Goal: Task Accomplishment & Management: Use online tool/utility

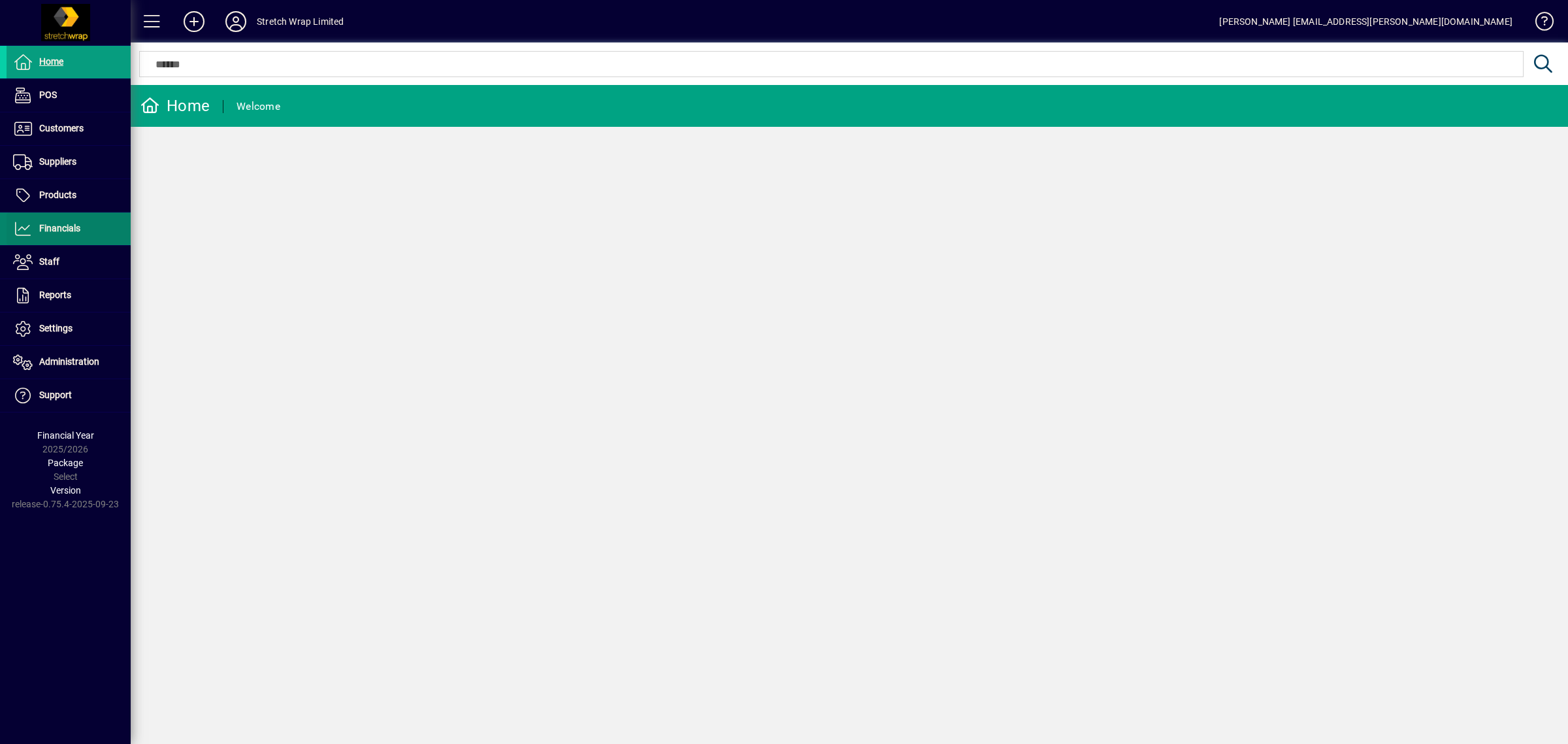
click at [67, 229] on span "Financials" at bounding box center [59, 227] width 42 height 10
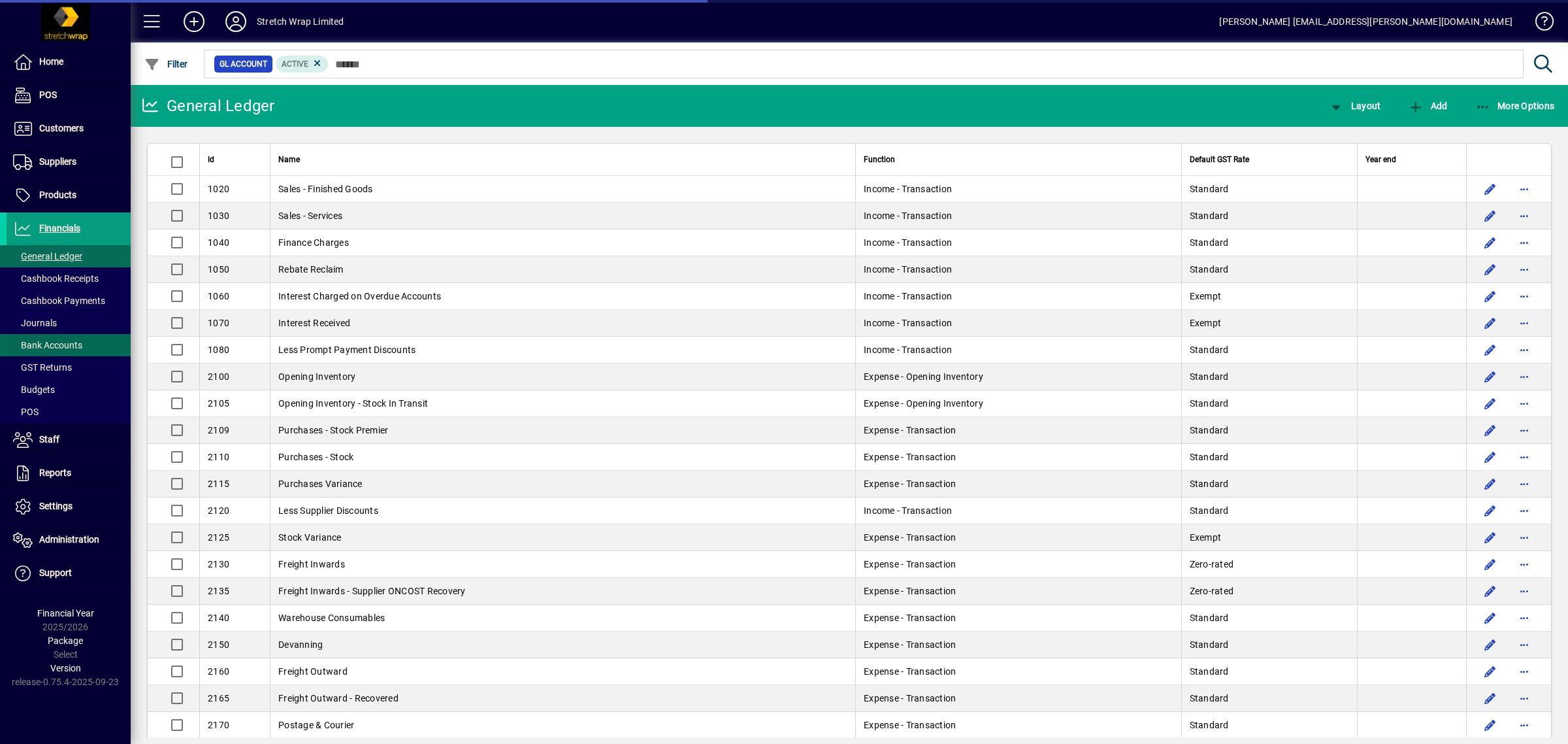
click at [54, 341] on span "Bank Accounts" at bounding box center [47, 344] width 69 height 10
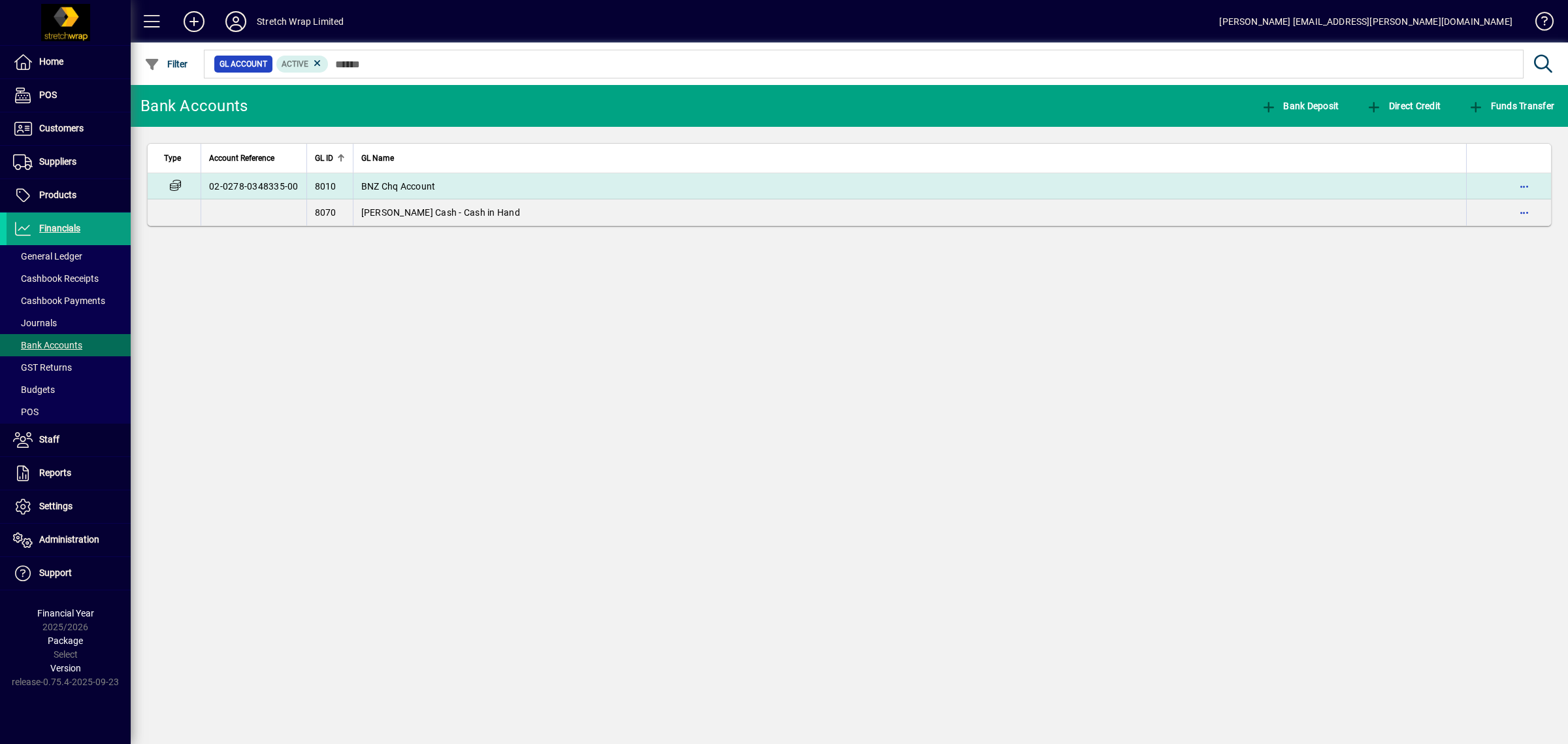
click at [383, 189] on span "BNZ Chq Account" at bounding box center [399, 186] width 75 height 10
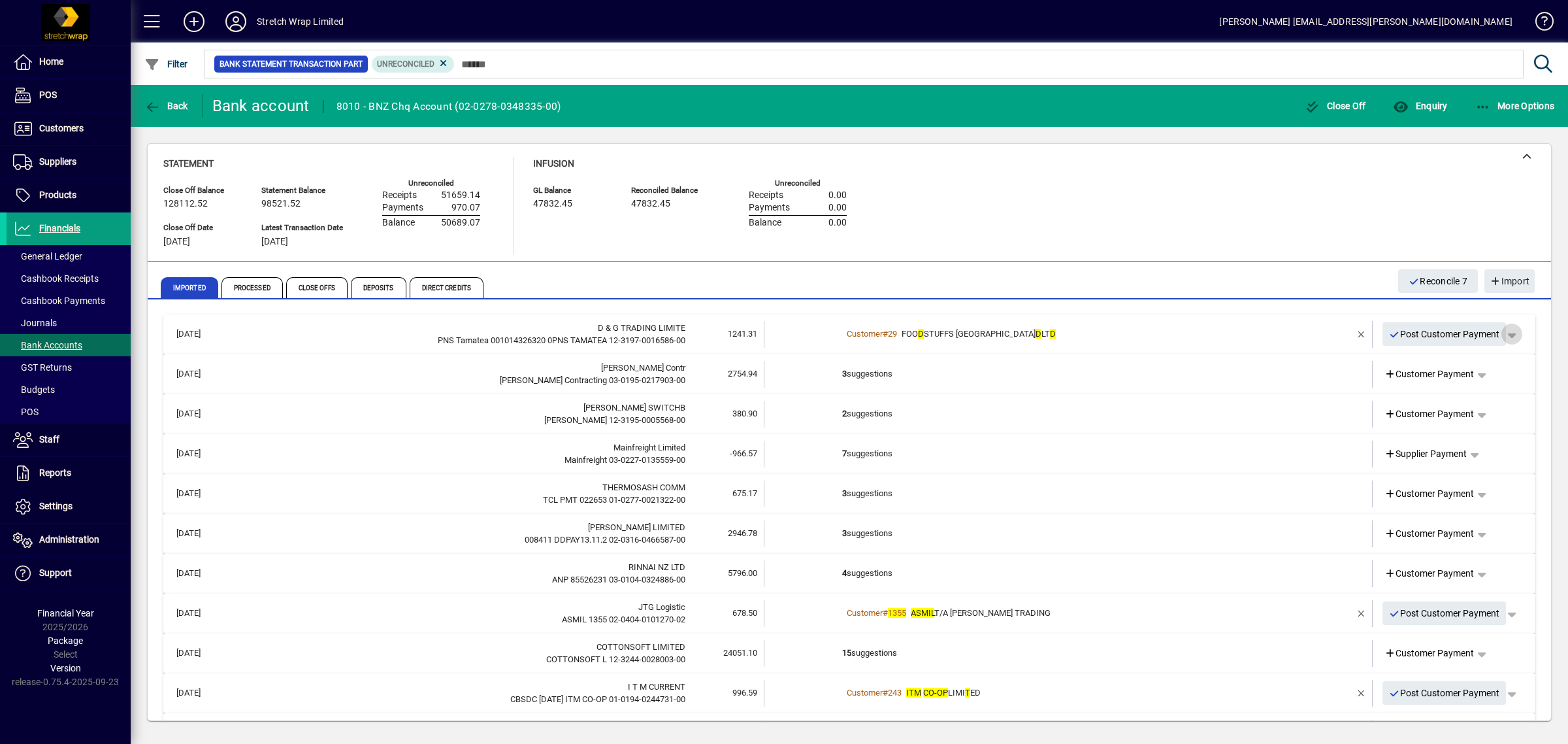
click at [1500, 332] on span "button" at bounding box center [1512, 334] width 31 height 31
click at [1270, 335] on div at bounding box center [784, 372] width 1568 height 744
click at [1270, 335] on div "Customer # 29 FOO D STUFFS NORTH ISLAN D LT D" at bounding box center [1070, 334] width 454 height 13
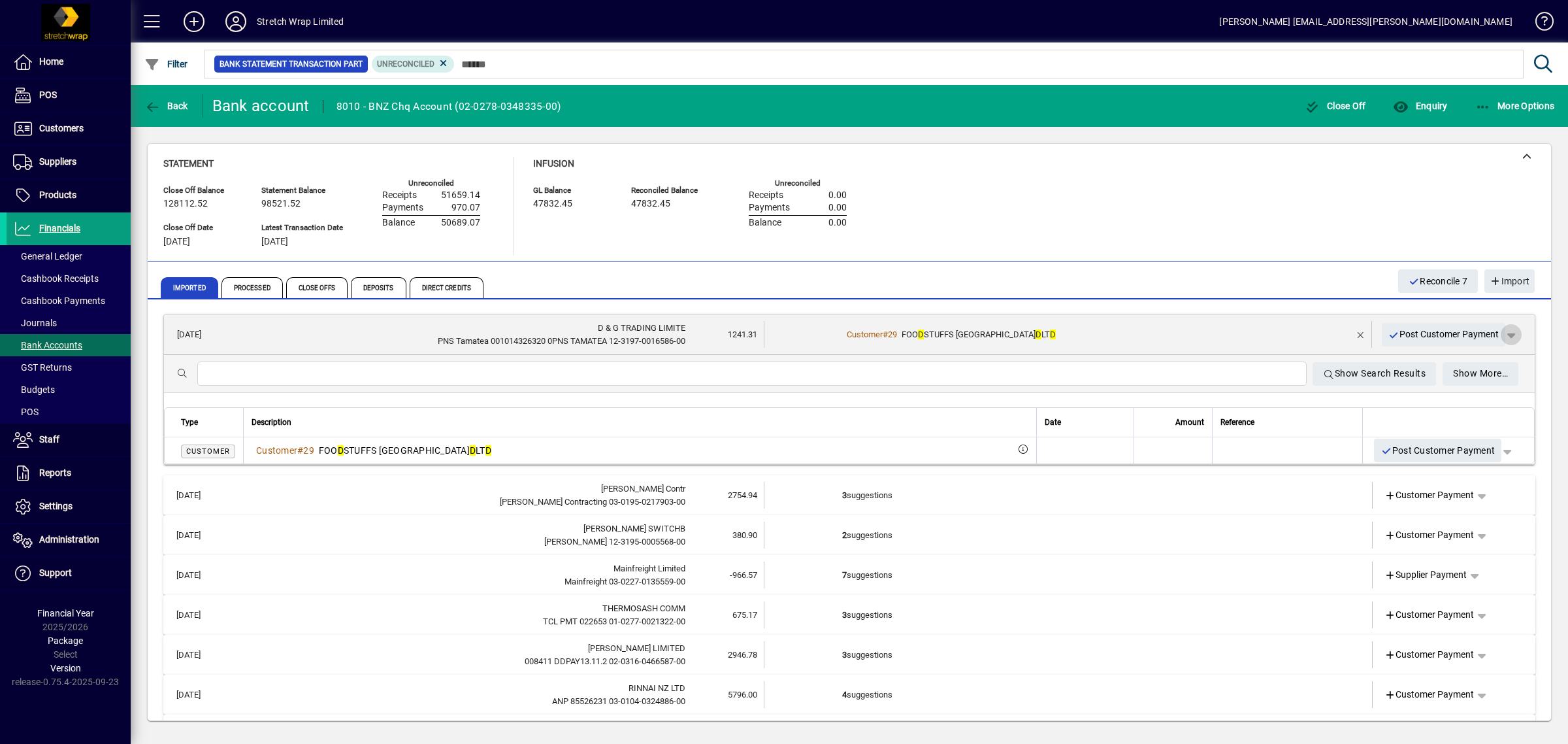
click at [1501, 331] on span "button" at bounding box center [1512, 335] width 31 height 31
click at [1458, 357] on span "Customer Payment" at bounding box center [1458, 361] width 95 height 16
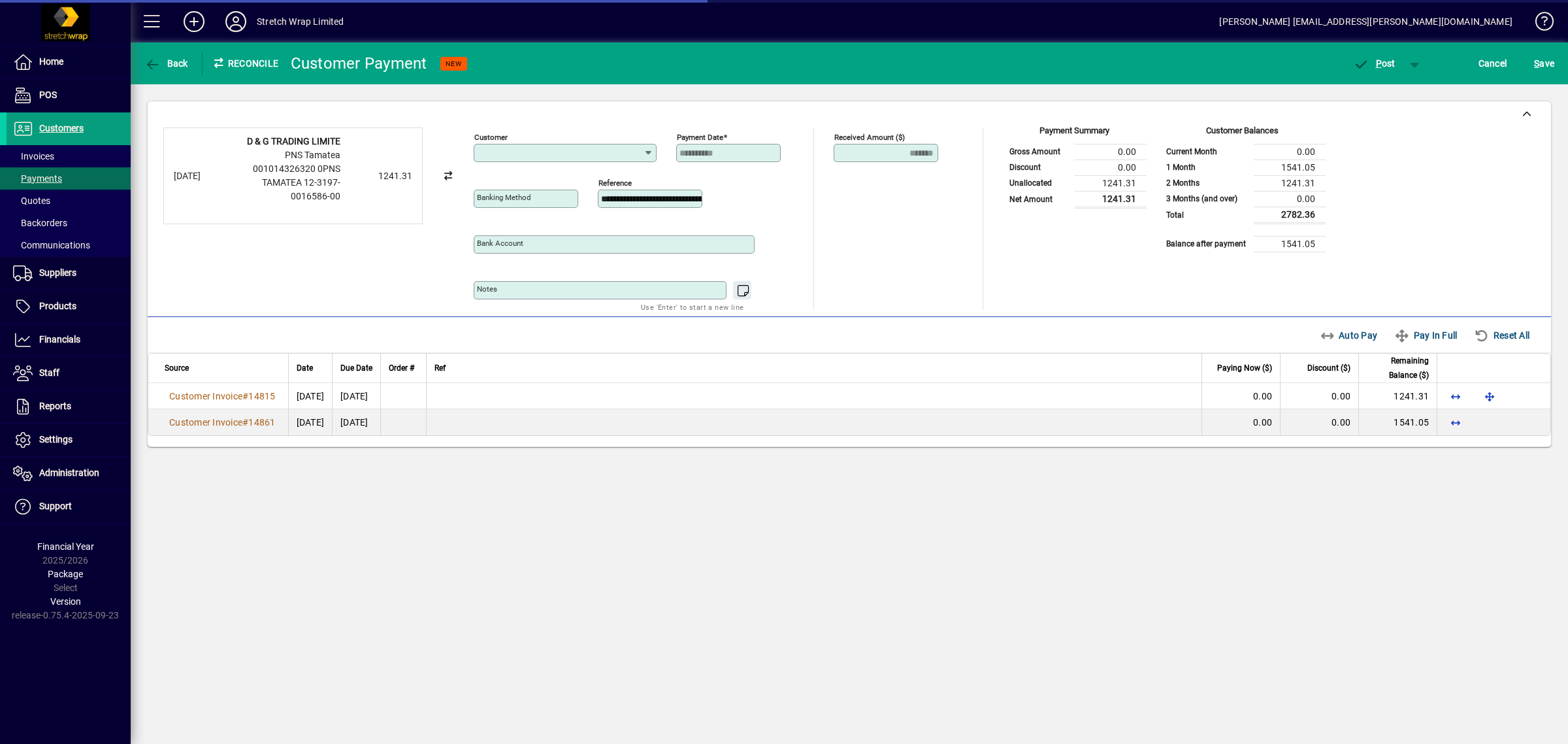
type input "**********"
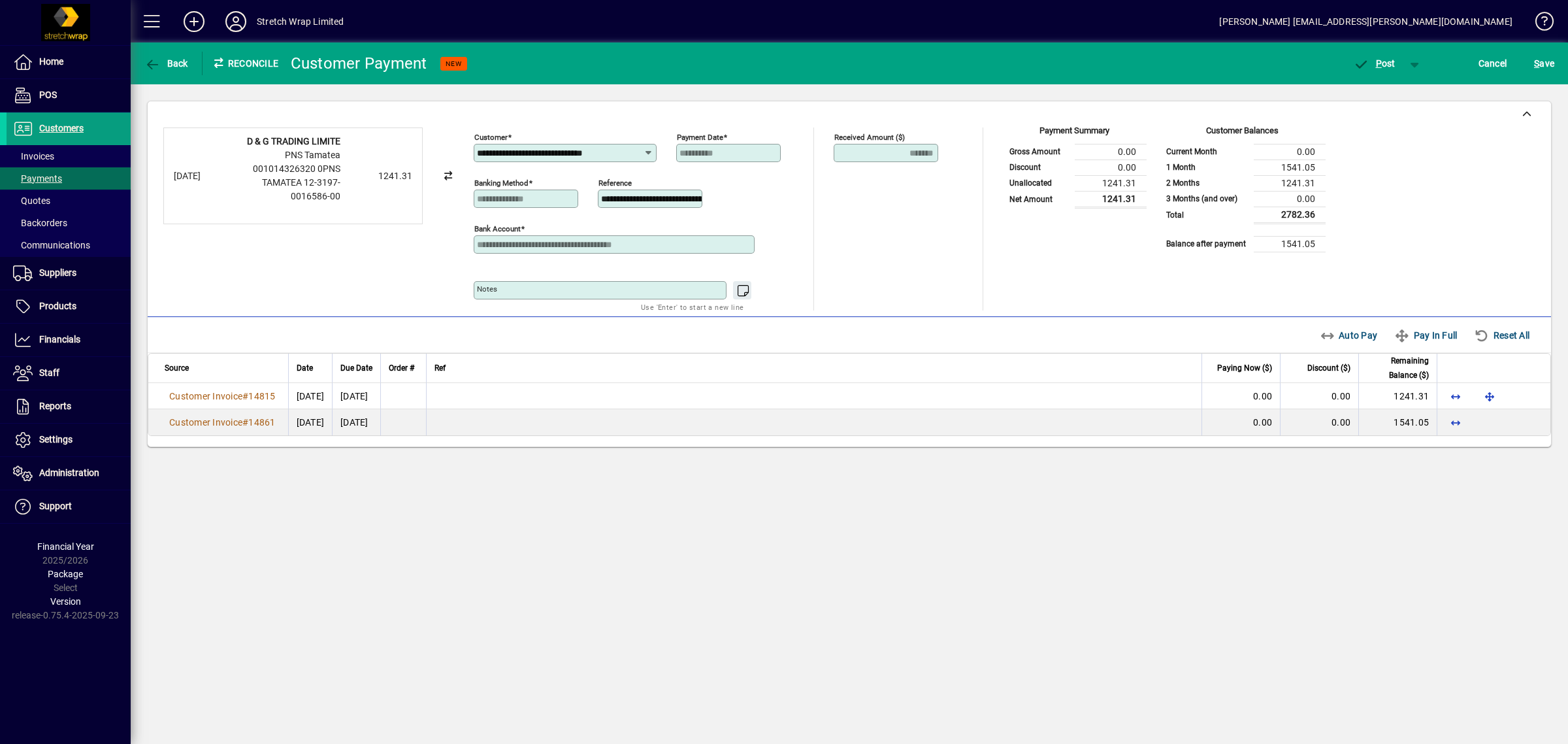
drag, startPoint x: 640, startPoint y: 151, endPoint x: 406, endPoint y: 154, distance: 234.0
click at [406, 154] on div "**********" at bounding box center [849, 219] width 1372 height 183
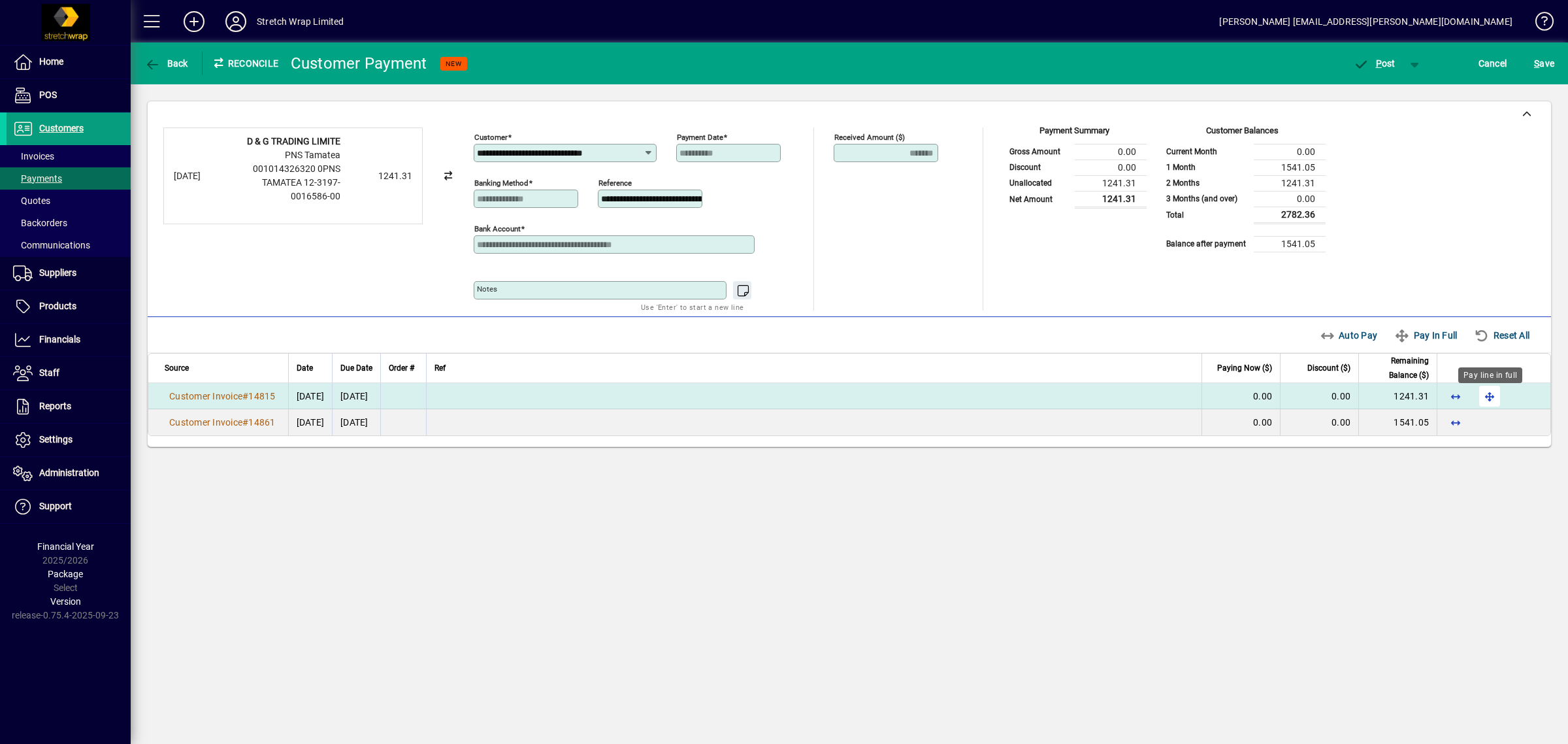
click at [1489, 396] on span "button" at bounding box center [1490, 396] width 31 height 31
click at [1382, 58] on span "P ost" at bounding box center [1374, 63] width 42 height 10
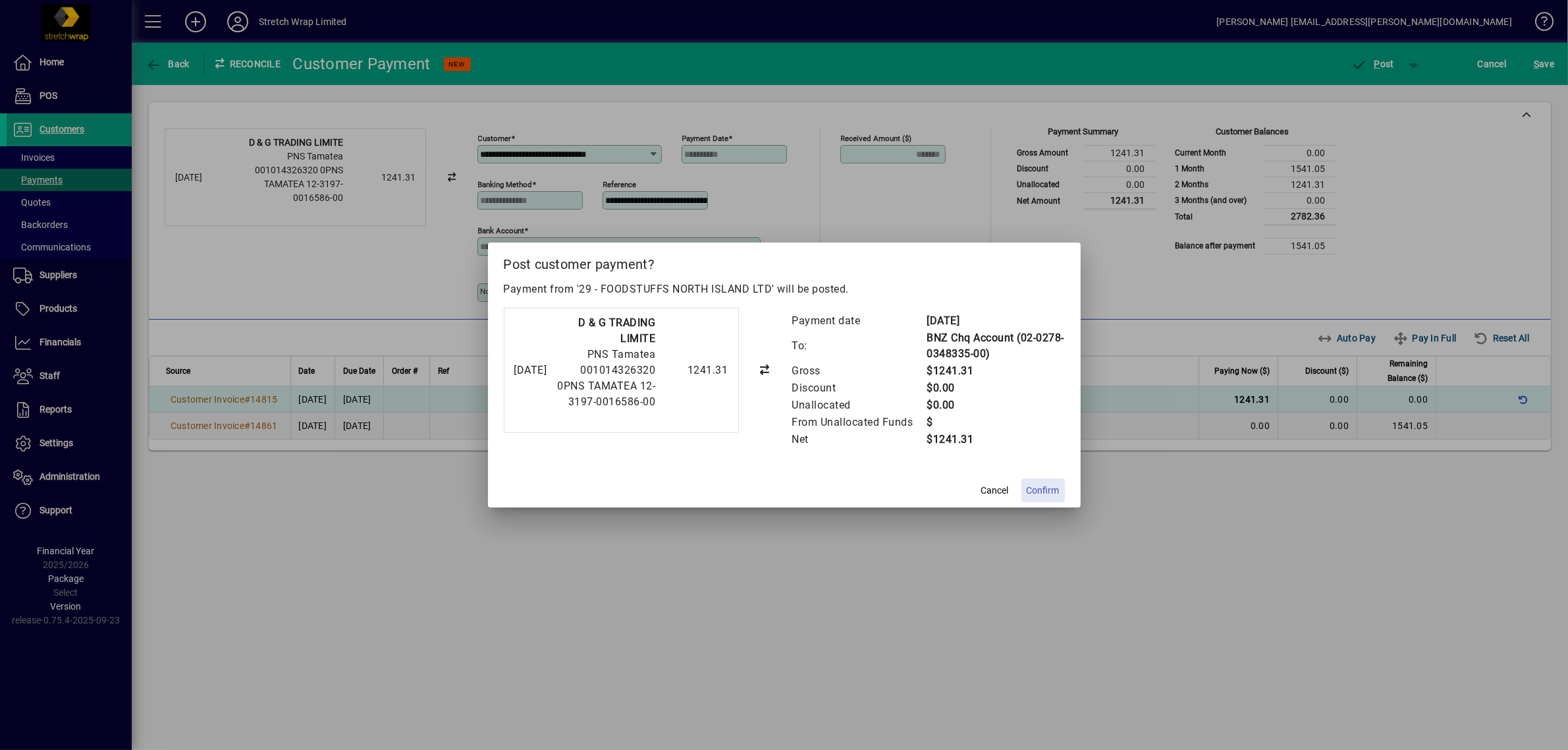
click at [1041, 498] on span "Confirm" at bounding box center [1043, 490] width 33 height 14
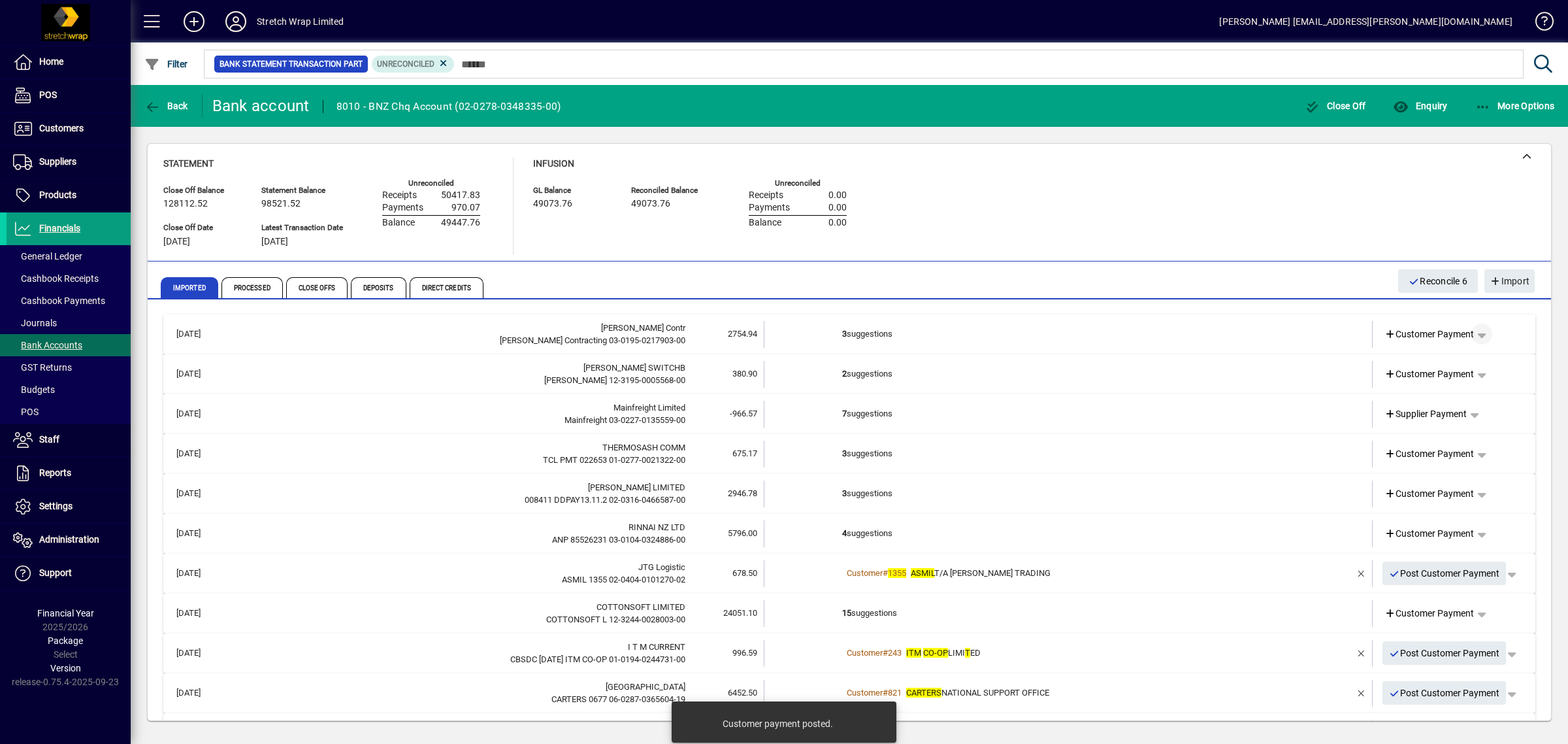
click at [1469, 329] on span "button" at bounding box center [1482, 334] width 31 height 31
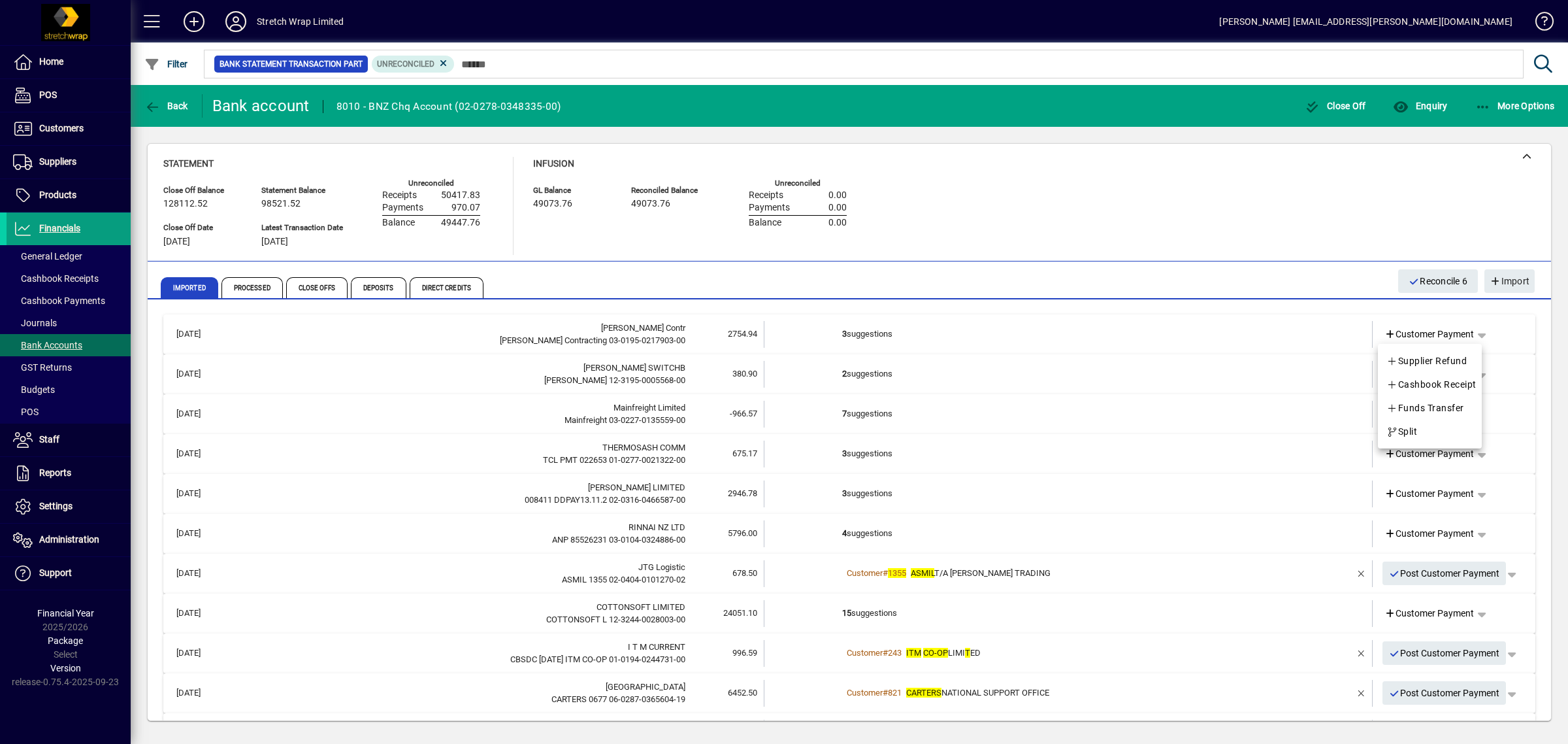
click at [1273, 328] on div at bounding box center [784, 372] width 1568 height 744
click at [1247, 328] on td "3 suggestions" at bounding box center [1070, 334] width 454 height 27
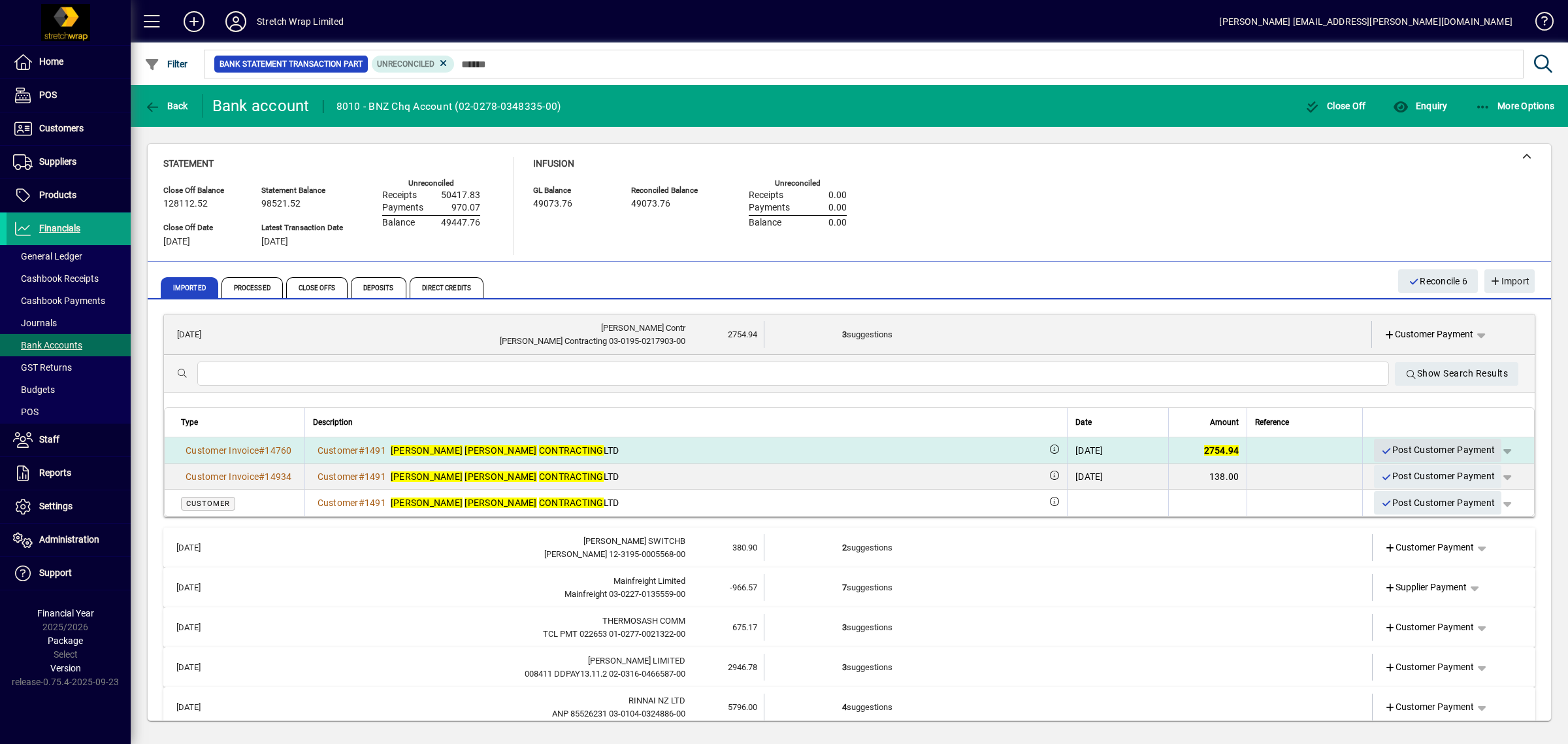
click at [1400, 445] on span "Post Customer Payment" at bounding box center [1438, 450] width 114 height 21
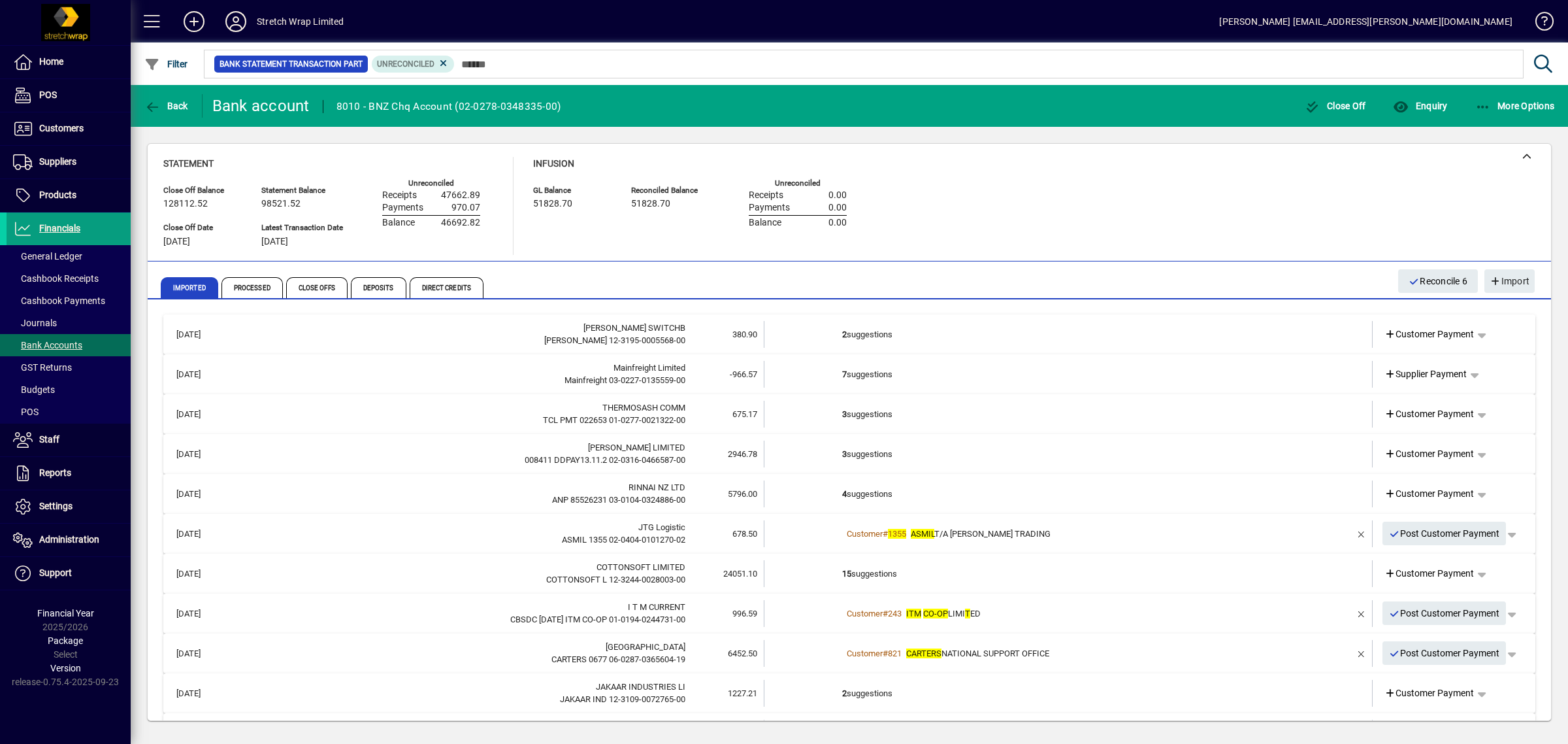
click at [1190, 330] on td "2 suggestions" at bounding box center [1070, 334] width 454 height 27
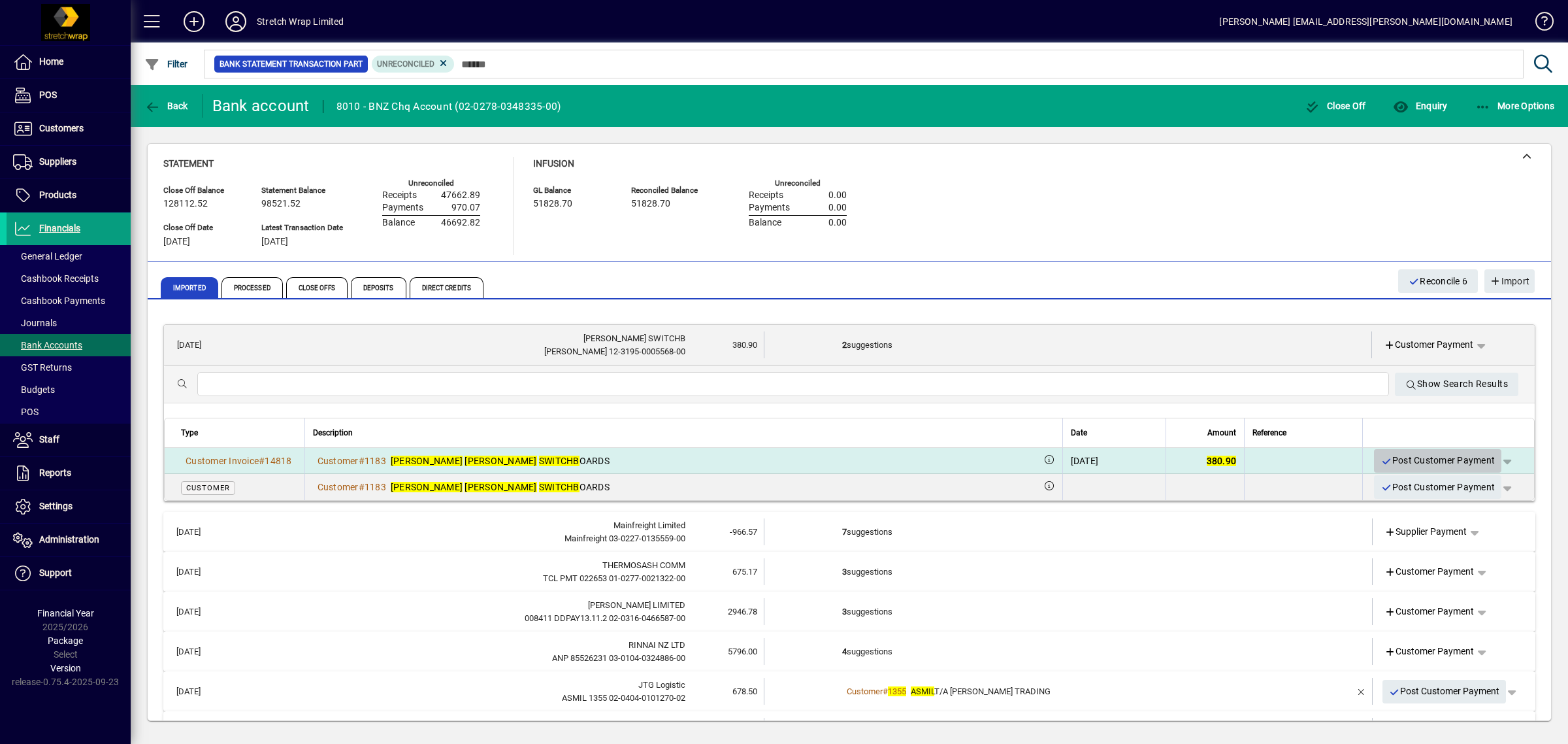
click at [1389, 456] on span "Post Customer Payment" at bounding box center [1438, 460] width 114 height 21
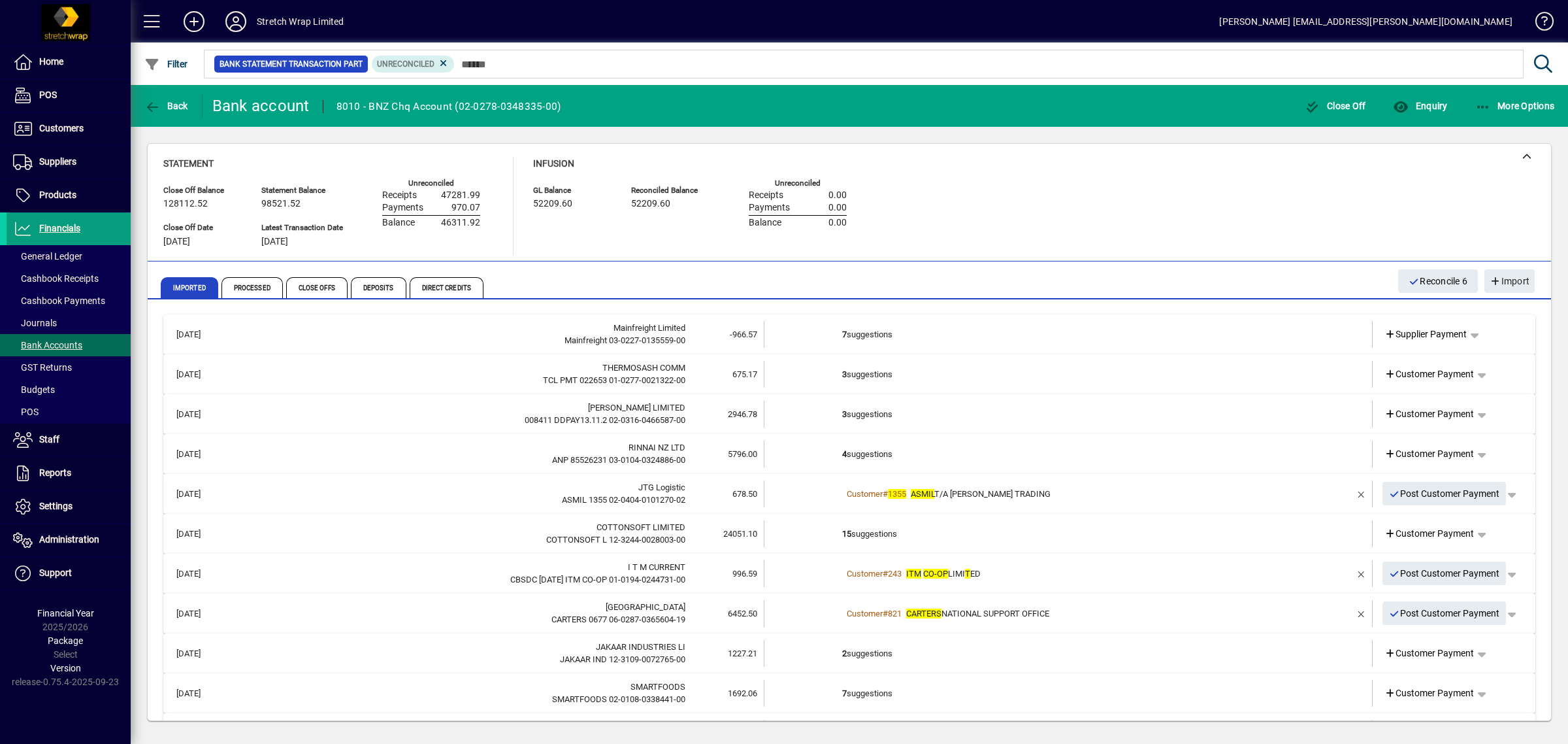
click at [1017, 370] on td "3 suggestions" at bounding box center [1070, 374] width 454 height 27
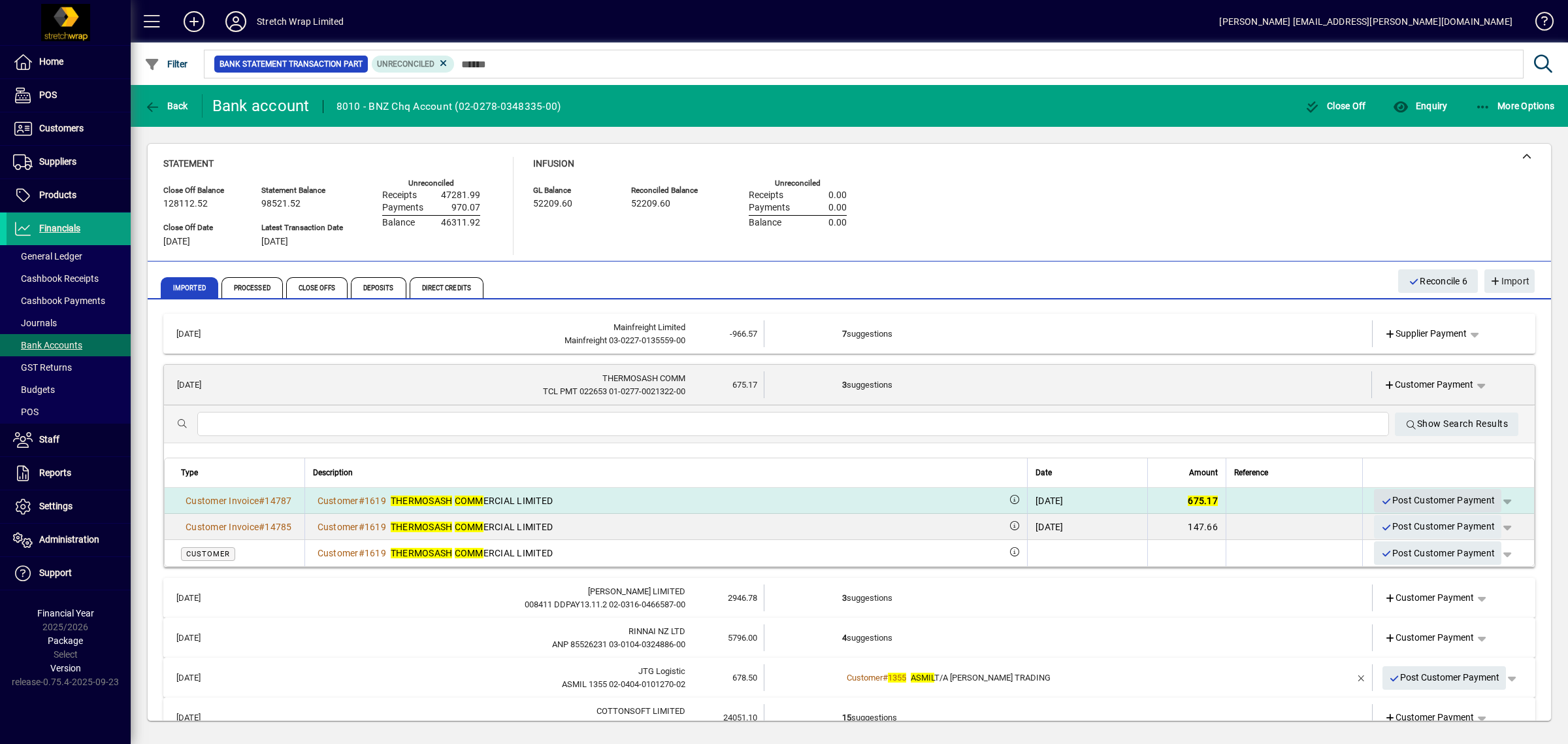
click at [1391, 491] on span "Post Customer Payment" at bounding box center [1438, 499] width 114 height 21
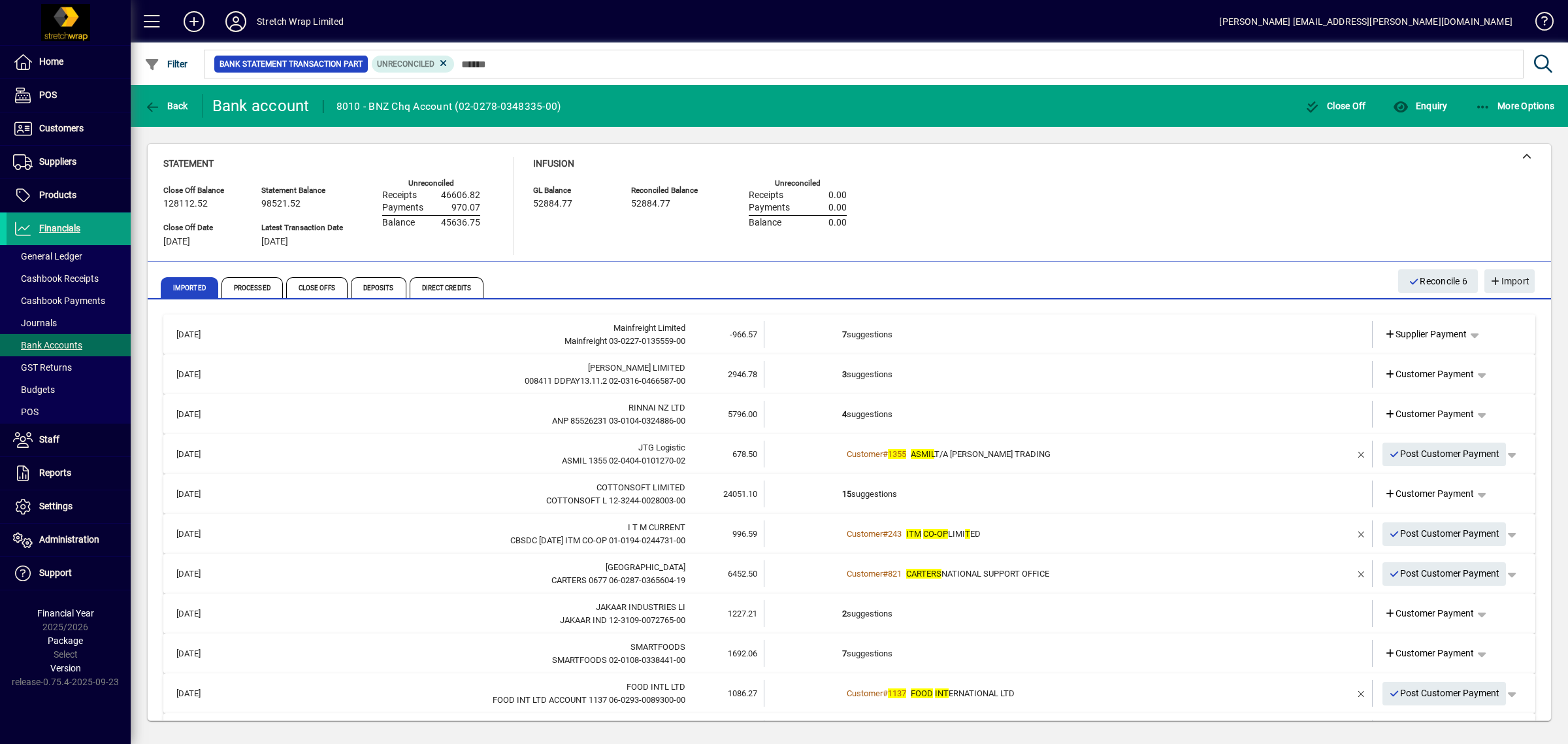
click at [1049, 364] on td "3 suggestions" at bounding box center [1070, 374] width 454 height 27
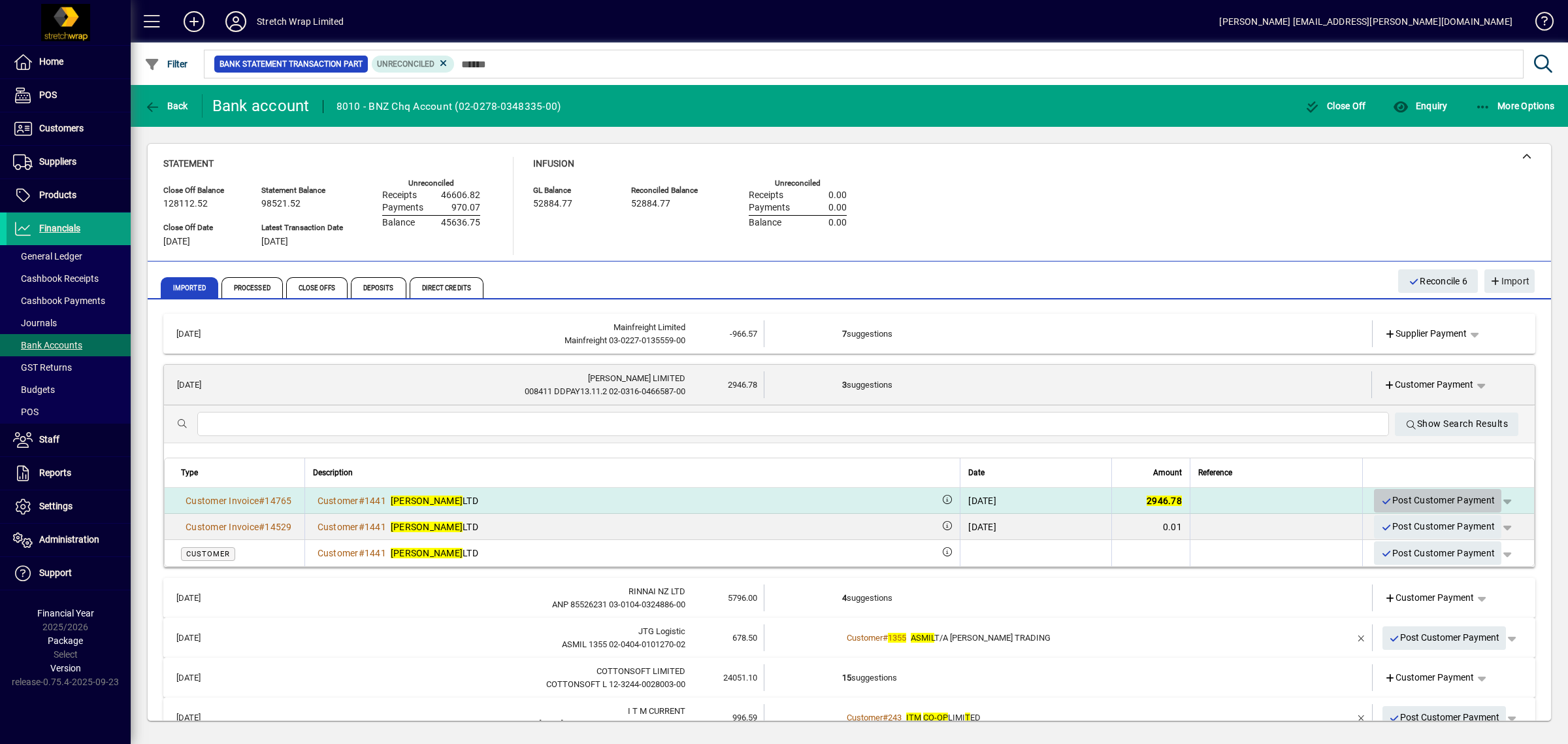
click at [1412, 495] on span "Post Customer Payment" at bounding box center [1438, 499] width 114 height 21
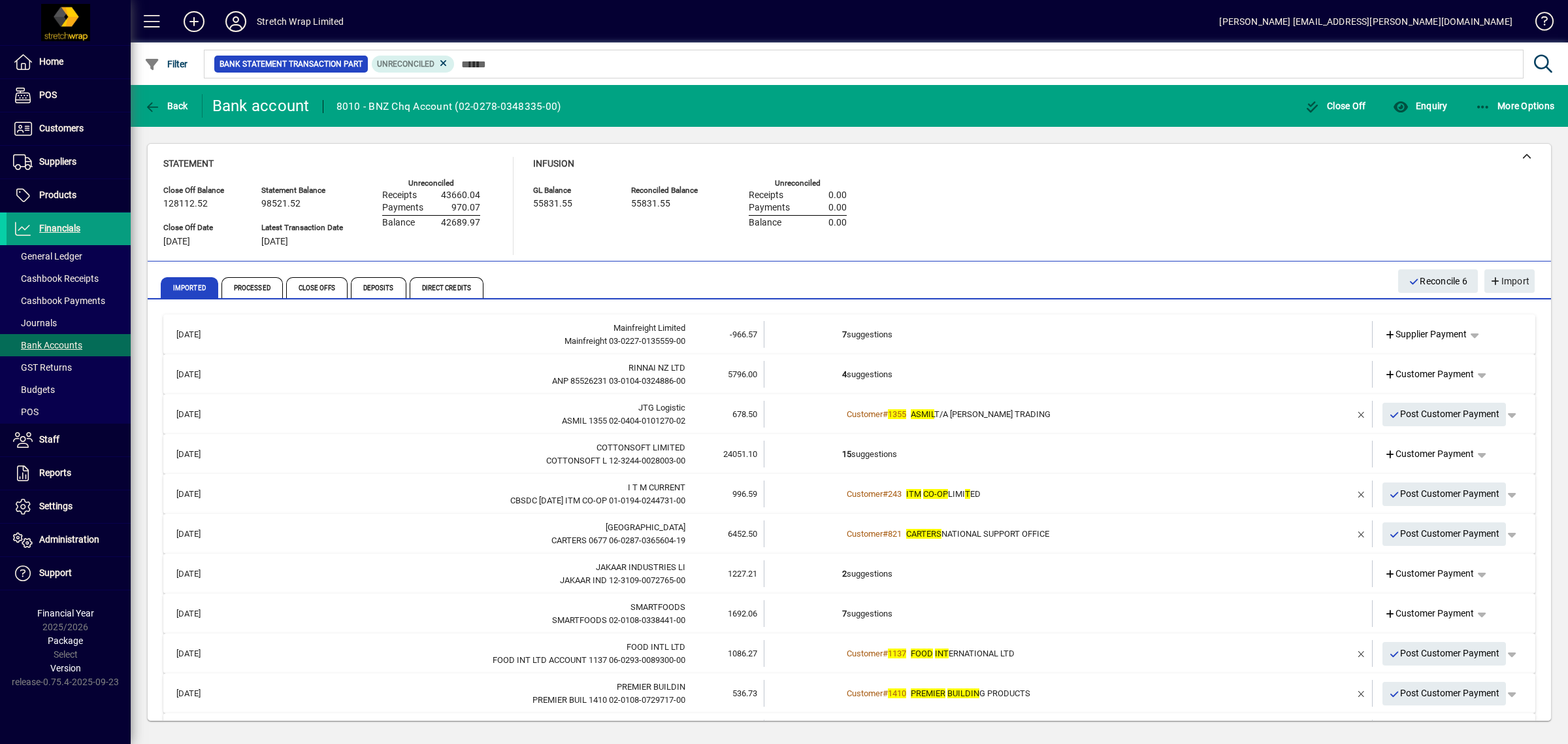
click at [939, 374] on td "4 suggestions" at bounding box center [1070, 374] width 454 height 27
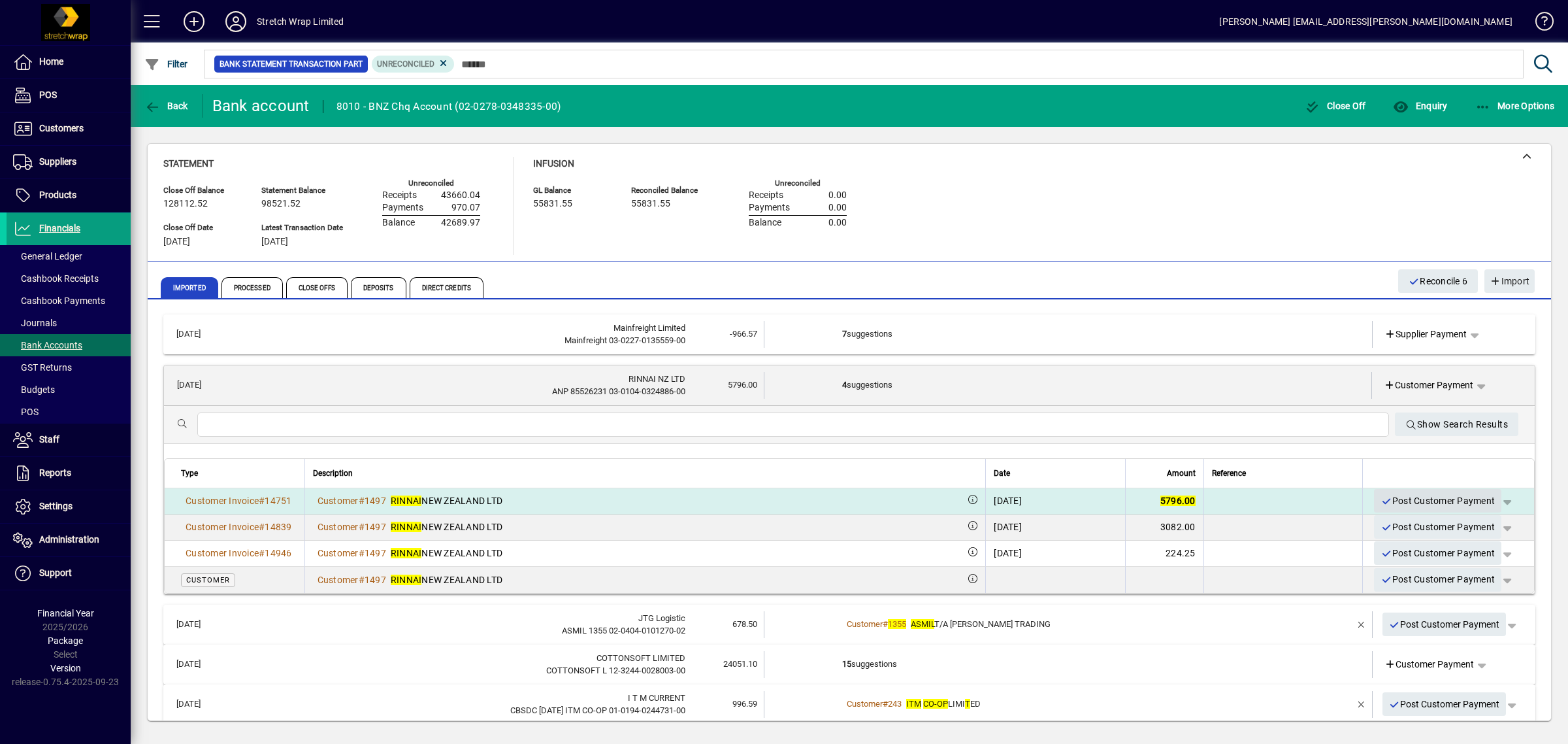
click at [1381, 492] on span "Post Customer Payment" at bounding box center [1438, 500] width 114 height 21
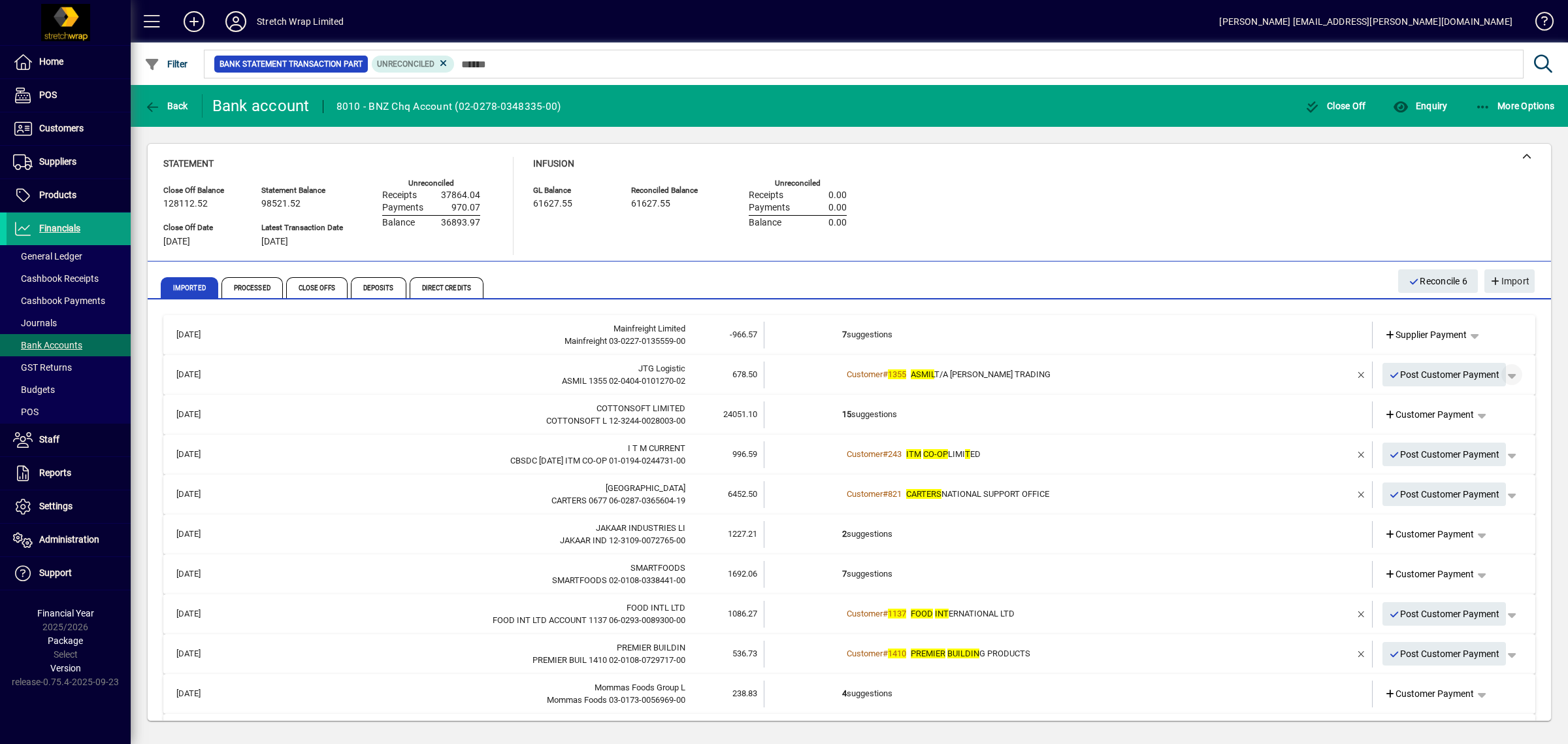
click at [1507, 374] on span "button" at bounding box center [1512, 375] width 31 height 31
click at [1423, 400] on span "Customer Payment" at bounding box center [1458, 401] width 95 height 16
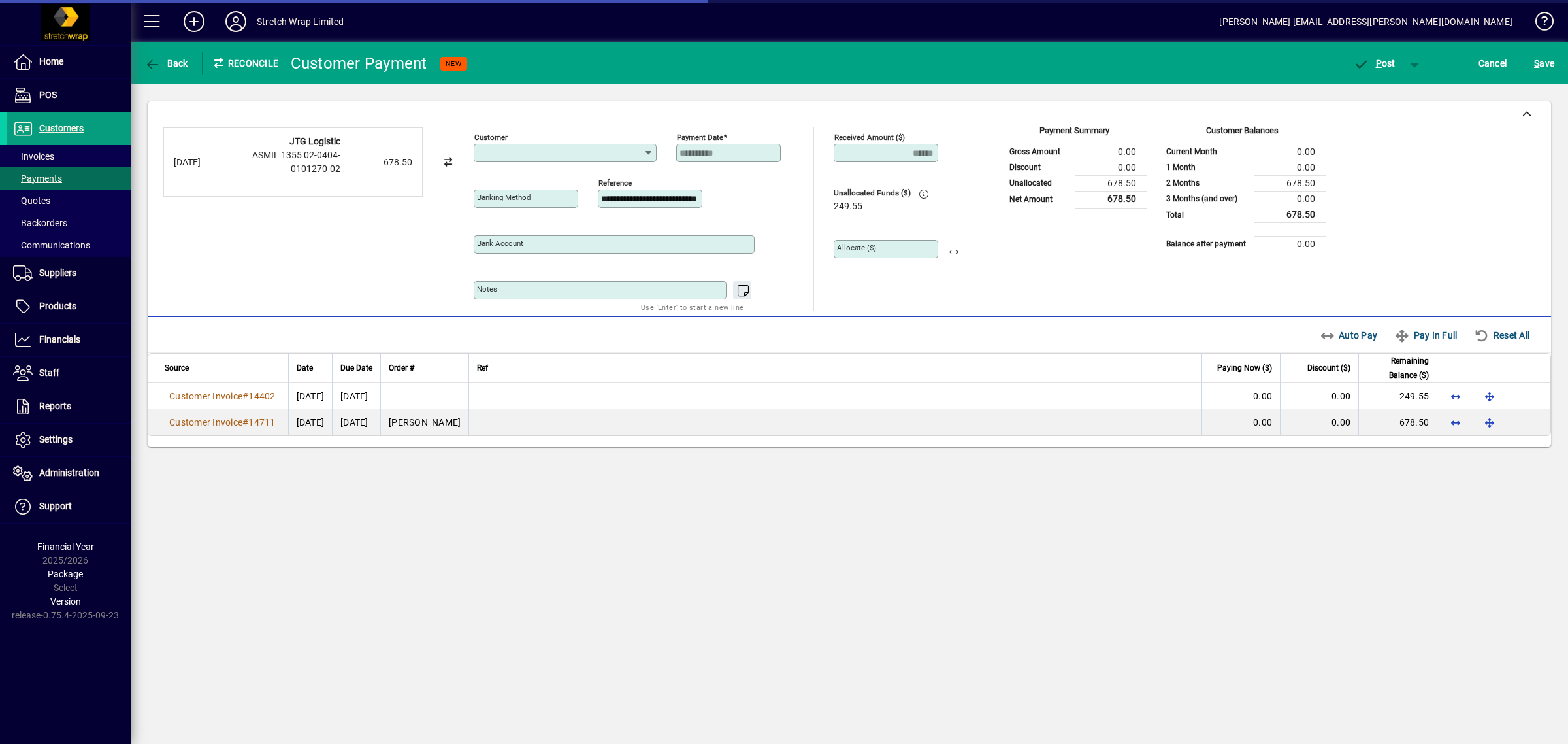
type input "**********"
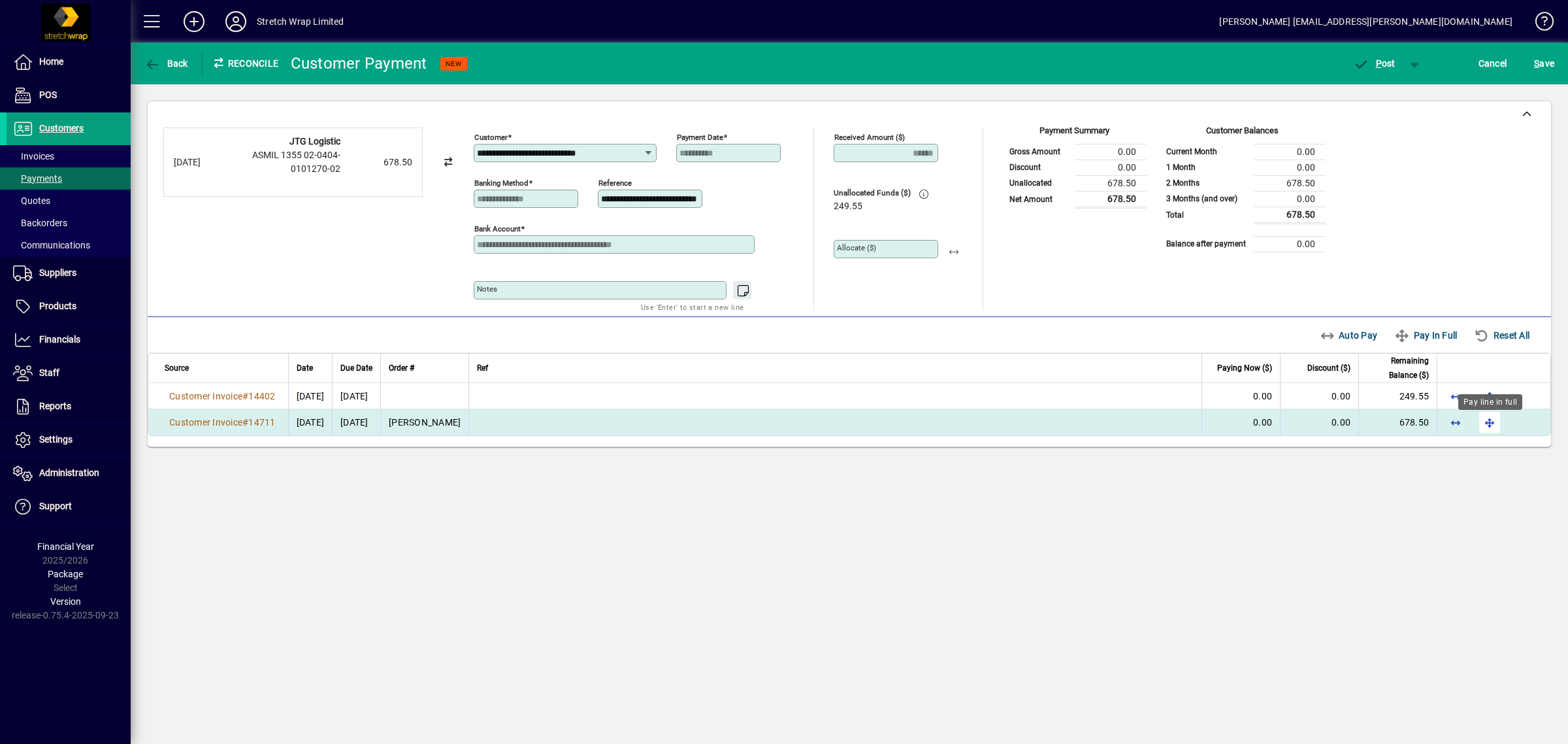
click at [1480, 420] on span "button" at bounding box center [1490, 422] width 31 height 31
click at [1382, 62] on span "P ost" at bounding box center [1374, 63] width 42 height 10
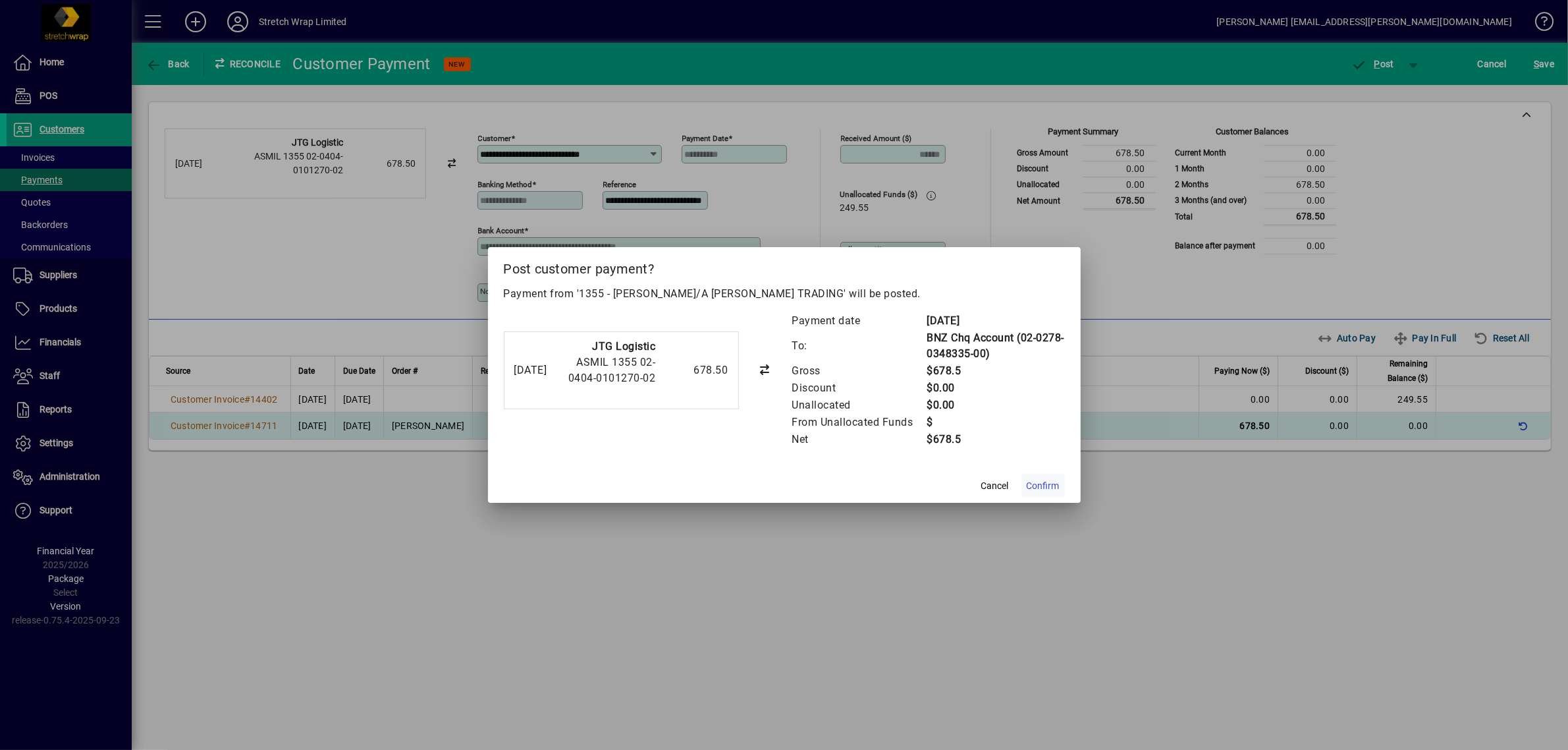
click at [1050, 479] on span "Confirm" at bounding box center [1043, 486] width 33 height 14
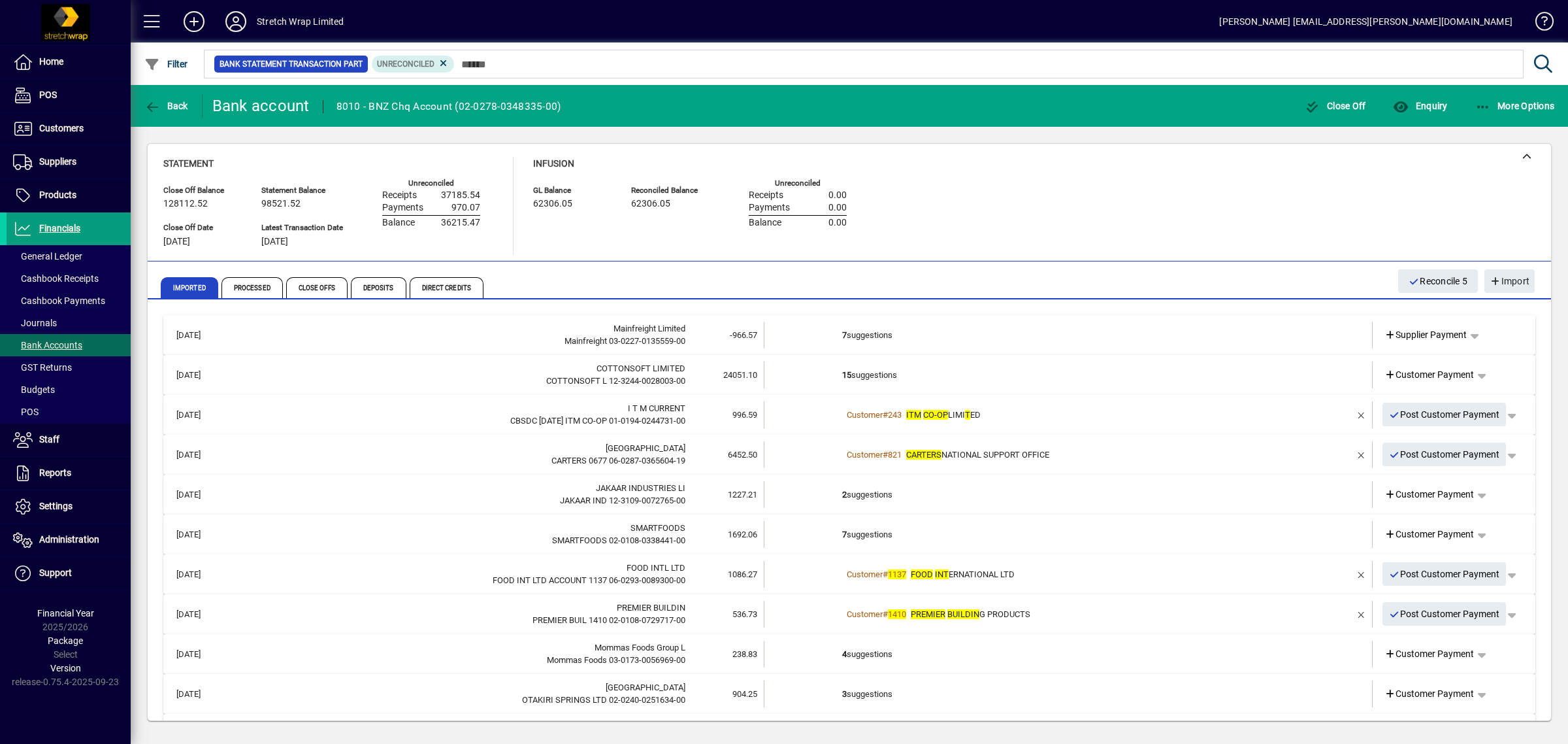
click at [1109, 495] on td "2 suggestions" at bounding box center [1070, 494] width 454 height 27
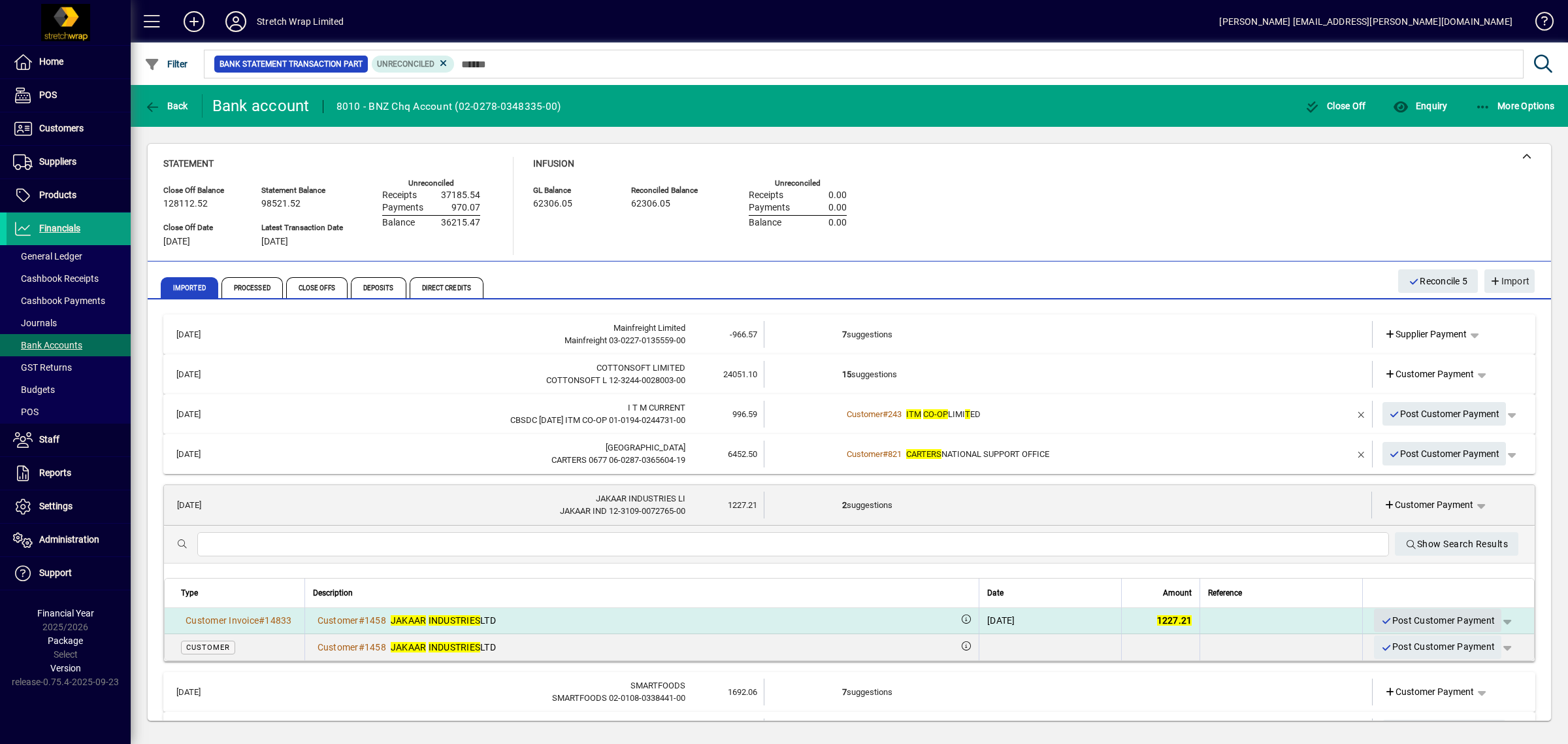
click at [1405, 612] on span "Post Customer Payment" at bounding box center [1438, 620] width 114 height 21
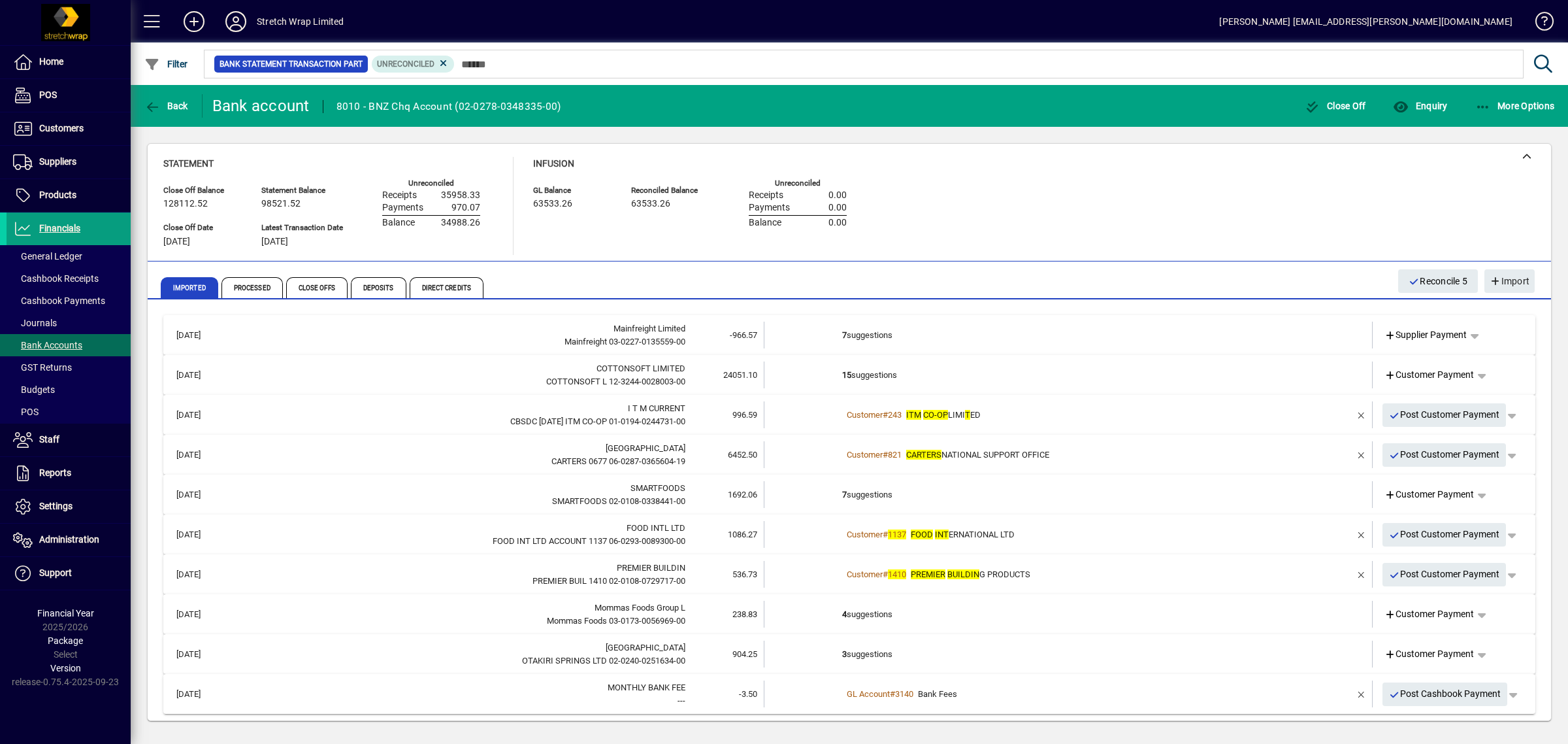
click at [952, 494] on td "7 suggestions" at bounding box center [1070, 494] width 454 height 27
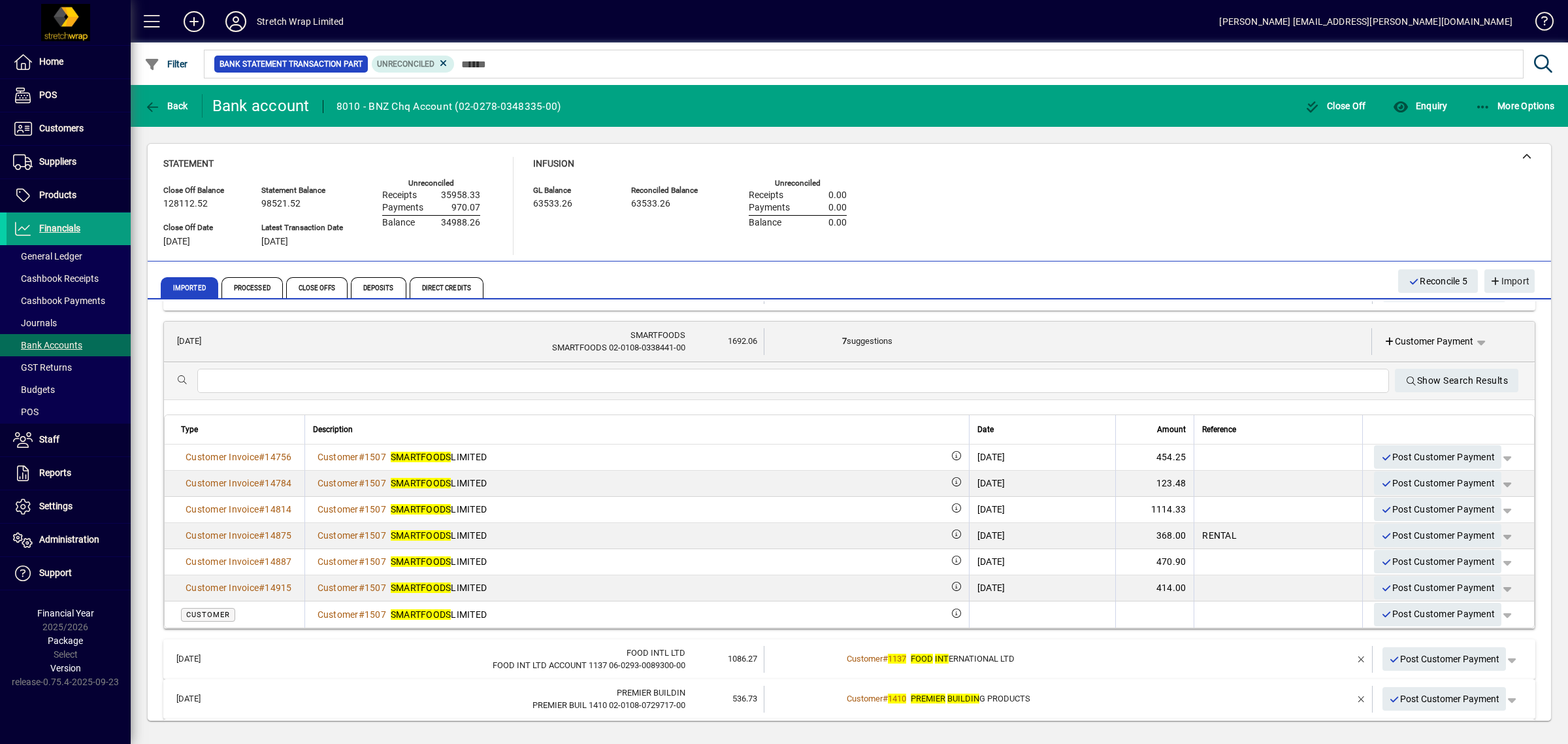
scroll to position [82, 0]
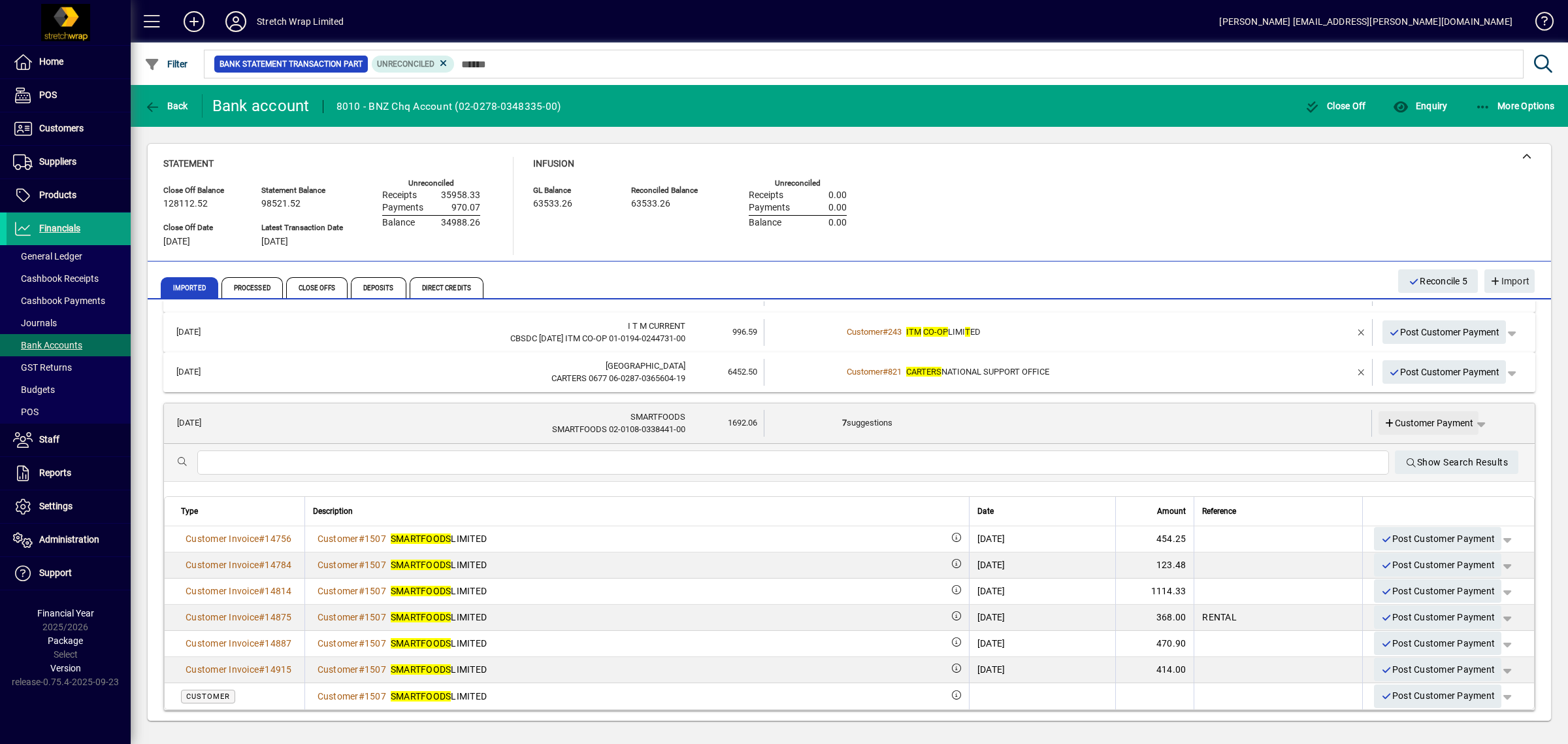
click at [1395, 413] on span at bounding box center [1429, 423] width 101 height 31
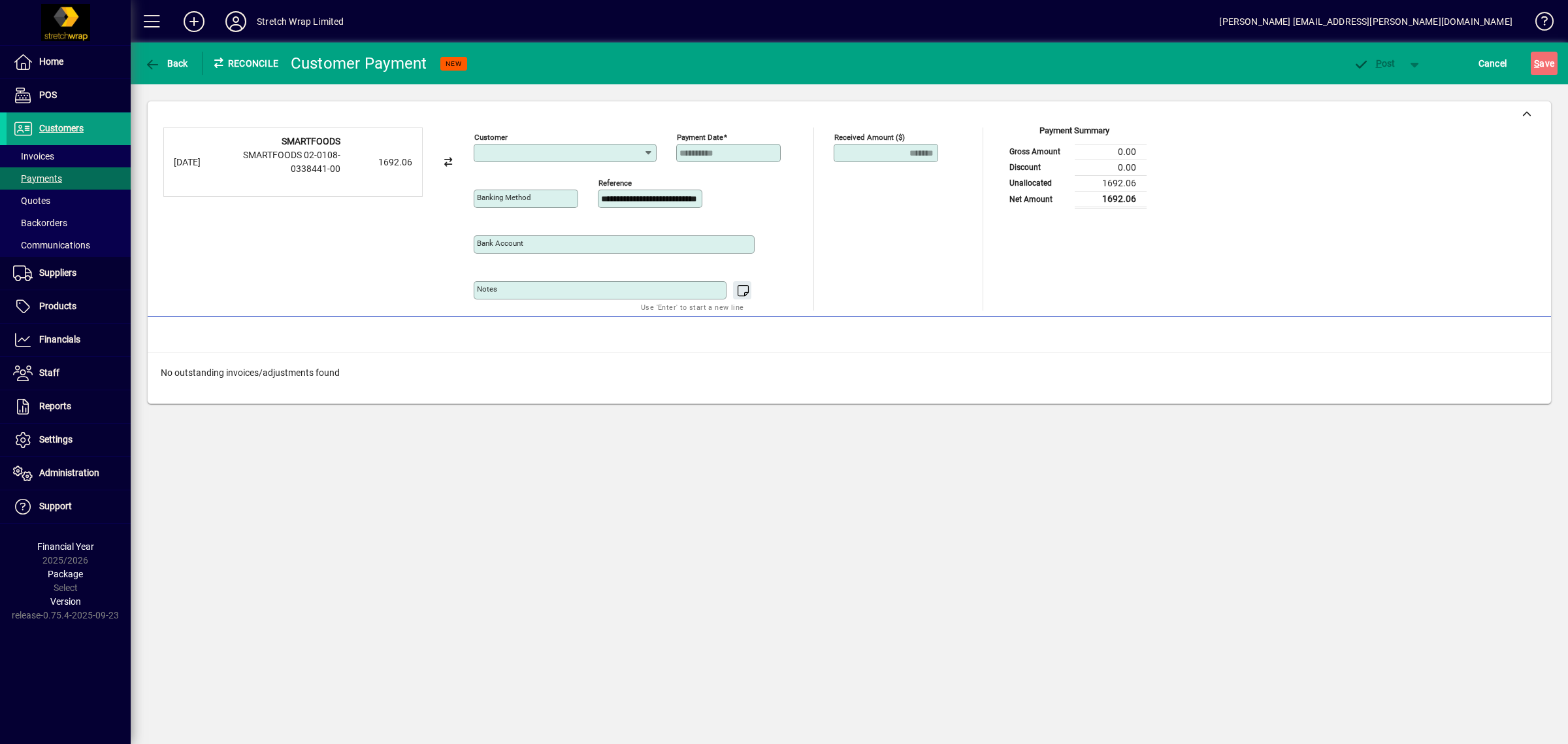
type input "**********"
click at [647, 149] on icon at bounding box center [648, 152] width 10 height 10
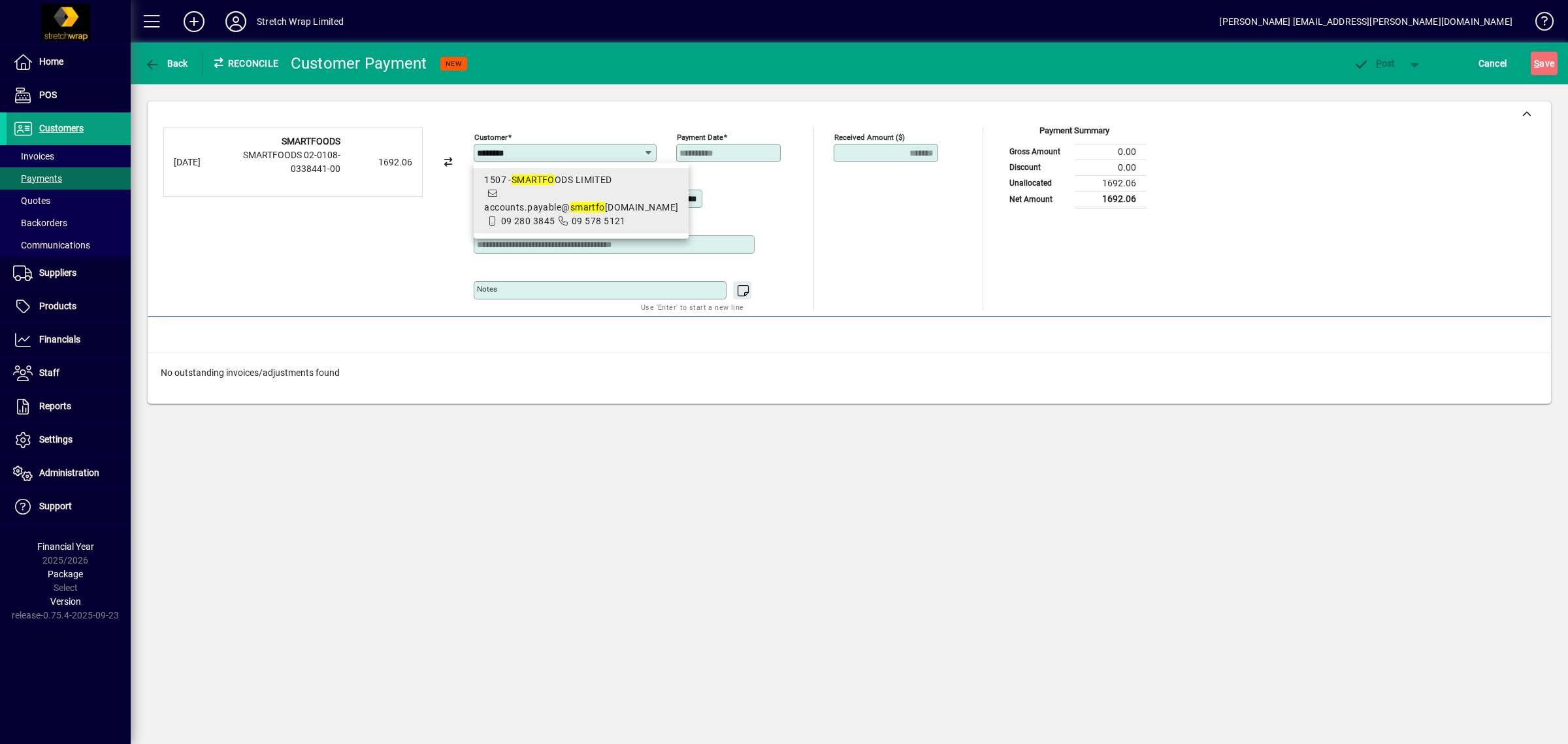
click at [543, 178] on em "SMART" at bounding box center [526, 179] width 30 height 10
type input "**********"
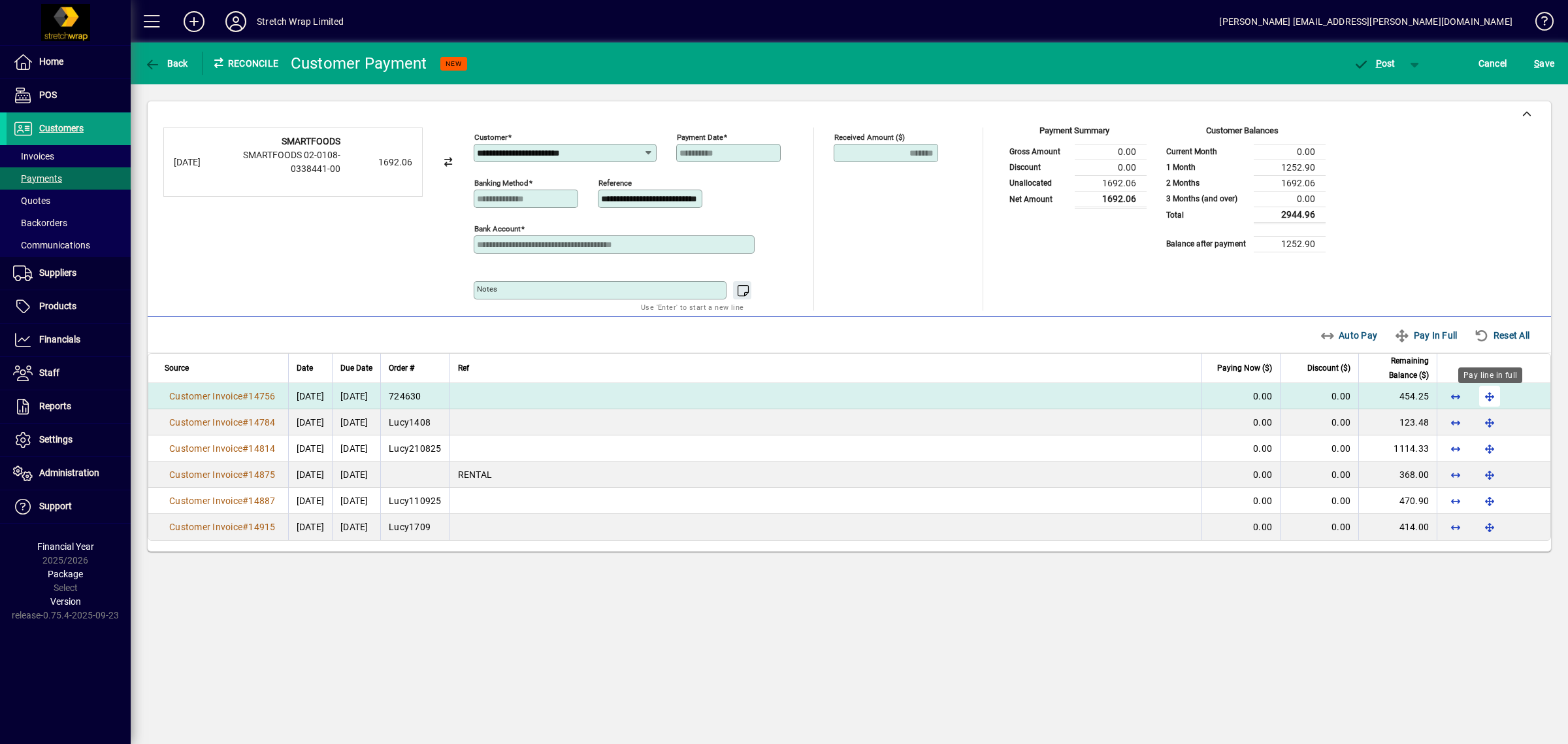
click at [1484, 390] on span "button" at bounding box center [1490, 396] width 31 height 31
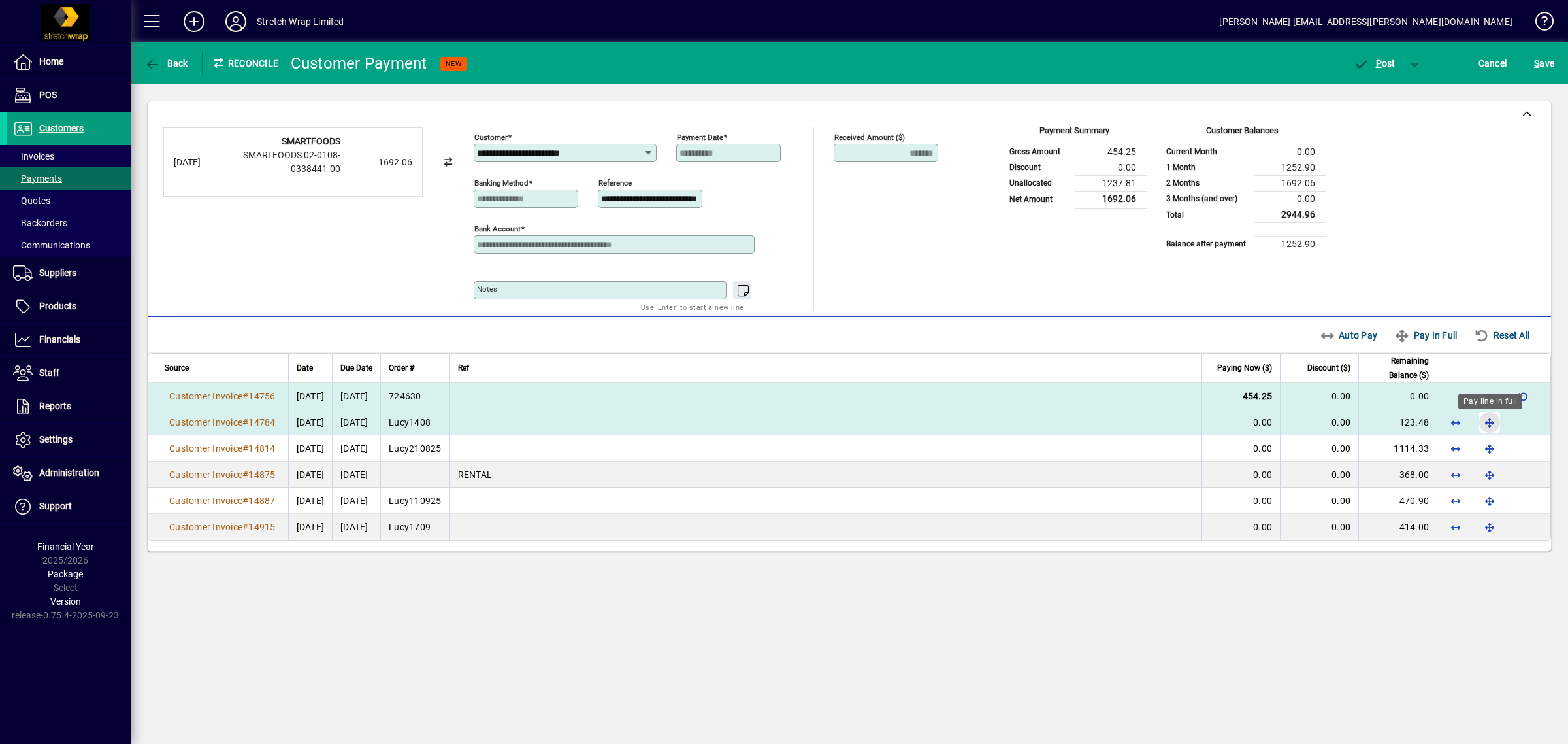
click at [1483, 422] on span "button" at bounding box center [1490, 422] width 31 height 31
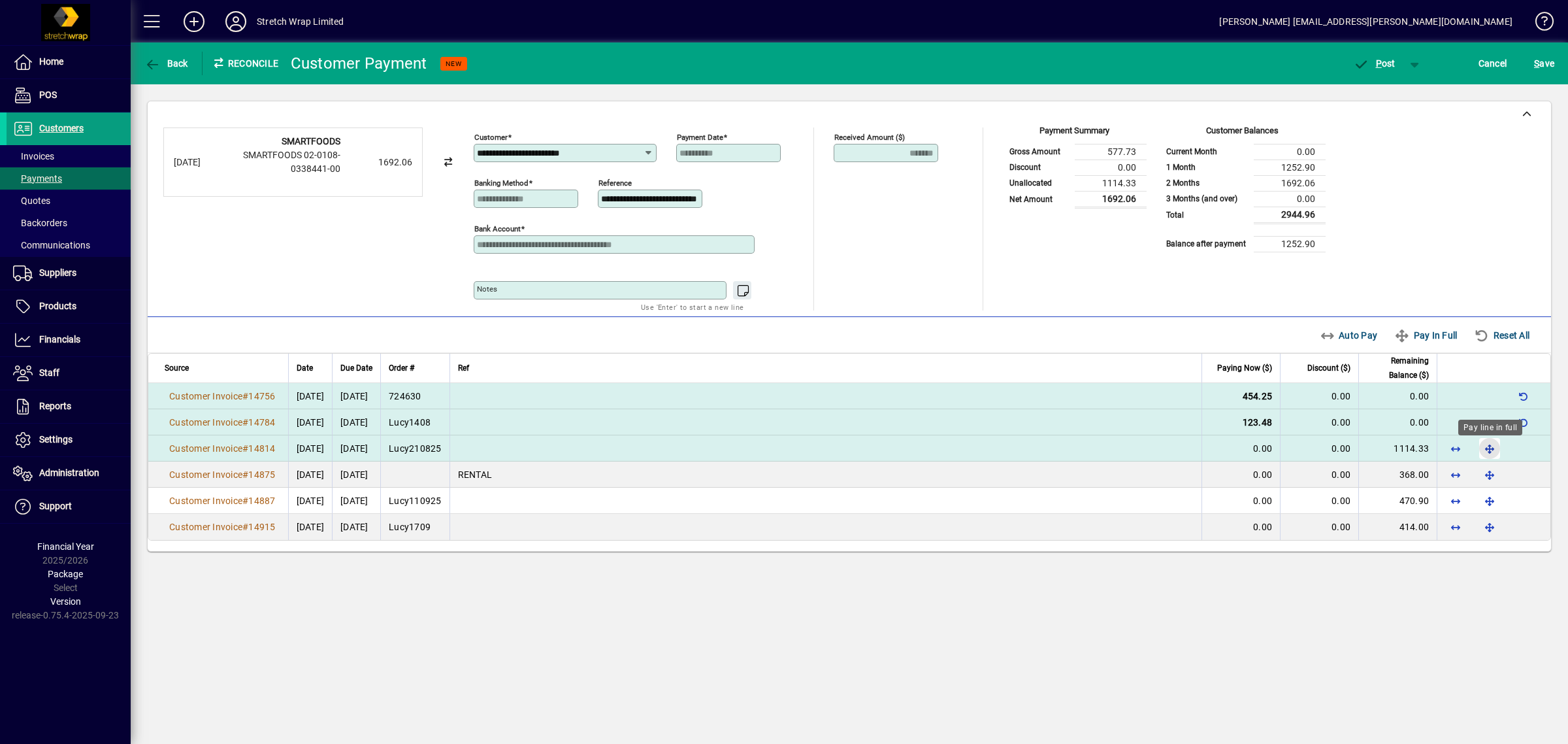
click at [1485, 448] on span "button" at bounding box center [1490, 449] width 31 height 31
click at [1377, 62] on span "P" at bounding box center [1379, 63] width 6 height 10
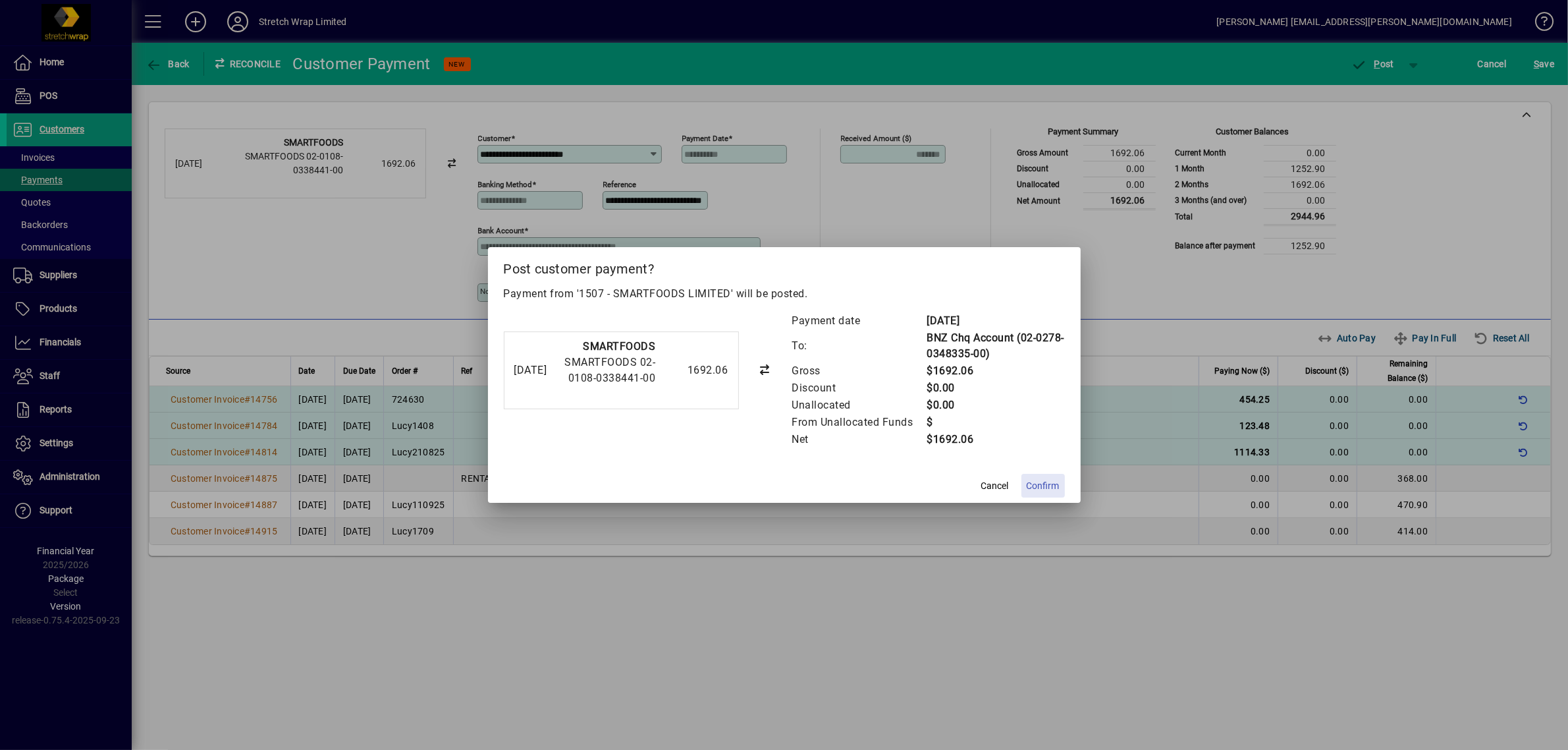
click at [1048, 477] on span at bounding box center [1043, 486] width 44 height 32
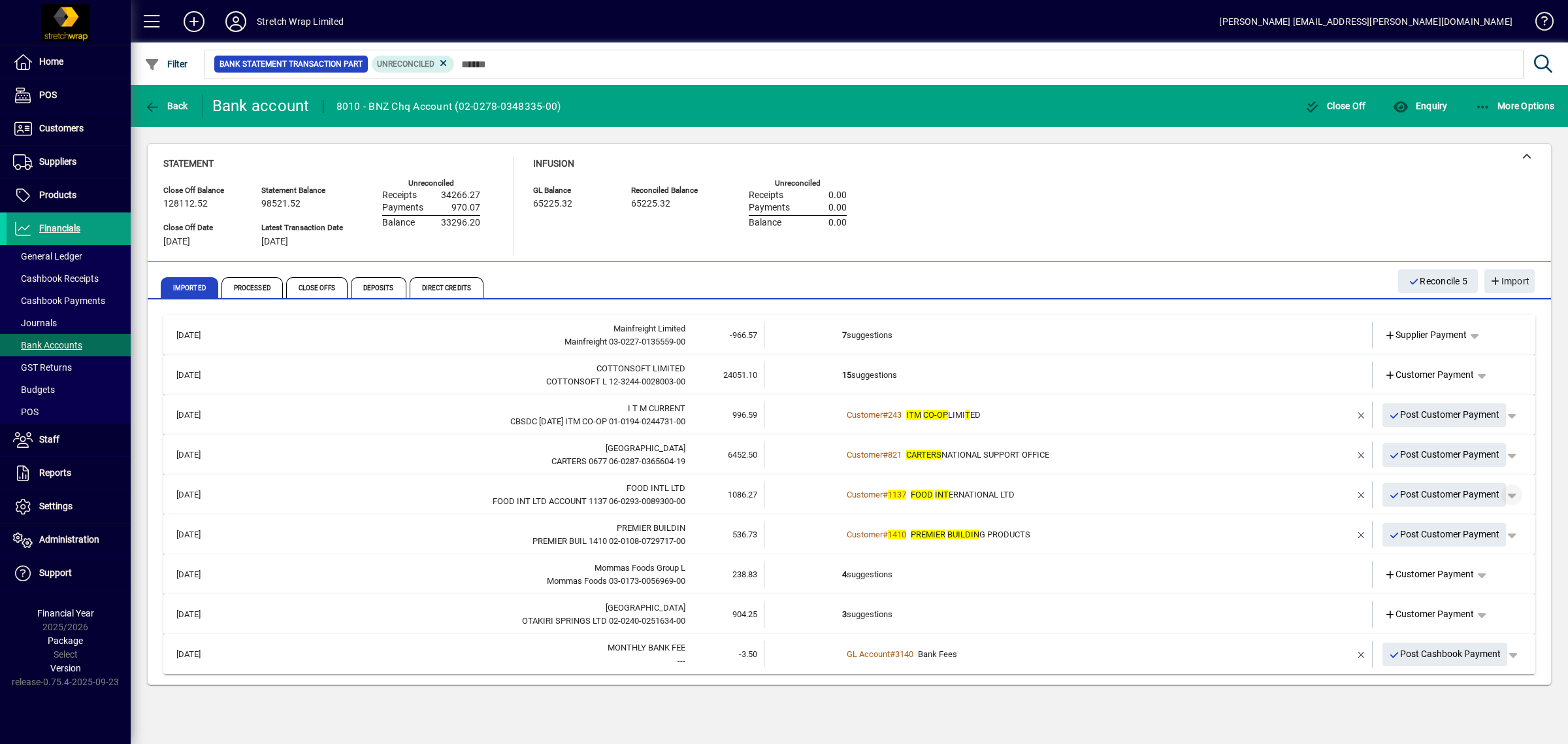
click at [1512, 491] on span "button" at bounding box center [1512, 495] width 31 height 31
click at [1474, 517] on span "Customer Payment" at bounding box center [1471, 522] width 95 height 16
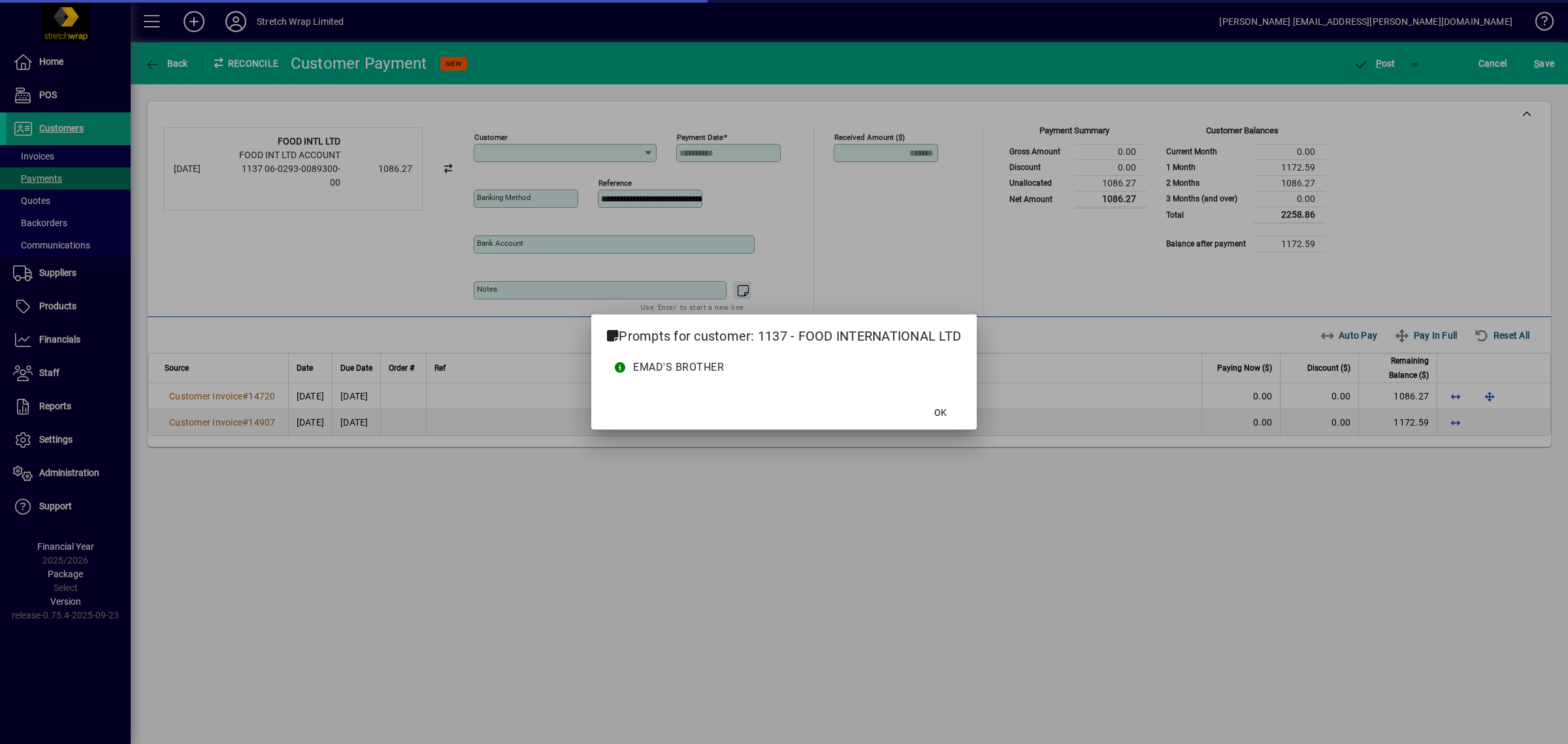
type input "**********"
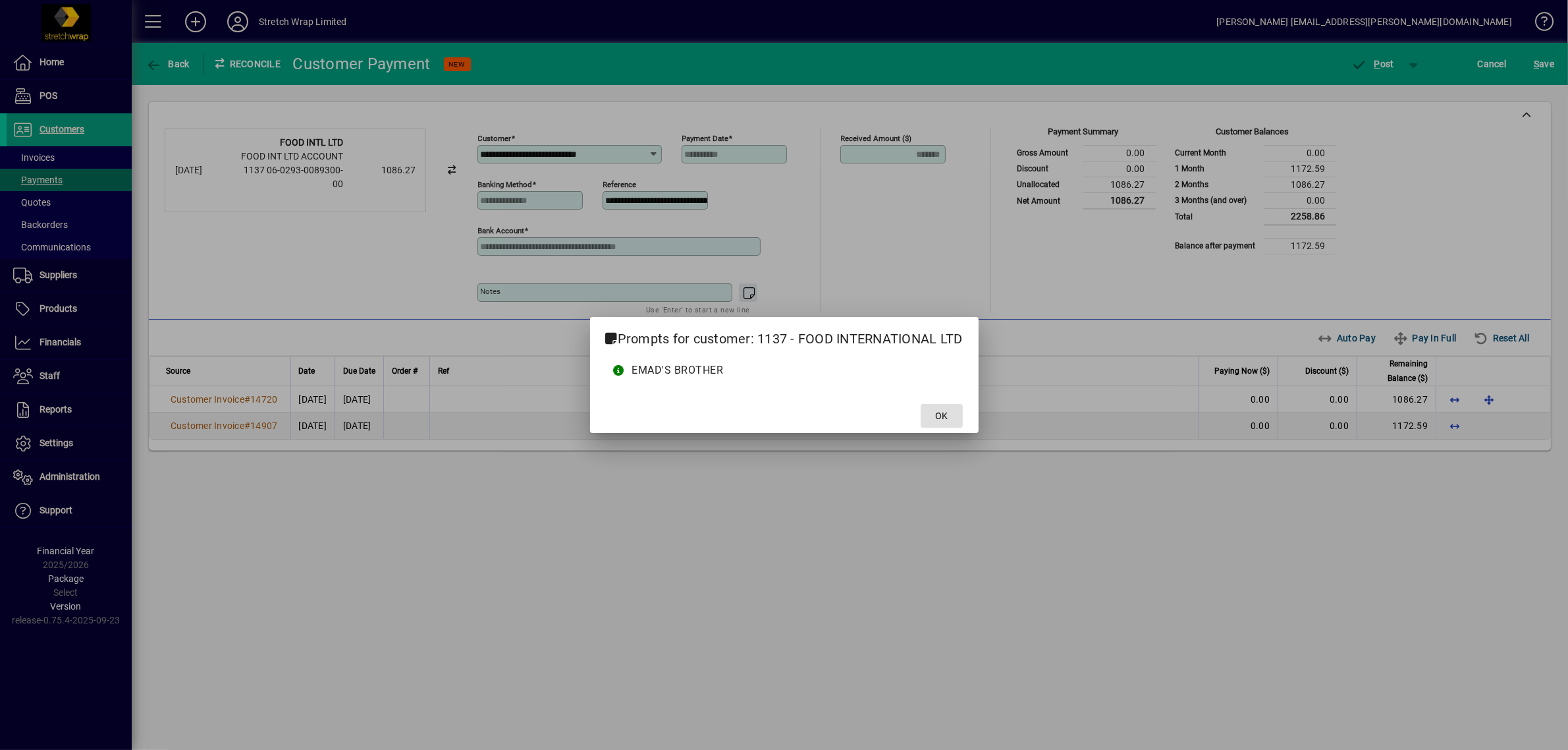
click at [944, 412] on span "OK" at bounding box center [940, 416] width 12 height 14
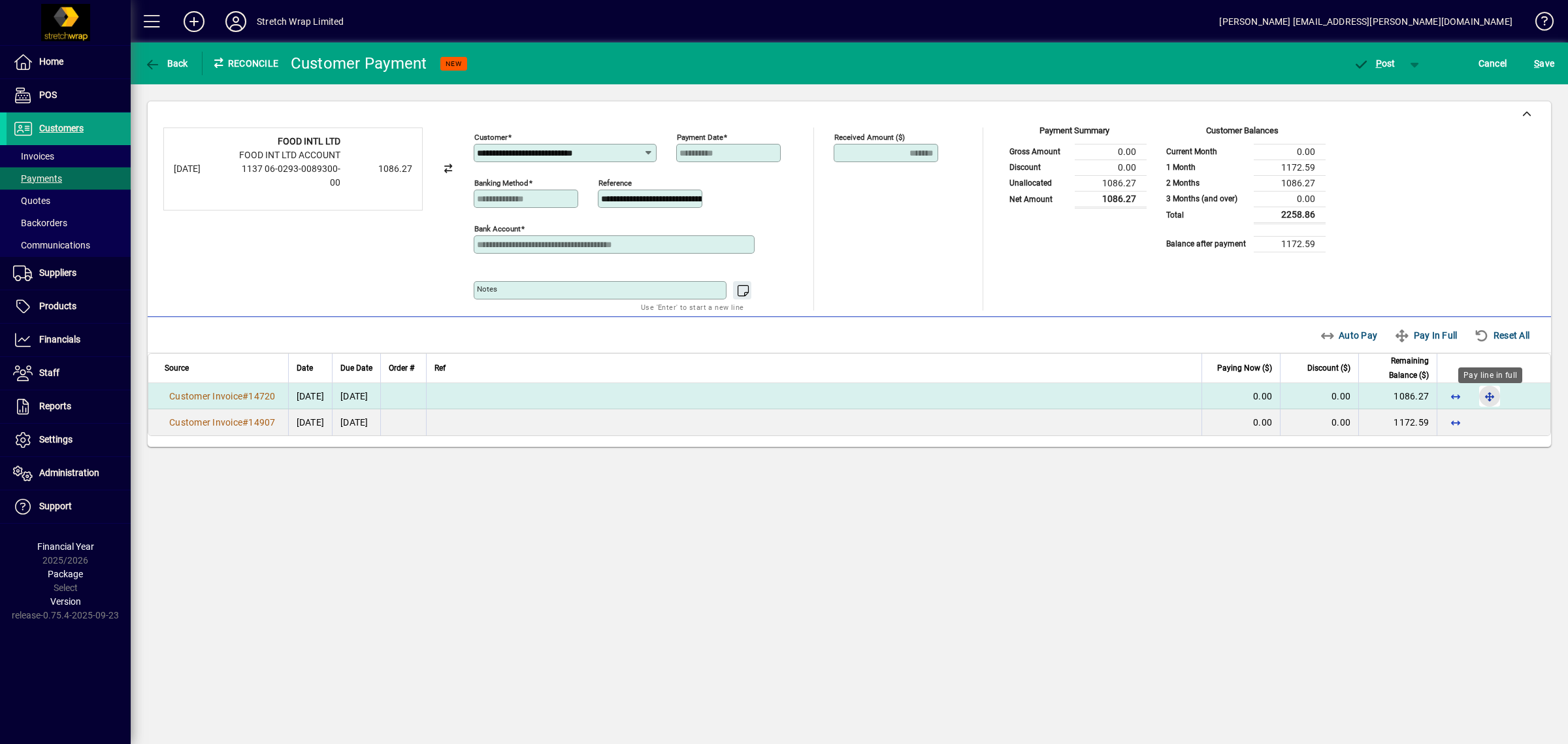
click at [1487, 390] on span "button" at bounding box center [1490, 396] width 31 height 31
click at [1364, 64] on icon "button" at bounding box center [1361, 65] width 17 height 13
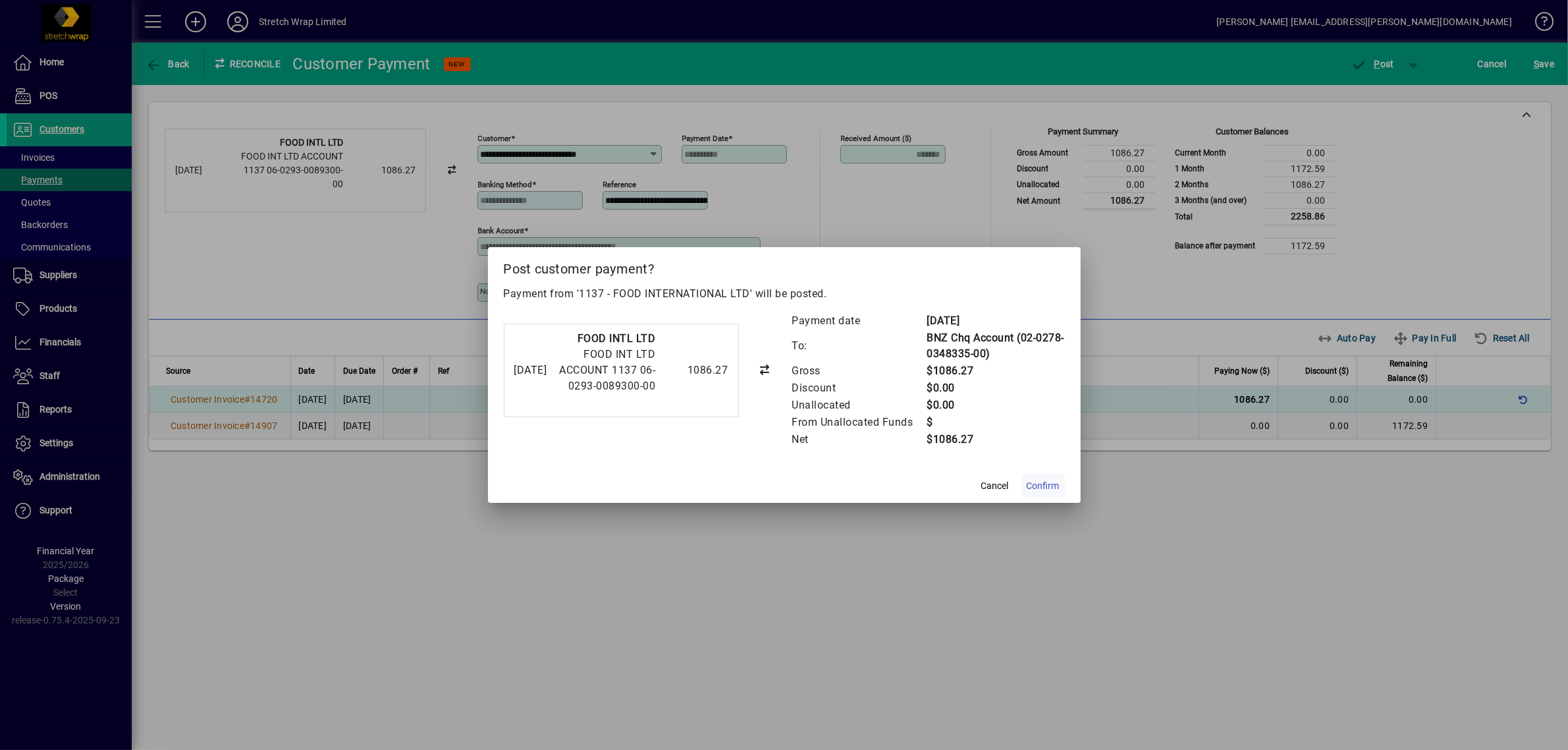
click at [1054, 482] on span "Confirm" at bounding box center [1043, 486] width 33 height 14
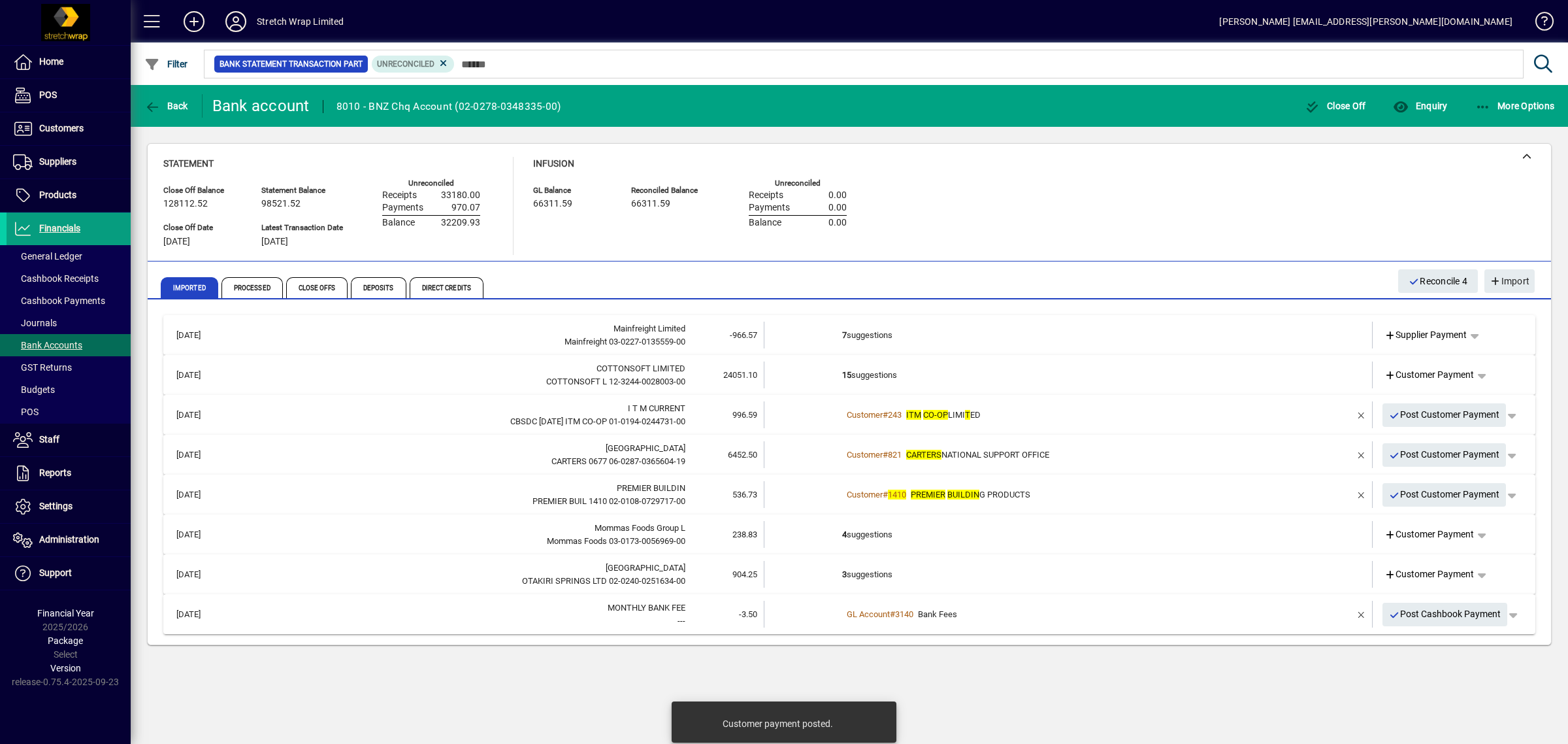
click at [1215, 495] on div "Customer # 1410 PREMIER BUILDIN G PRODUCTS" at bounding box center [1070, 495] width 454 height 13
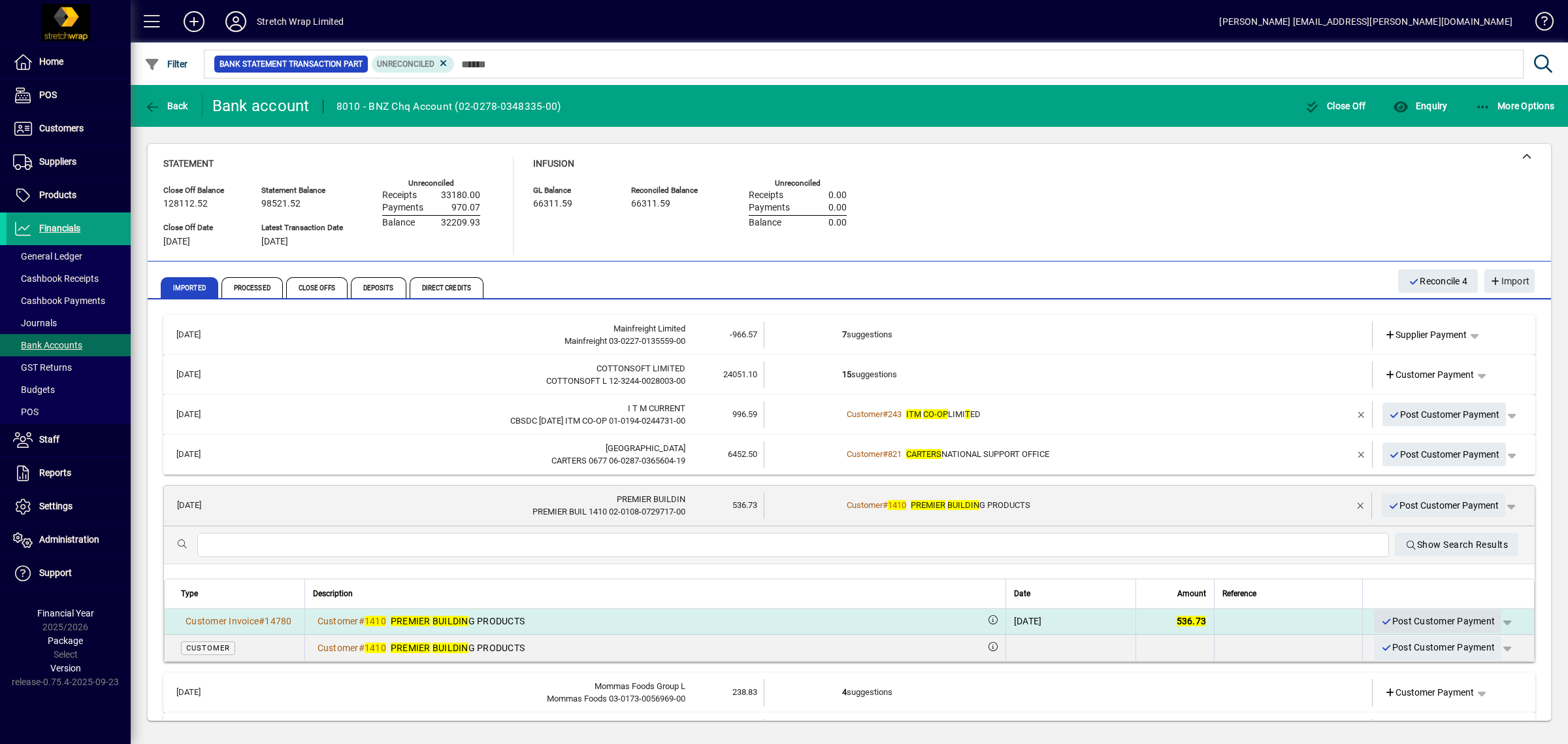
click at [1383, 618] on span "Post Customer Payment" at bounding box center [1438, 620] width 114 height 21
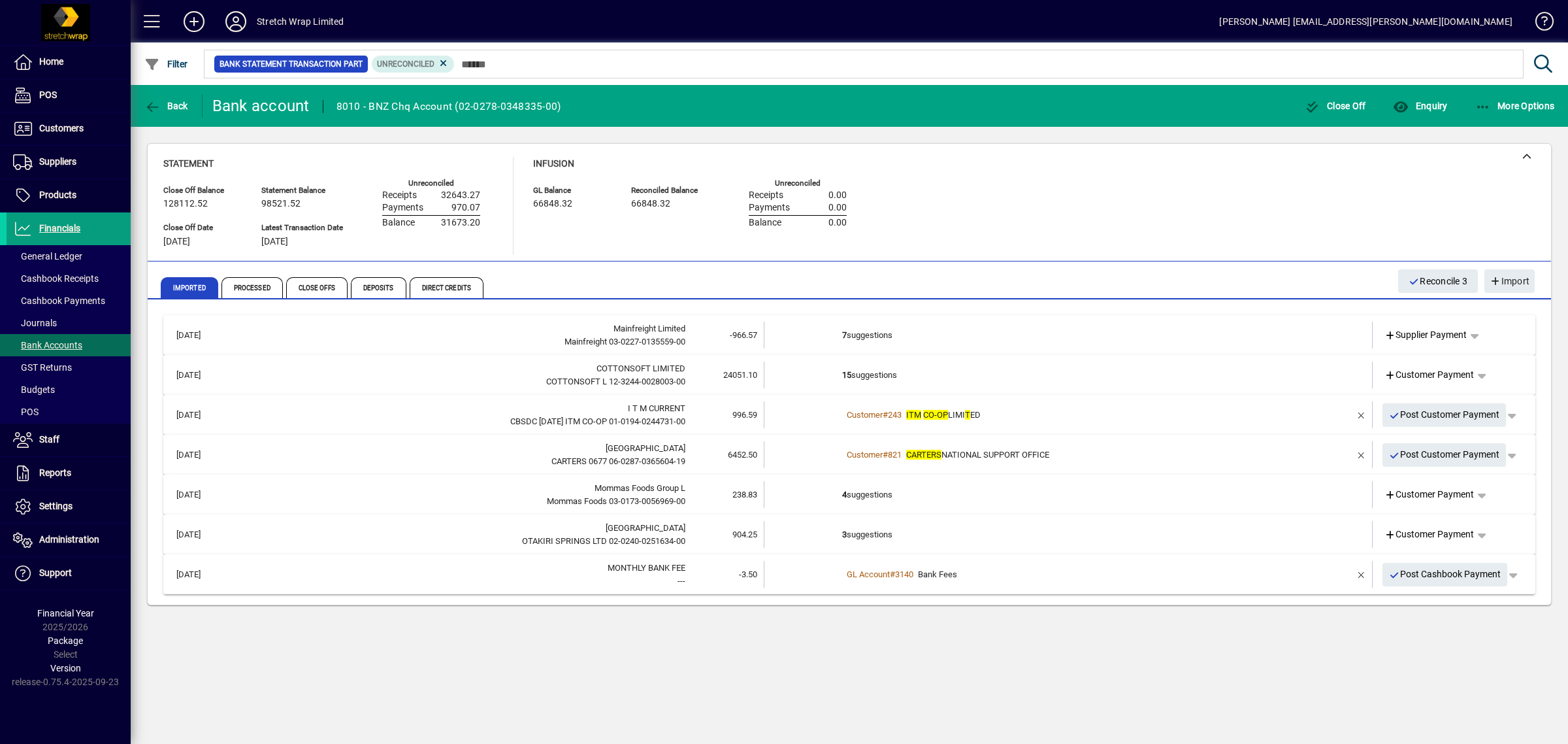
click at [1083, 453] on div "Customer # 821 CARTERS NATIONAL SUPPORT OFFICE" at bounding box center [1070, 455] width 454 height 13
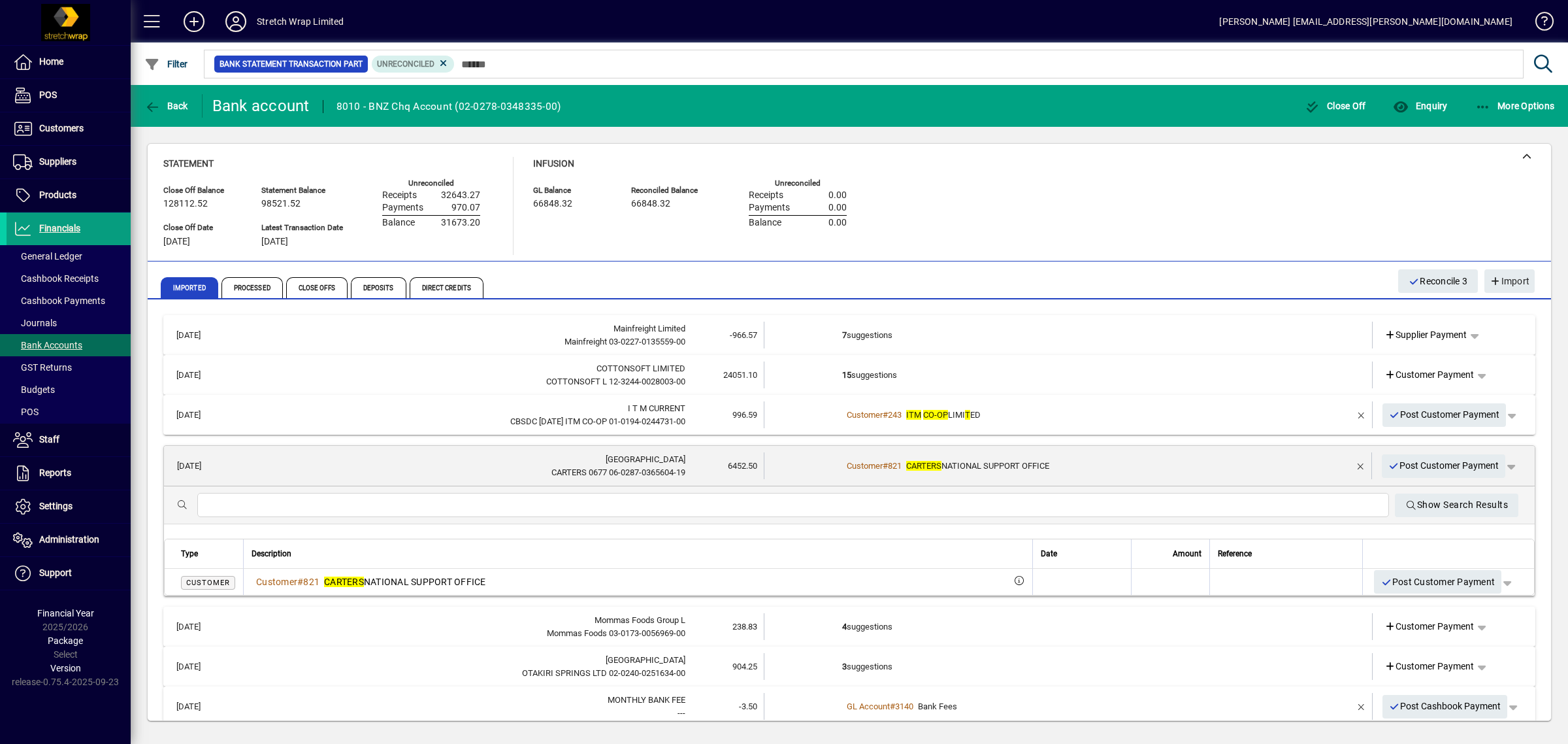
click at [1083, 453] on td "Customer # 821 CARTERS NATIONAL SUPPORT OFFICE" at bounding box center [1069, 465] width 453 height 27
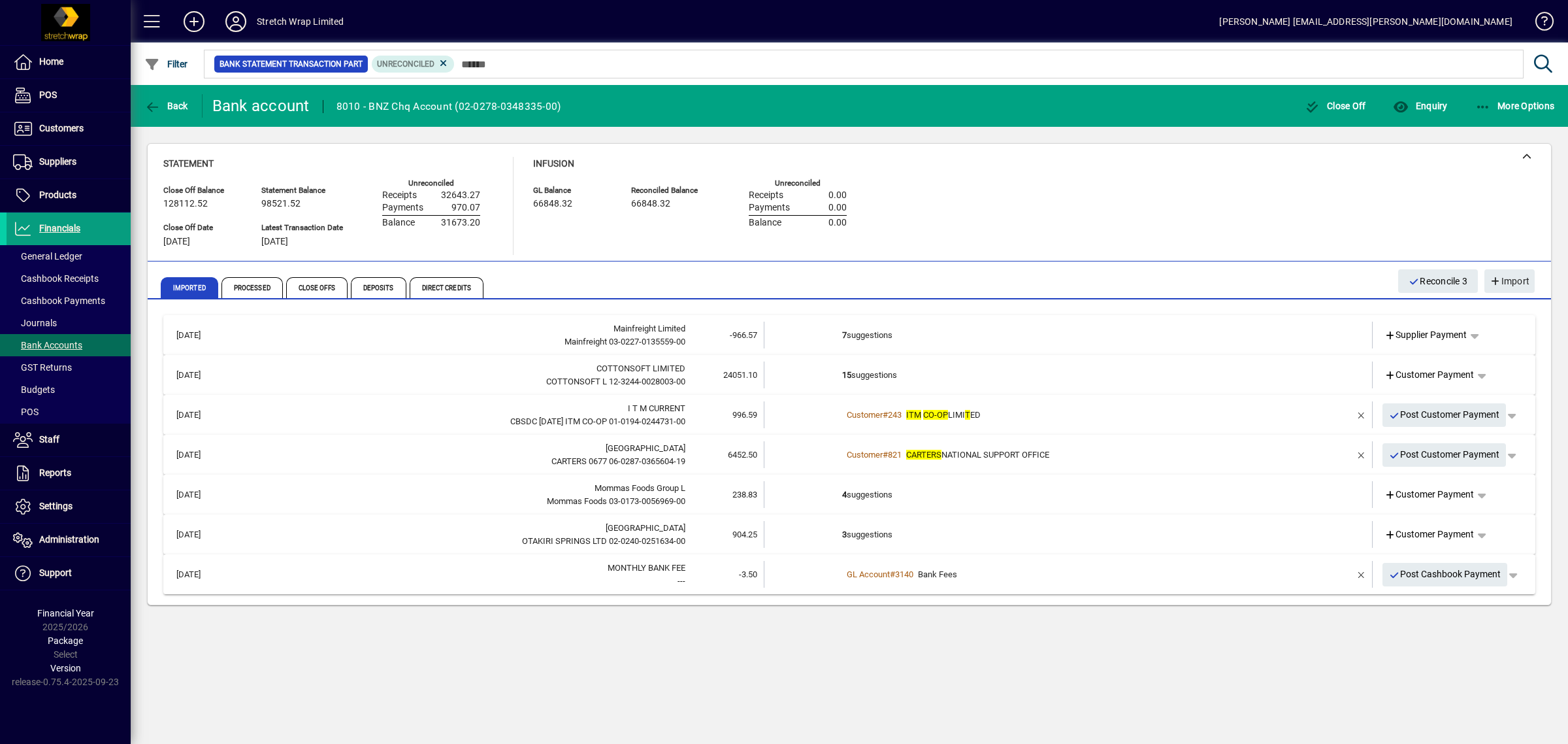
click at [1088, 485] on td "4 suggestions" at bounding box center [1070, 494] width 454 height 27
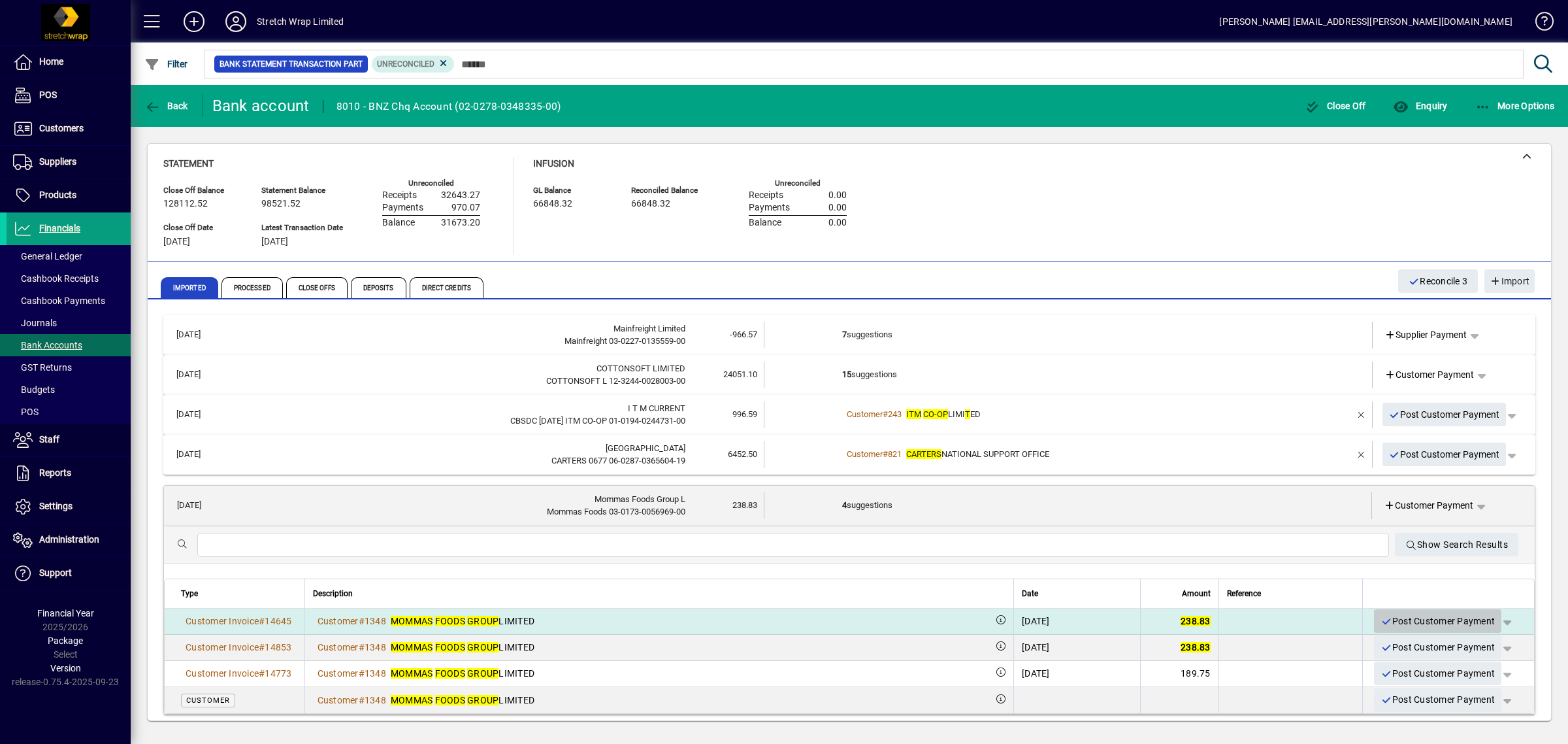
click at [1389, 612] on span "Post Customer Payment" at bounding box center [1438, 620] width 114 height 21
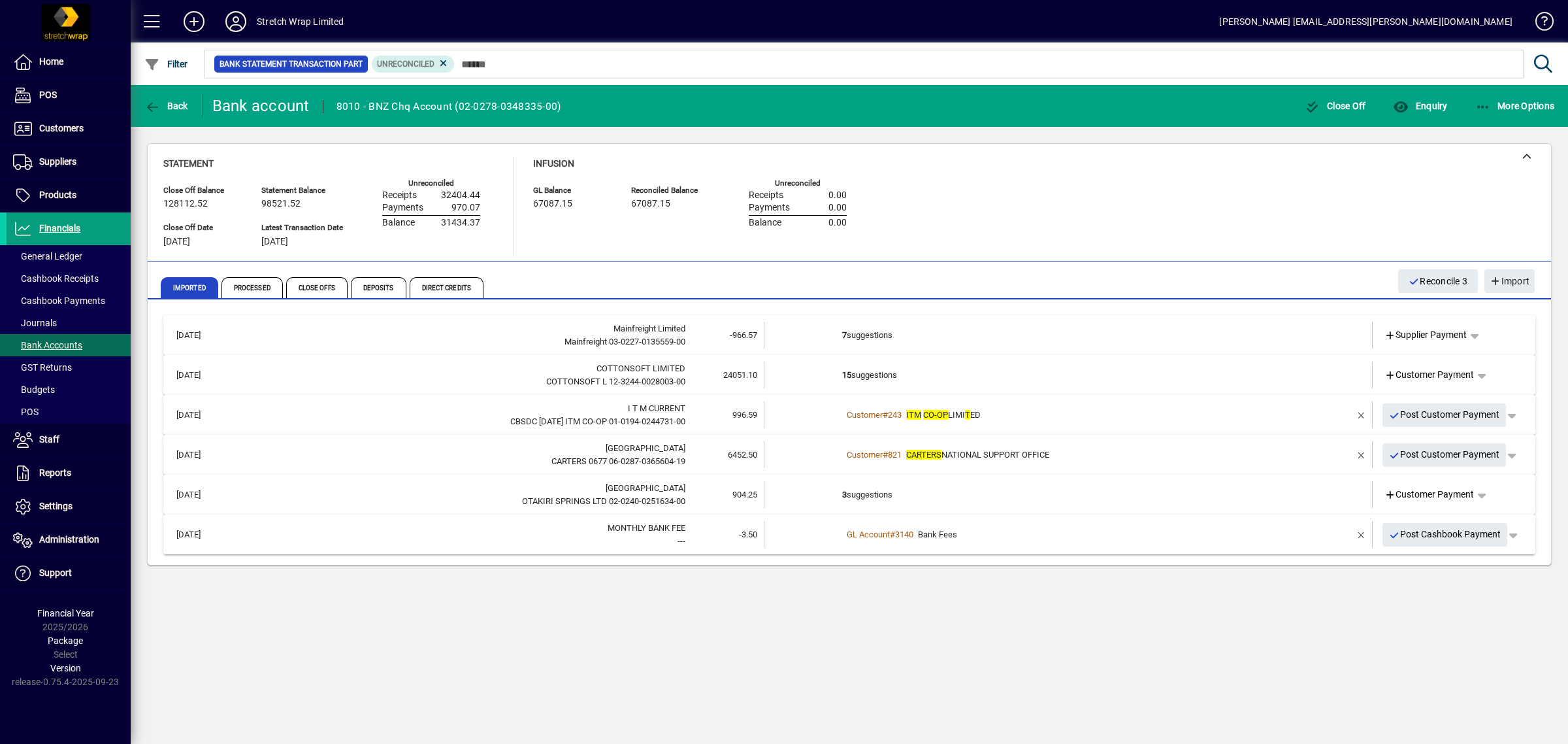
click at [1026, 489] on td "3 suggestions" at bounding box center [1070, 494] width 454 height 27
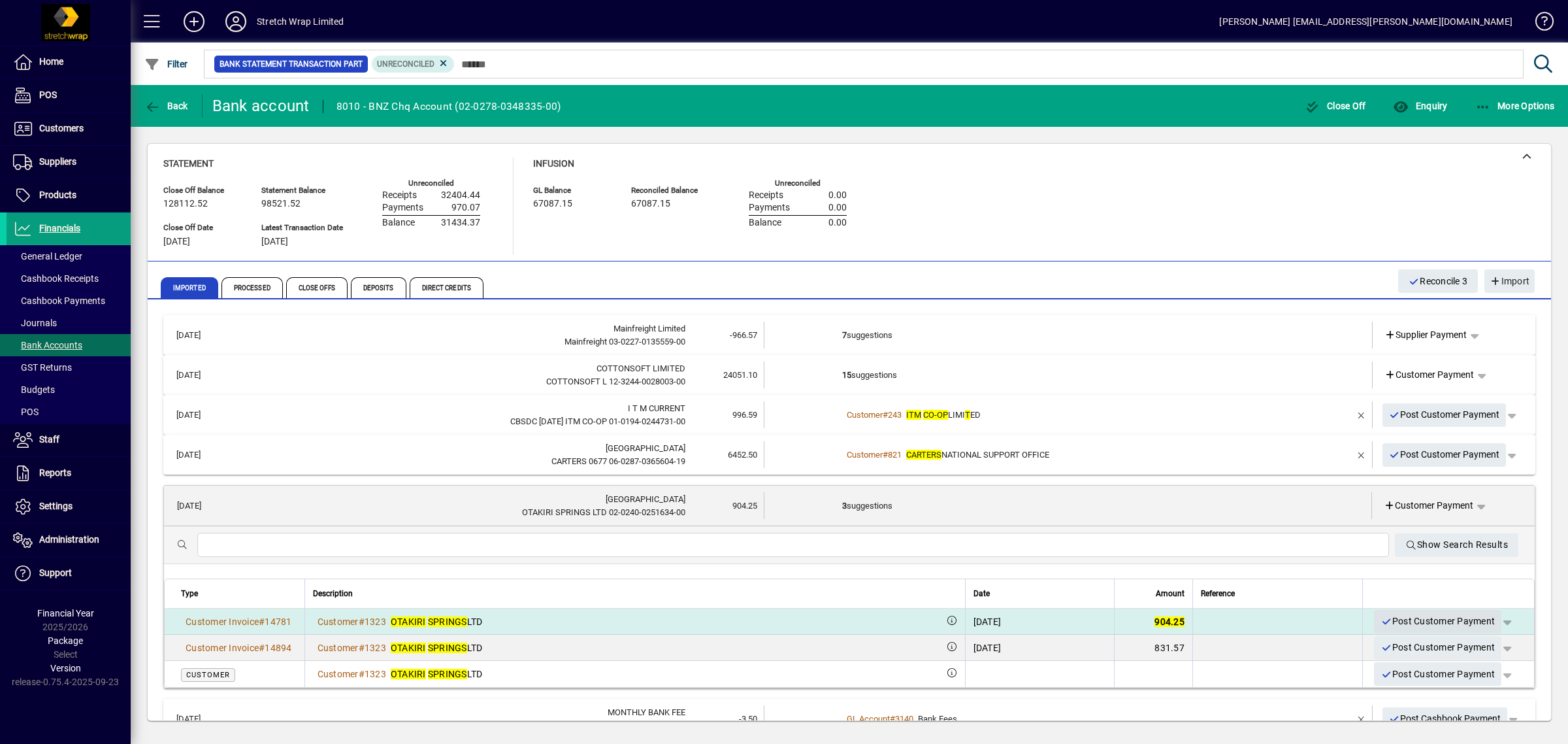
click at [1381, 615] on span "Post Customer Payment" at bounding box center [1438, 620] width 114 height 21
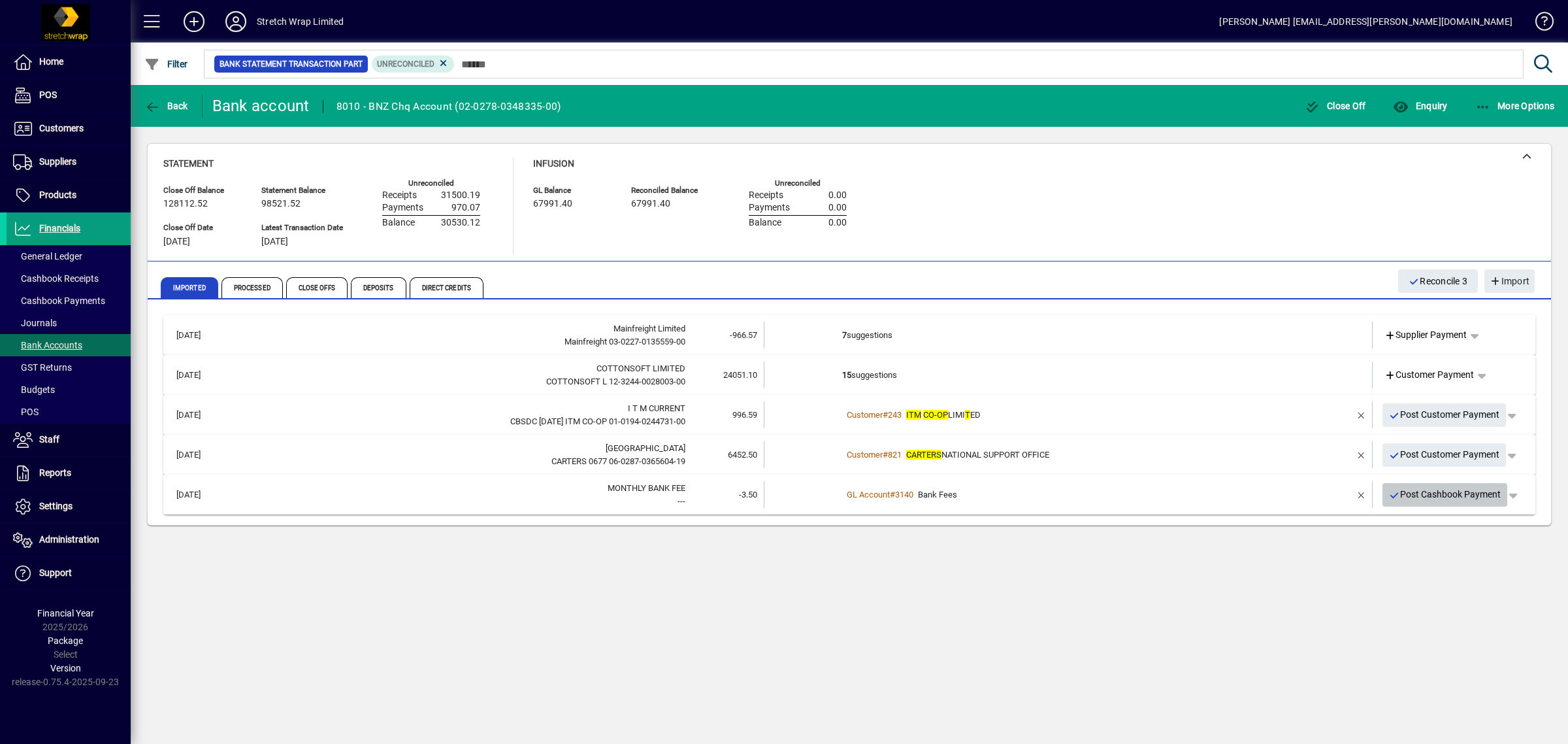
click at [1438, 489] on span "Post Cashbook Payment" at bounding box center [1445, 494] width 113 height 21
click at [1270, 365] on td "15 suggestions" at bounding box center [1070, 375] width 454 height 27
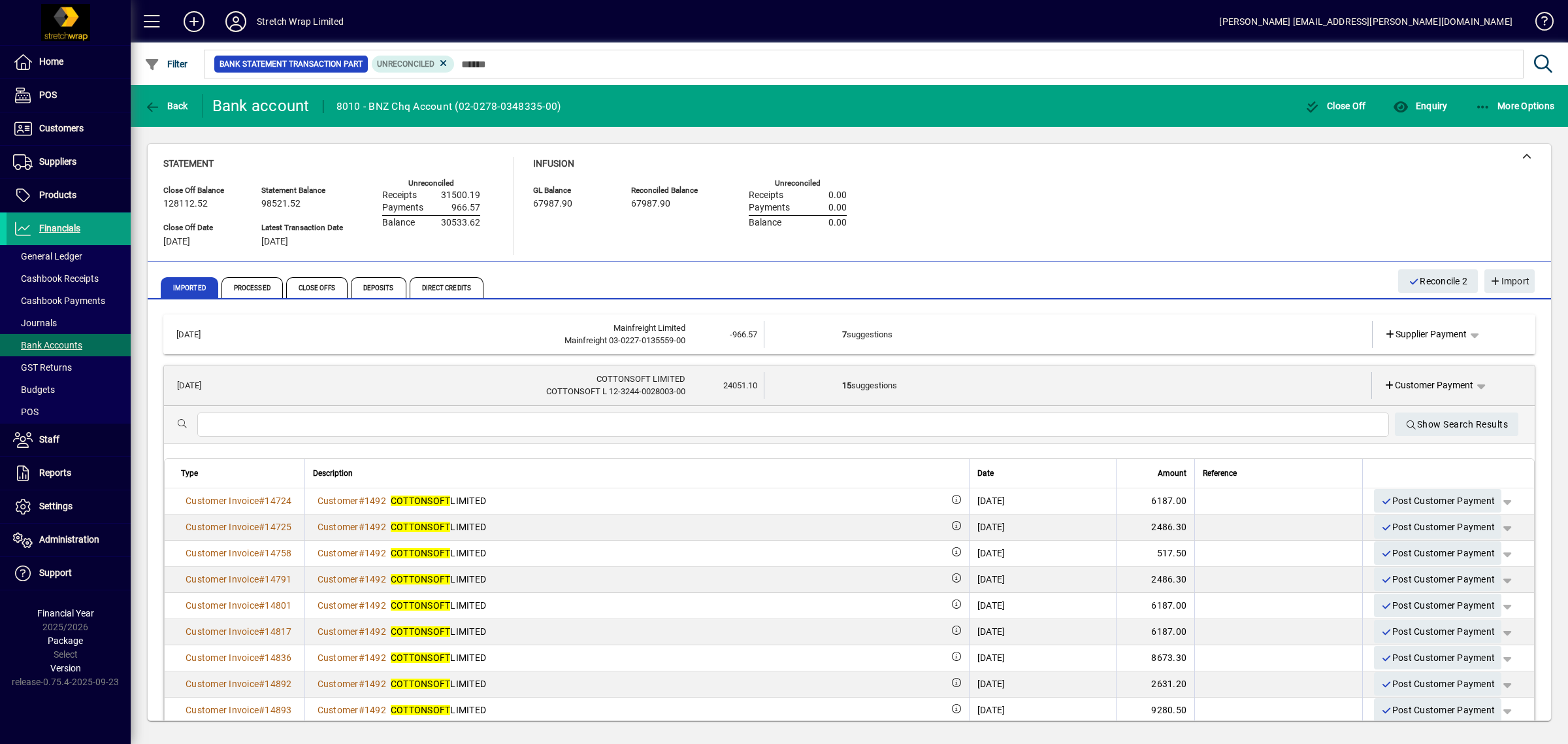
click at [1264, 378] on td "15 suggestions" at bounding box center [1069, 385] width 453 height 27
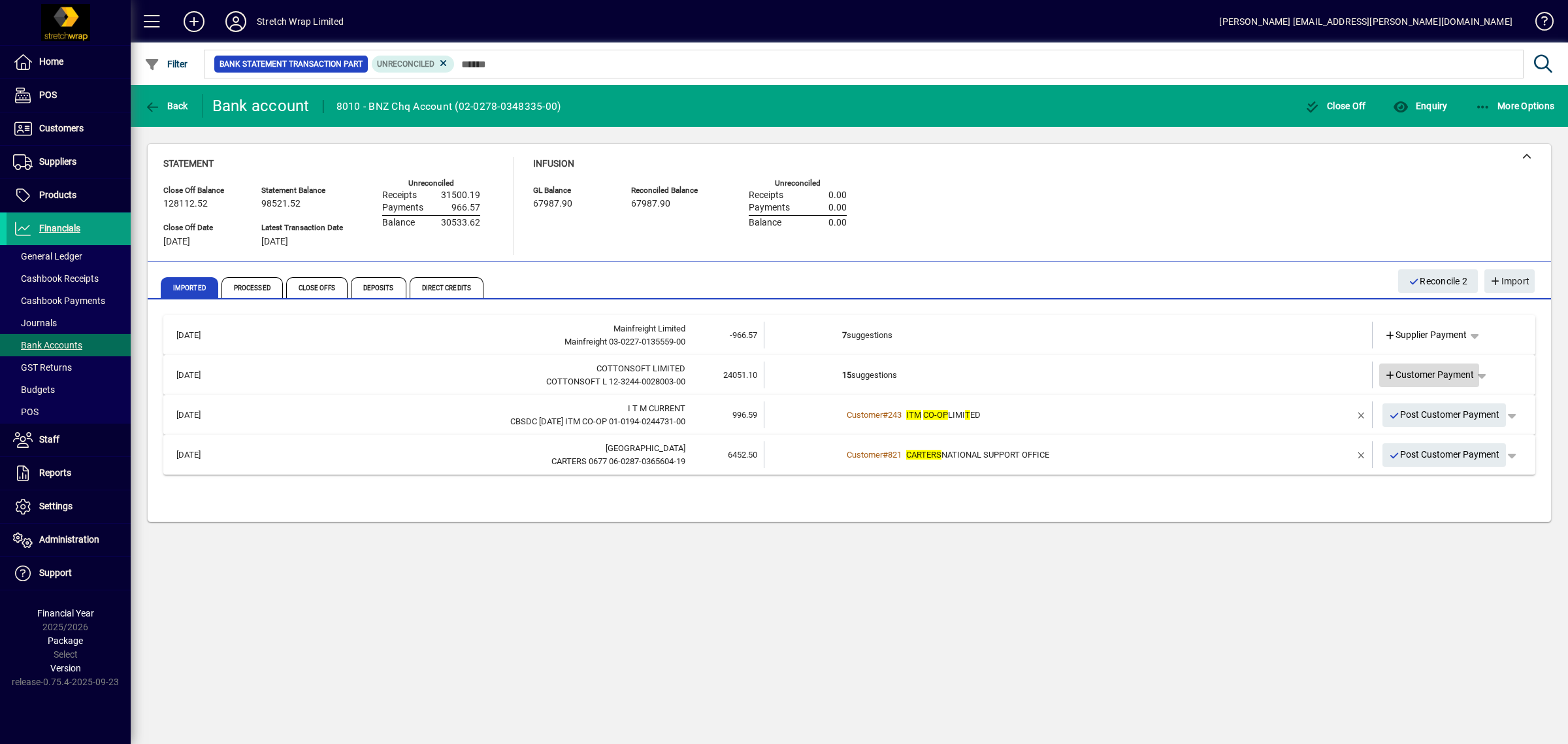
click at [1430, 371] on span "Customer Payment" at bounding box center [1430, 375] width 90 height 14
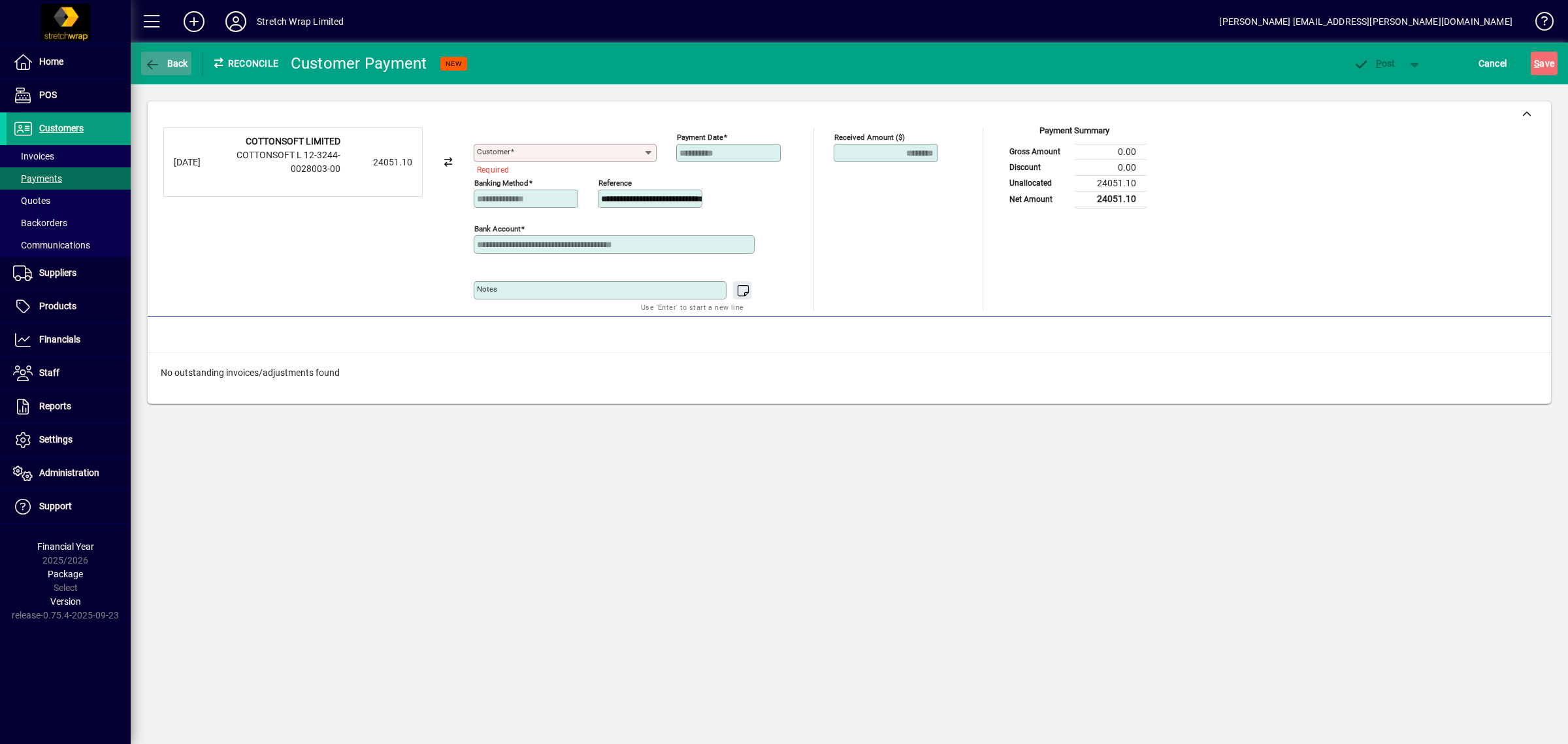
click at [149, 55] on span "button" at bounding box center [166, 64] width 51 height 31
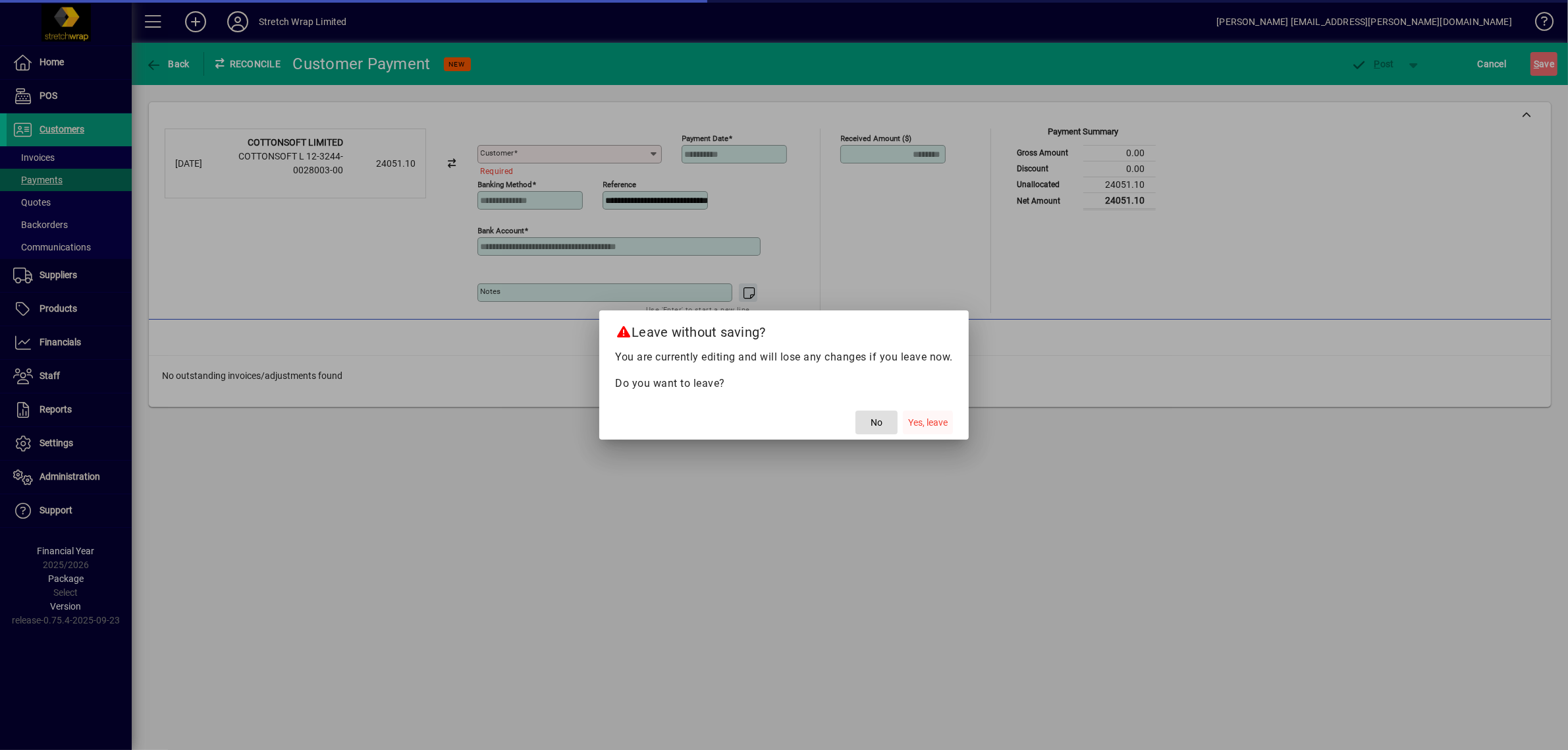
click at [925, 423] on span "Yes, leave" at bounding box center [927, 422] width 39 height 14
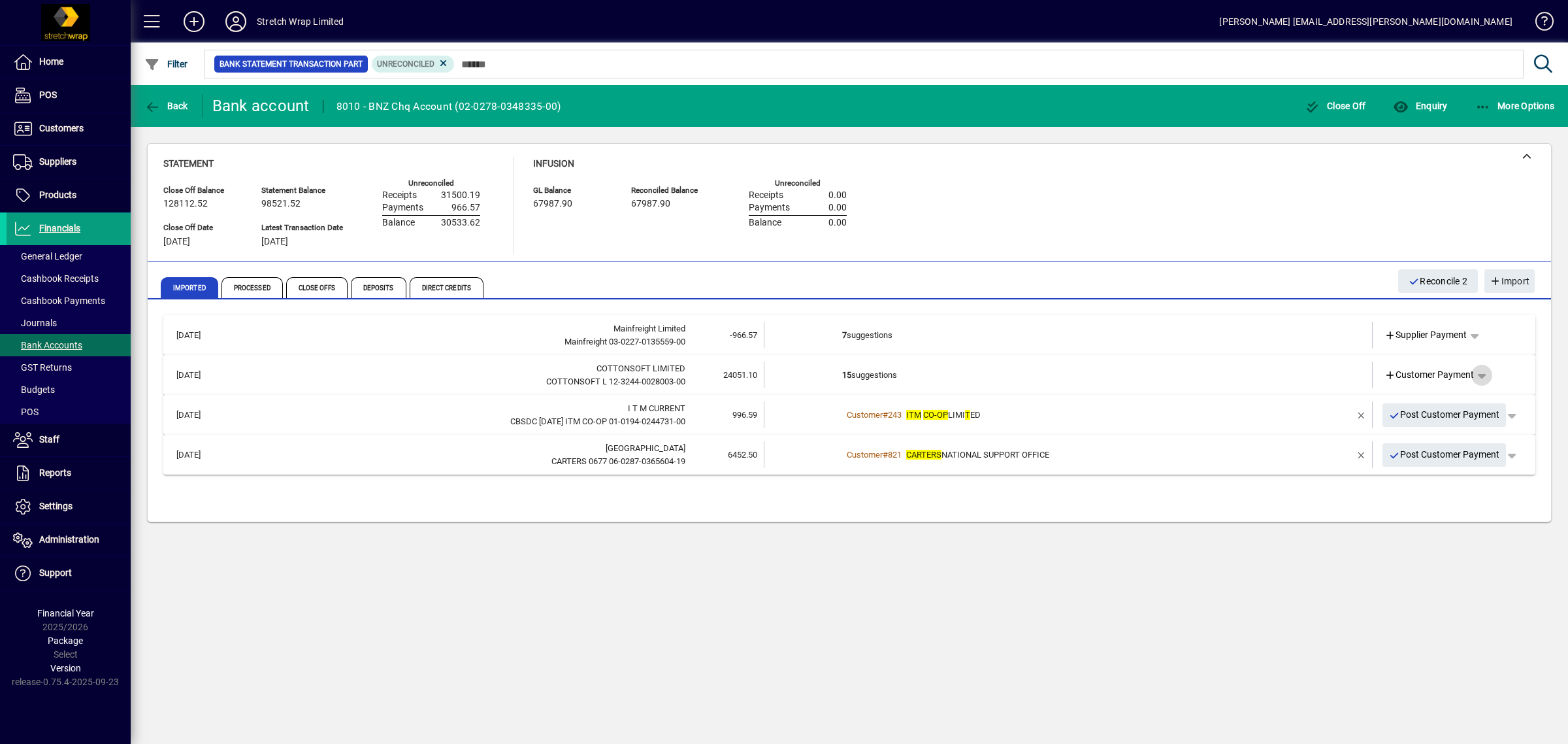
click at [1487, 370] on span "button" at bounding box center [1482, 375] width 31 height 31
click at [1269, 378] on div at bounding box center [784, 372] width 1568 height 744
click at [1137, 369] on td "15 suggestions" at bounding box center [1070, 375] width 454 height 27
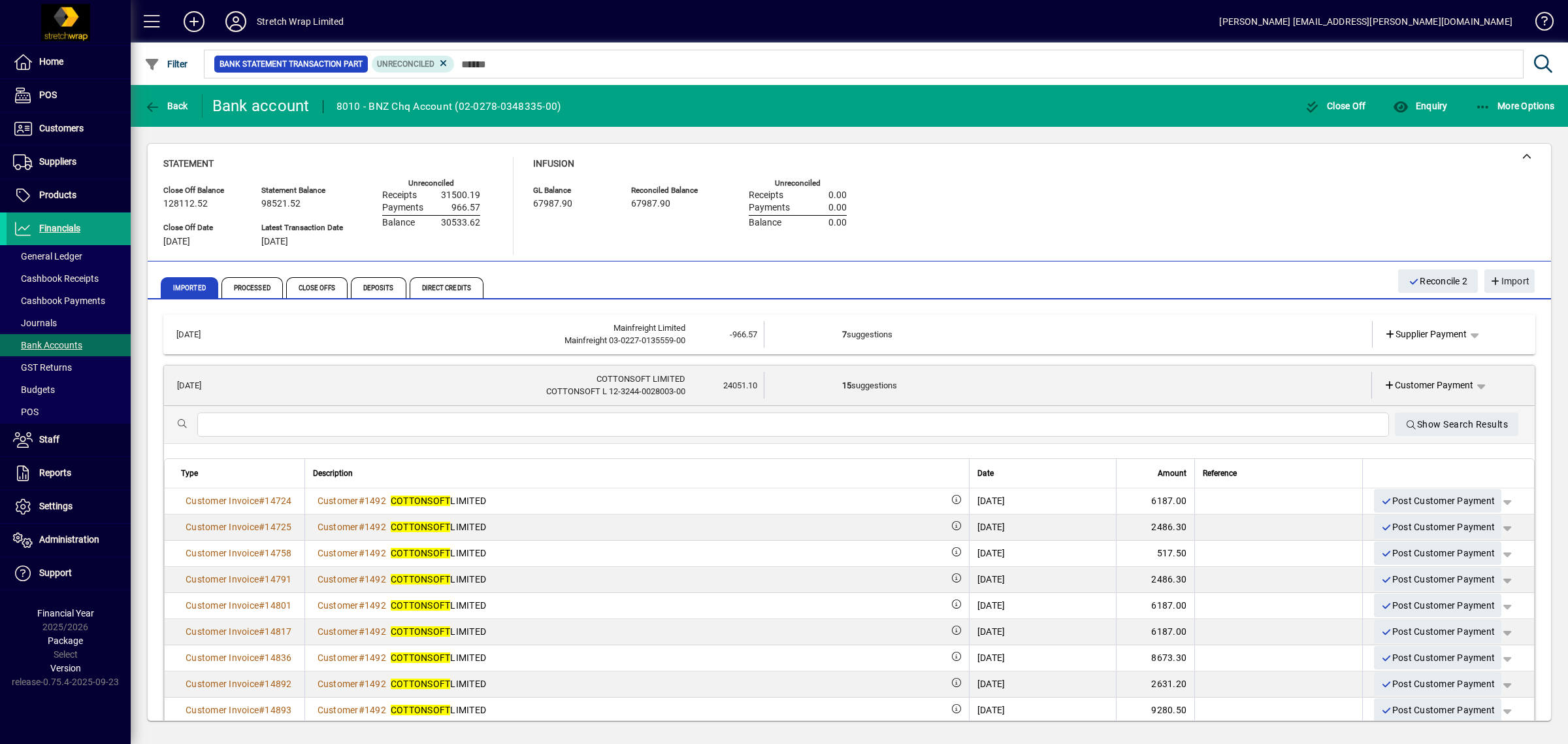
click at [1167, 194] on div "Statement Close Off Balance 128112.52 Close Off Date 31/07/2025 Statement Balan…" at bounding box center [849, 206] width 1372 height 98
click at [1080, 384] on td "15 suggestions" at bounding box center [1069, 385] width 453 height 27
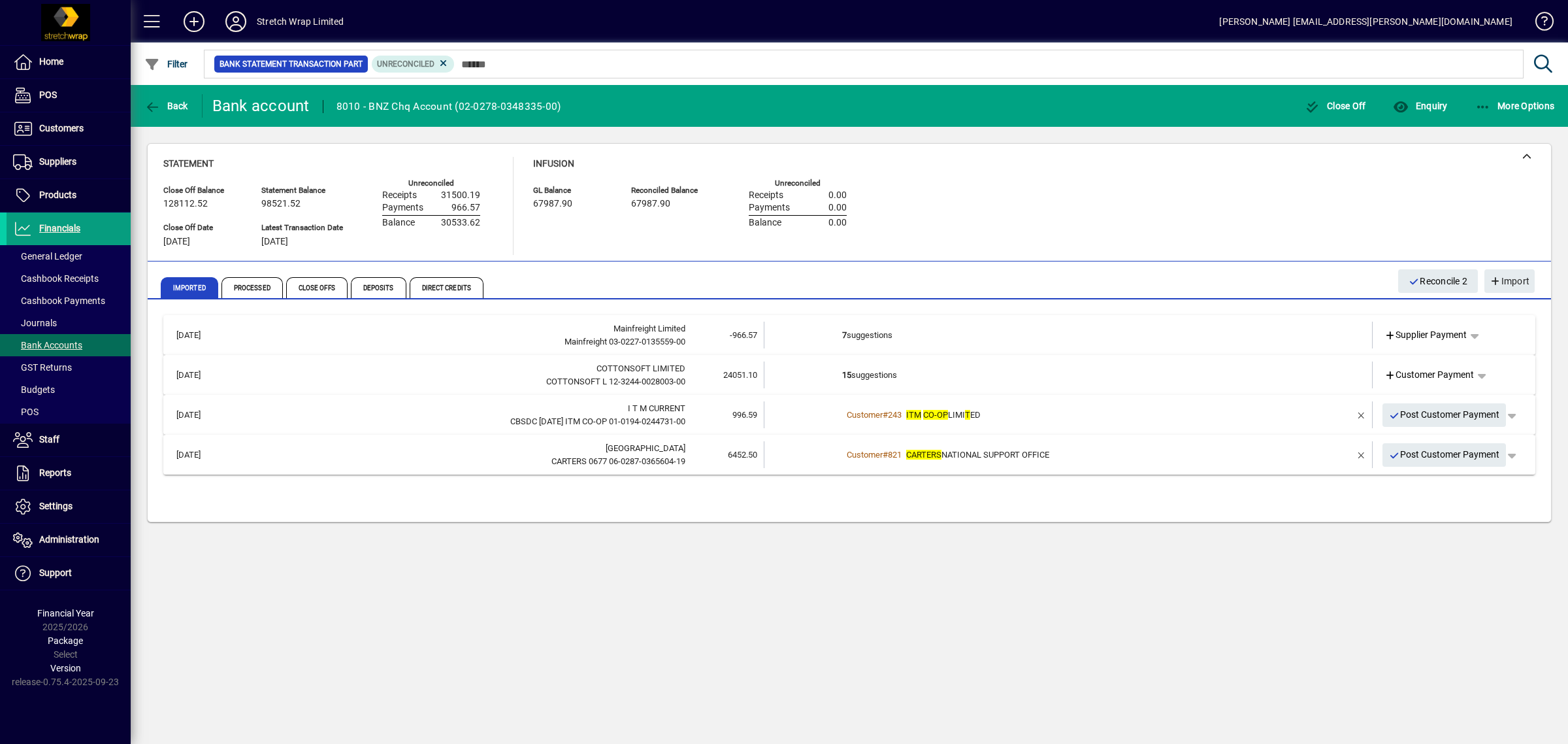
click at [1408, 369] on span "Customer Payment" at bounding box center [1430, 375] width 90 height 14
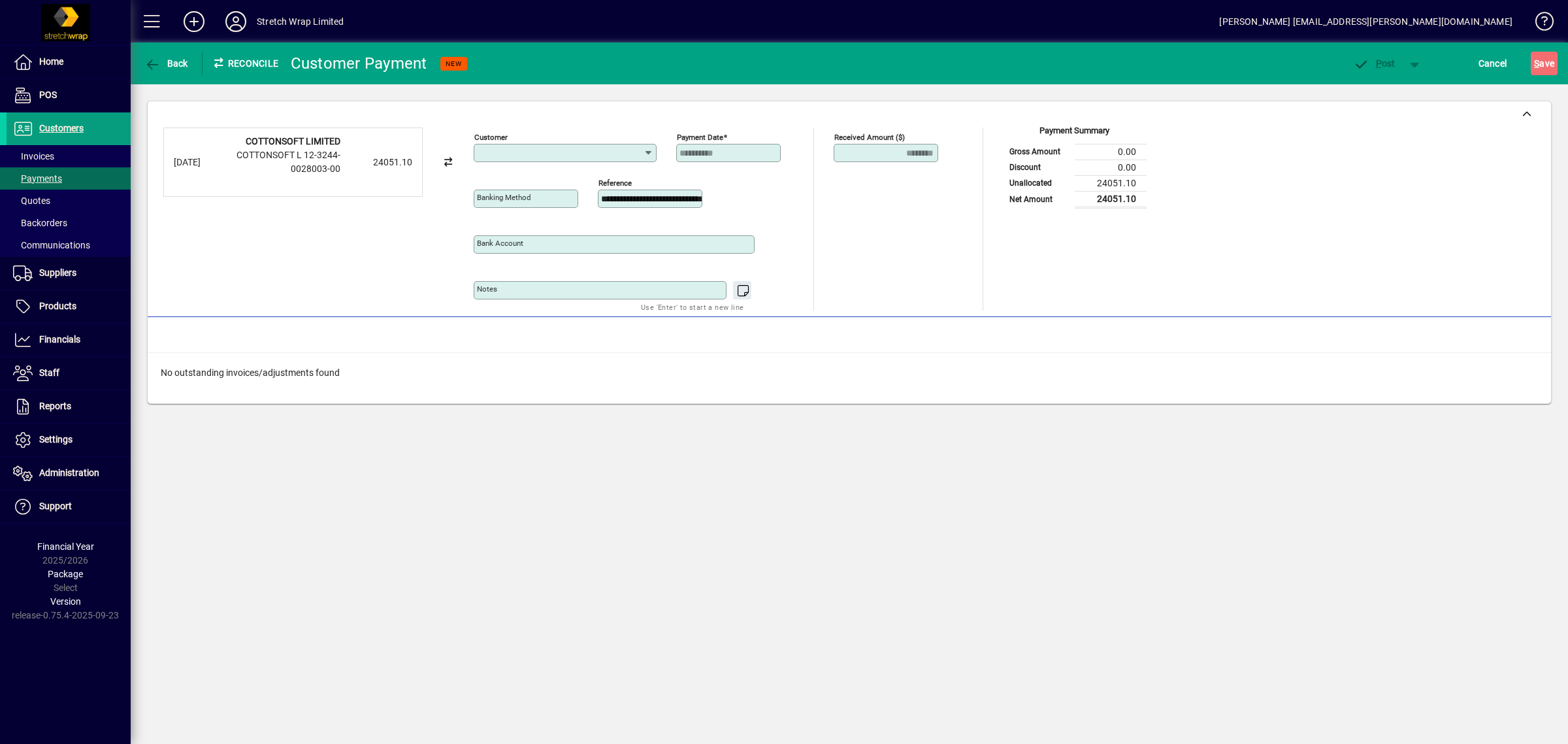
type input "**********"
click at [536, 181] on em "COTTON" at bounding box center [530, 179] width 38 height 10
type input "**********"
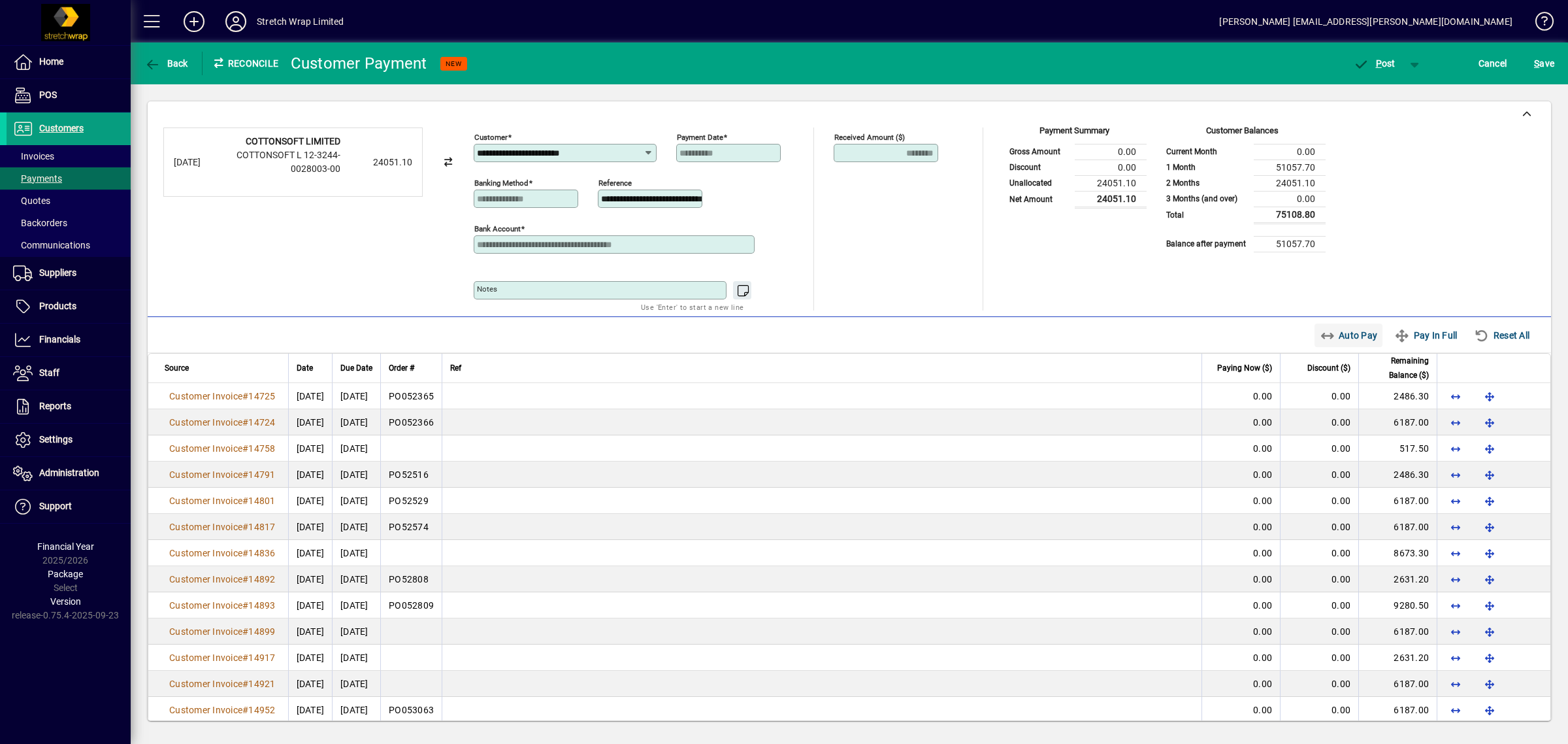
click at [1320, 330] on icon "button" at bounding box center [1328, 336] width 17 height 13
click at [1374, 61] on span "P ost" at bounding box center [1374, 63] width 42 height 10
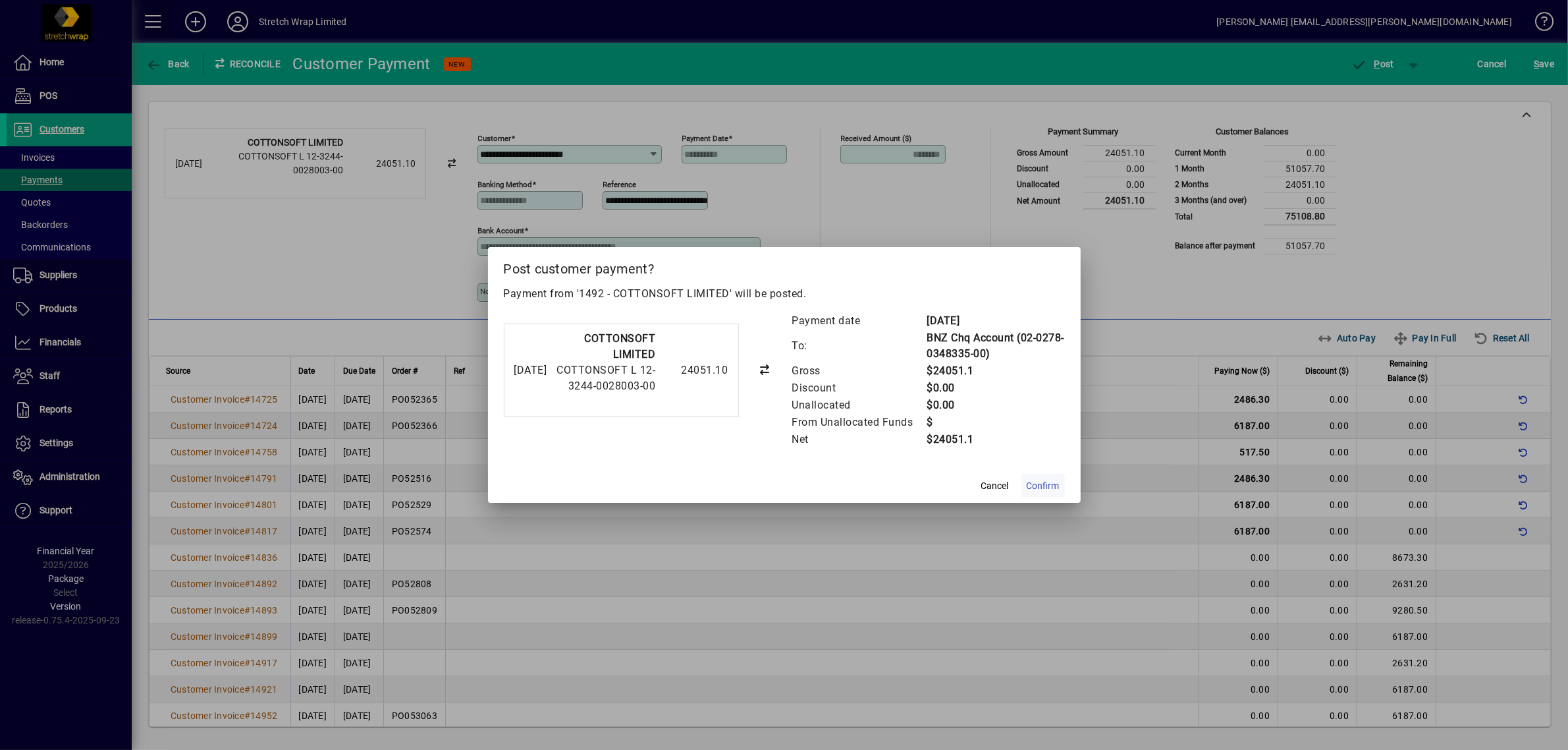
click at [1041, 479] on span "Confirm" at bounding box center [1043, 486] width 33 height 14
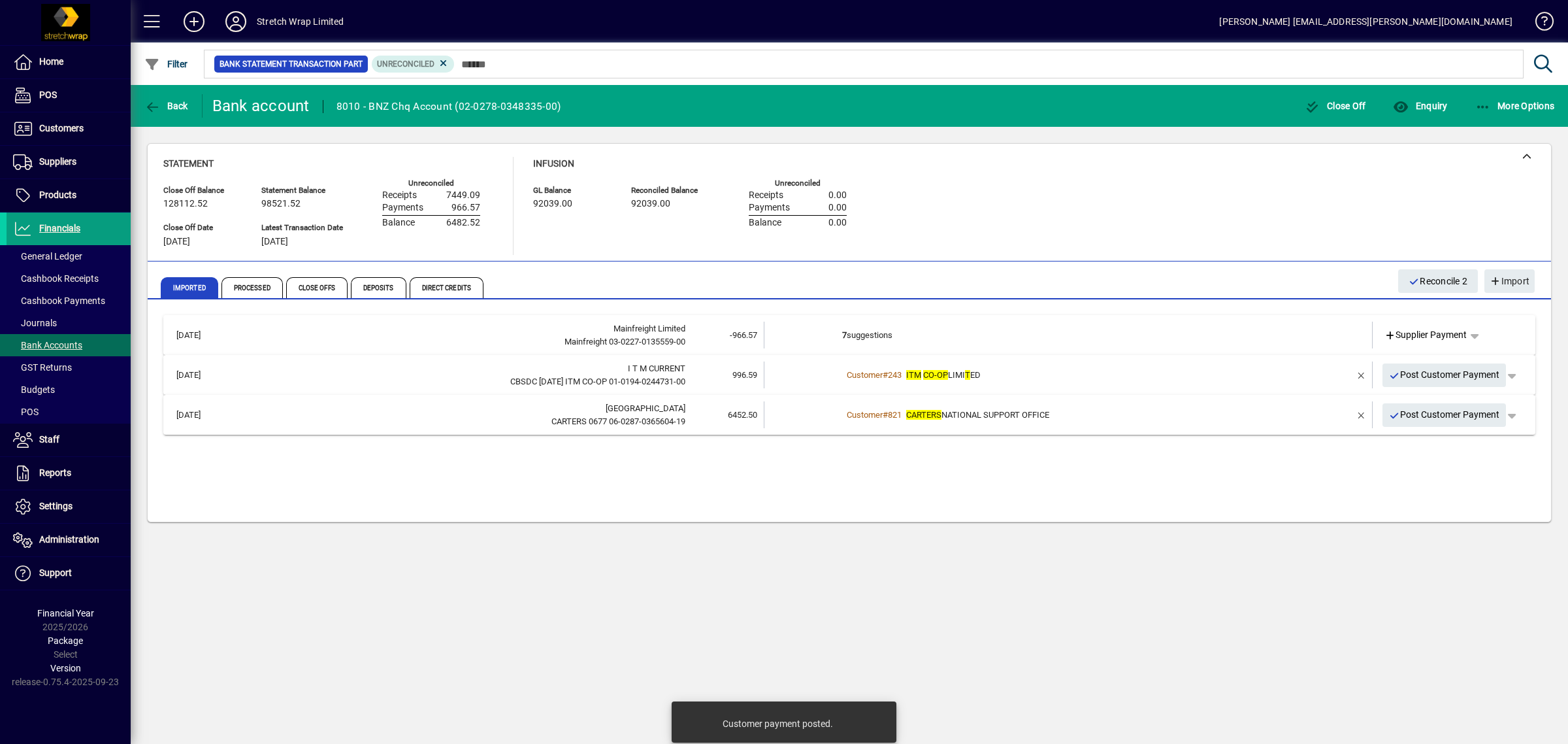
click at [1034, 321] on td "7 suggestions" at bounding box center [1070, 334] width 454 height 27
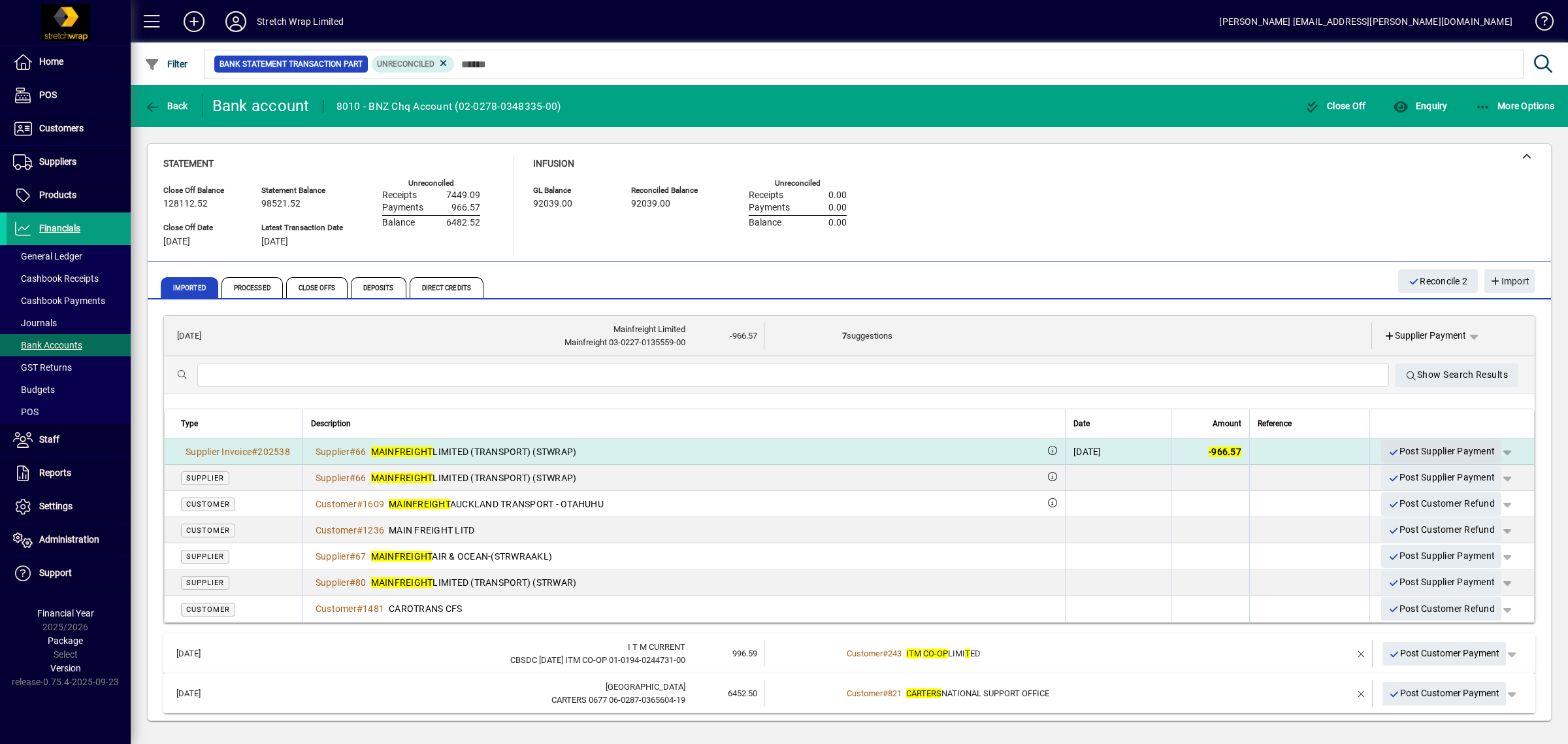
click at [1395, 447] on span "Post Supplier Payment" at bounding box center [1442, 450] width 107 height 21
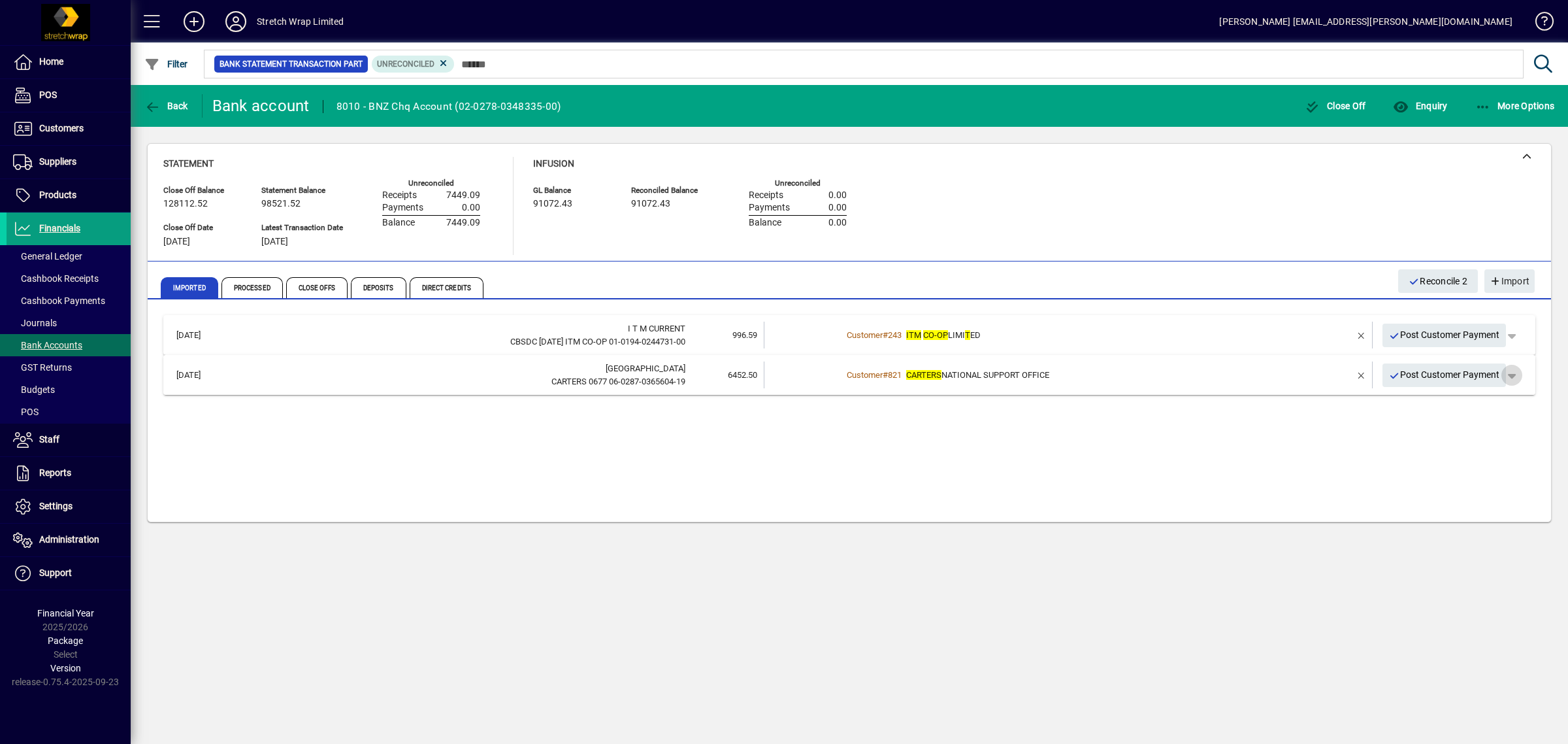
click at [1514, 376] on span "button" at bounding box center [1512, 375] width 31 height 31
click at [1458, 397] on span "Customer Payment" at bounding box center [1471, 402] width 95 height 16
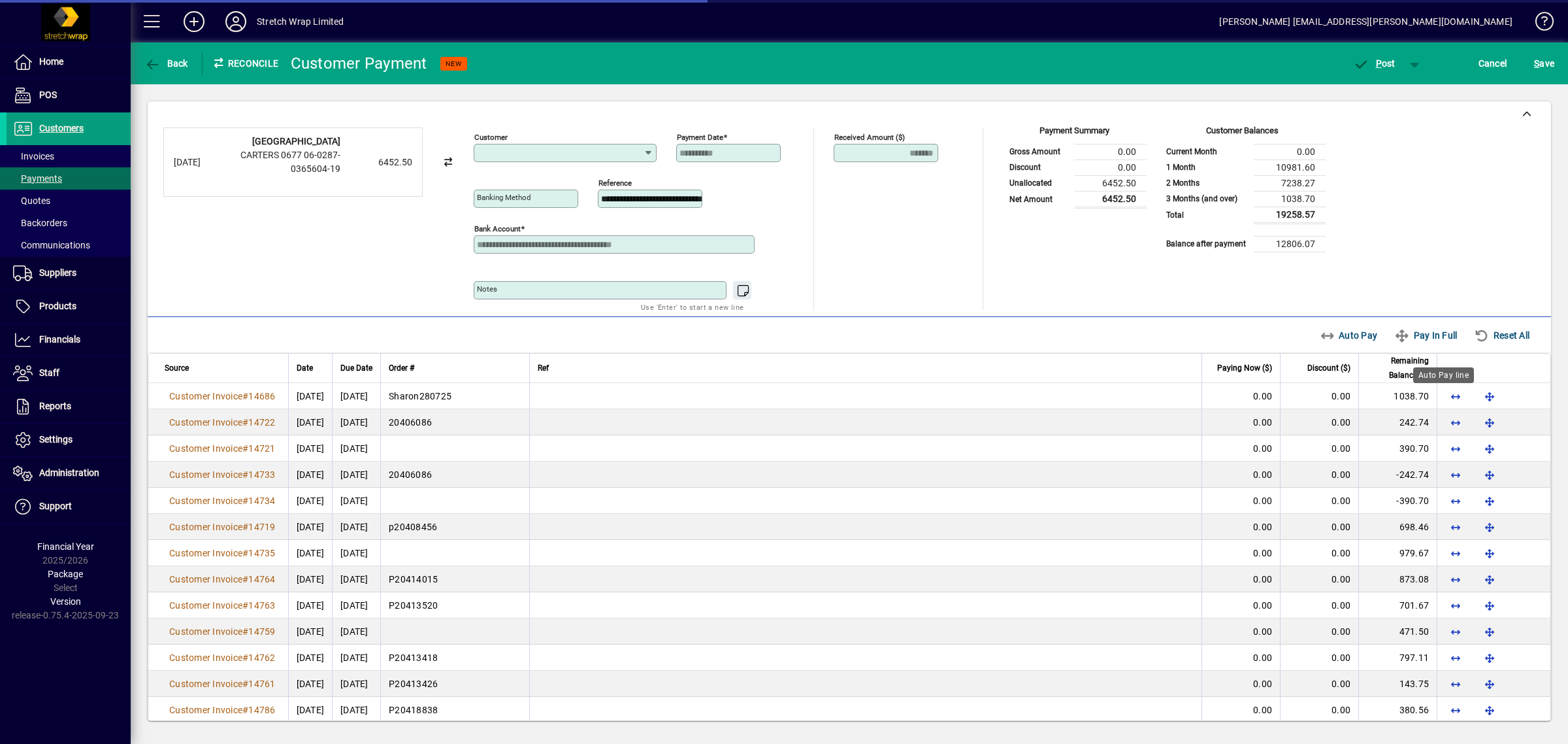
type input "**********"
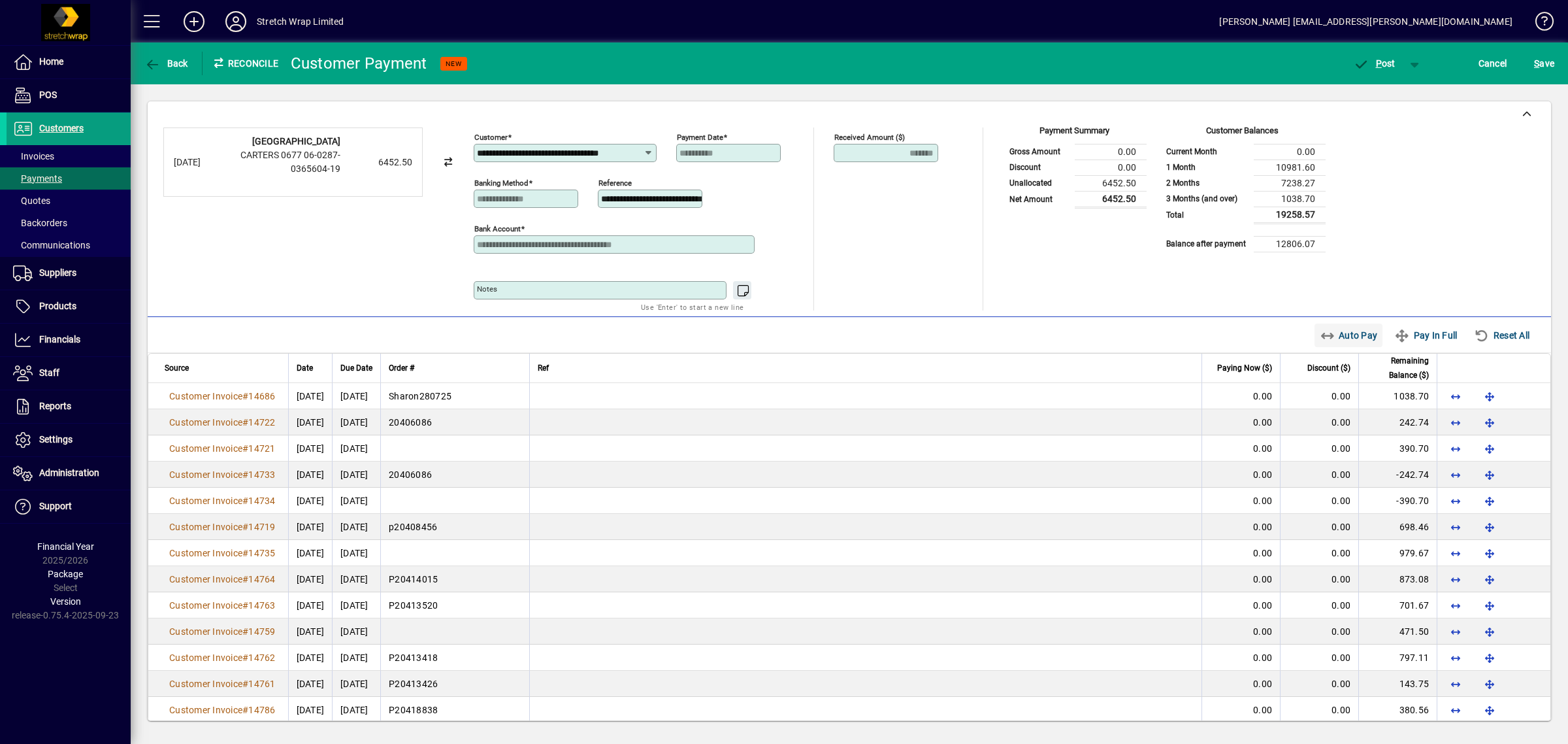
click at [1320, 333] on icon "button" at bounding box center [1328, 336] width 17 height 13
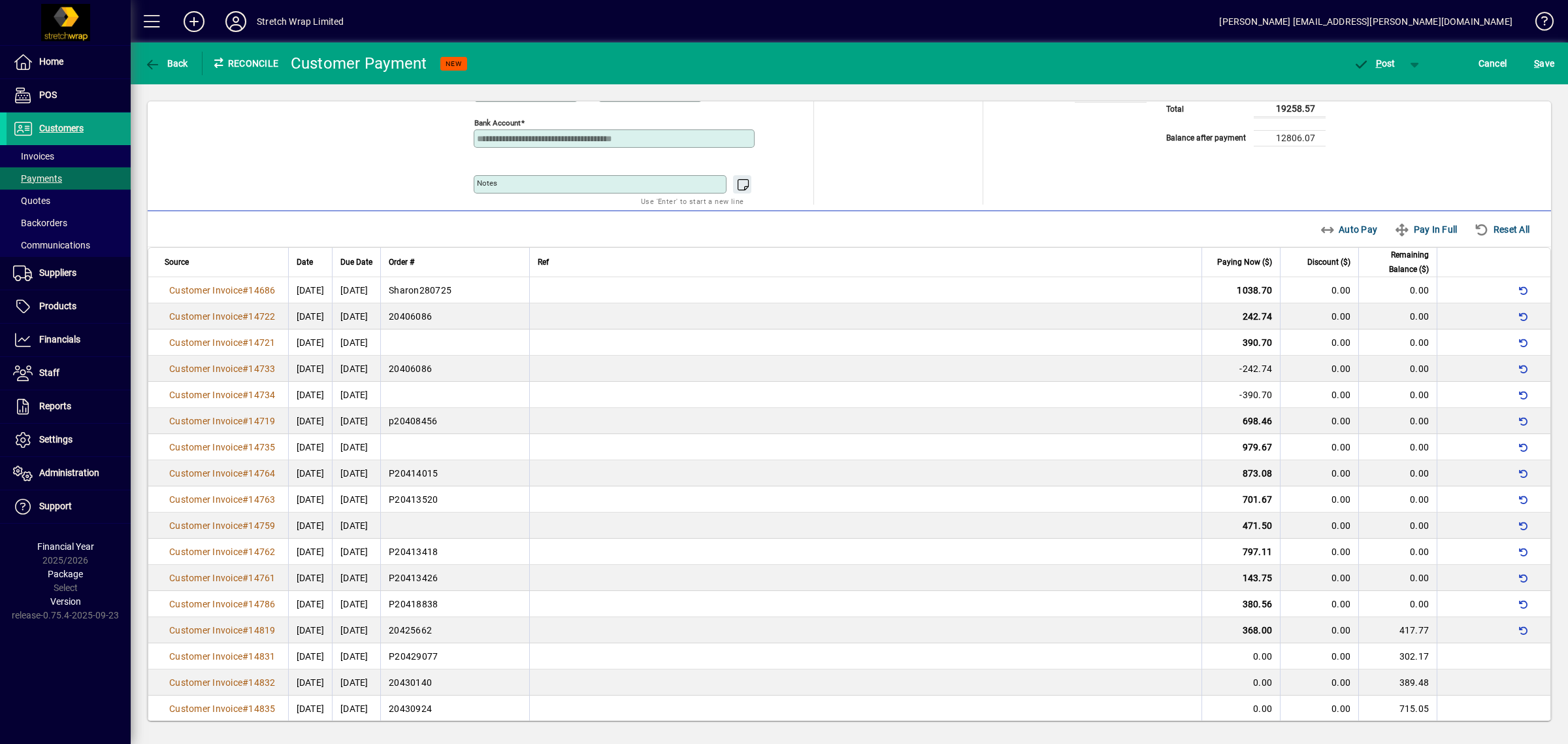
scroll to position [72, 0]
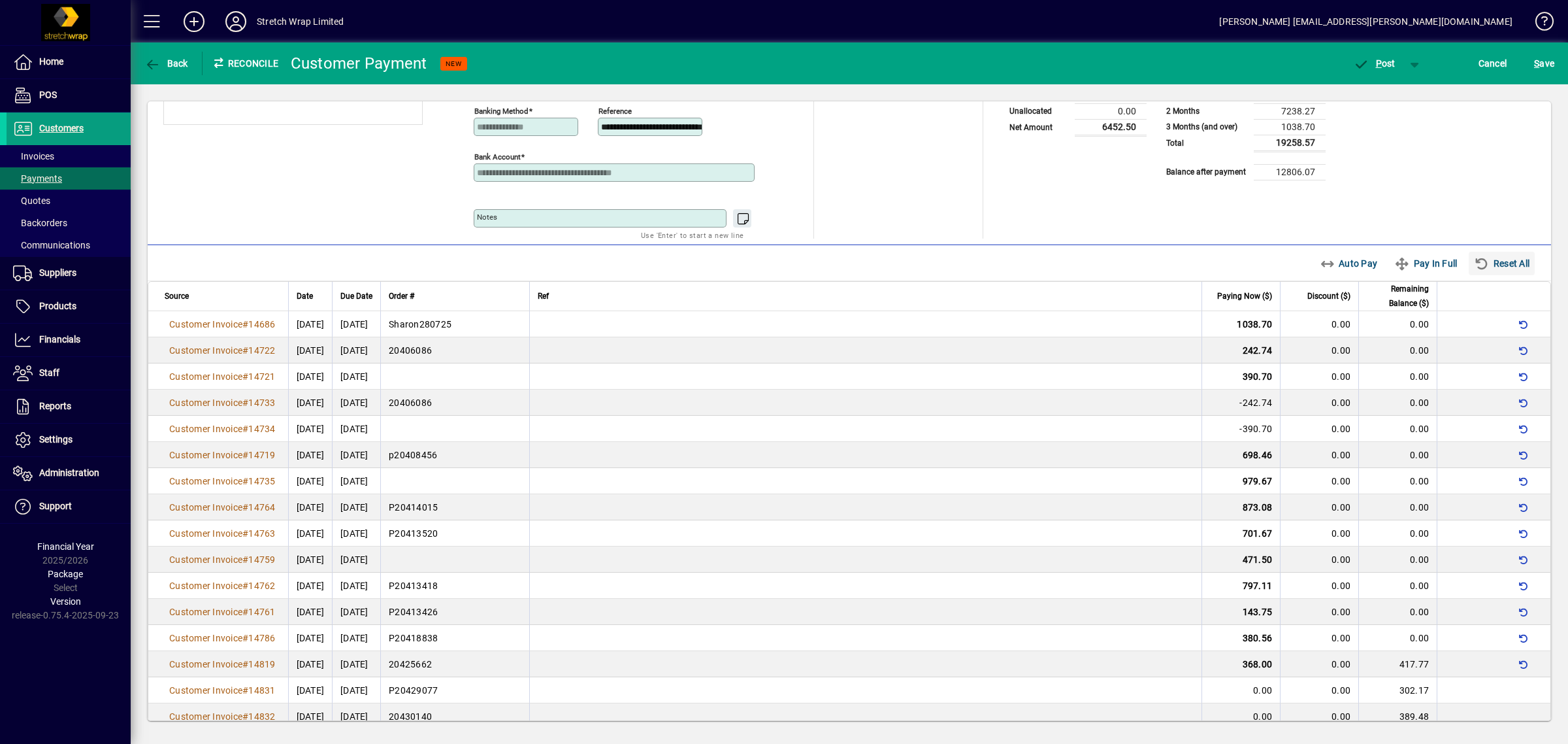
click at [1474, 263] on icon "button" at bounding box center [1482, 264] width 17 height 13
type input "****"
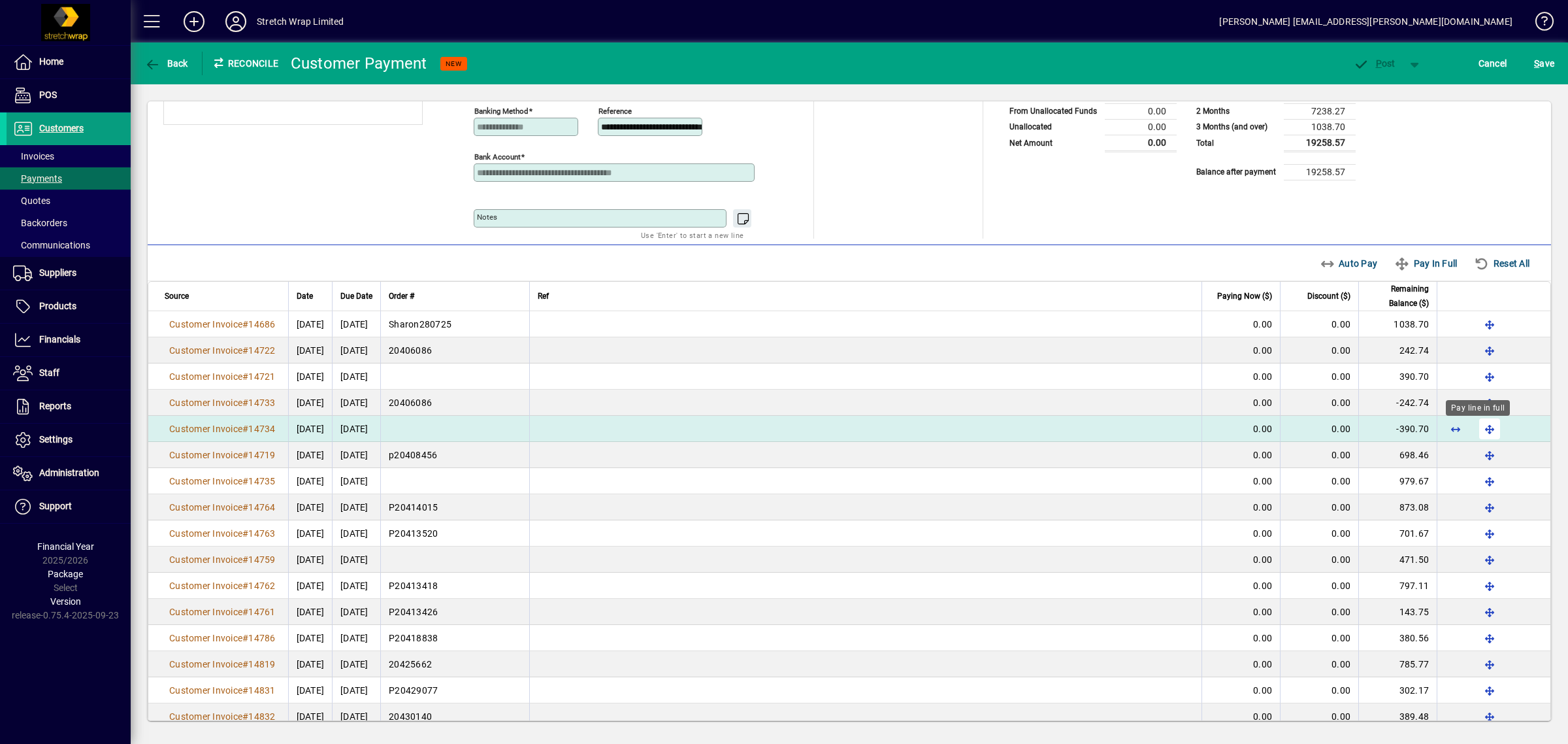
click at [1478, 425] on span "button" at bounding box center [1490, 428] width 31 height 31
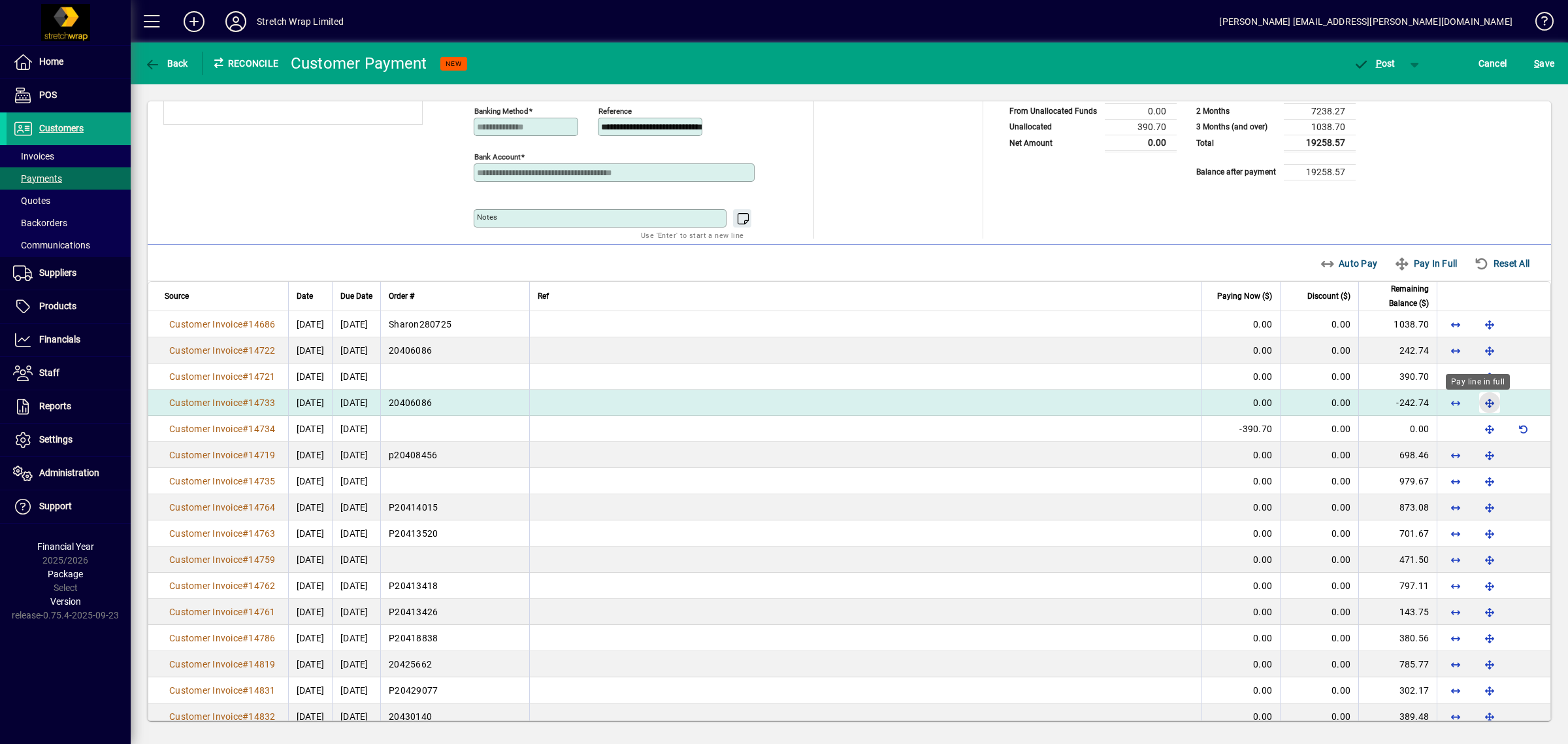
click at [1474, 409] on span "button" at bounding box center [1490, 402] width 31 height 31
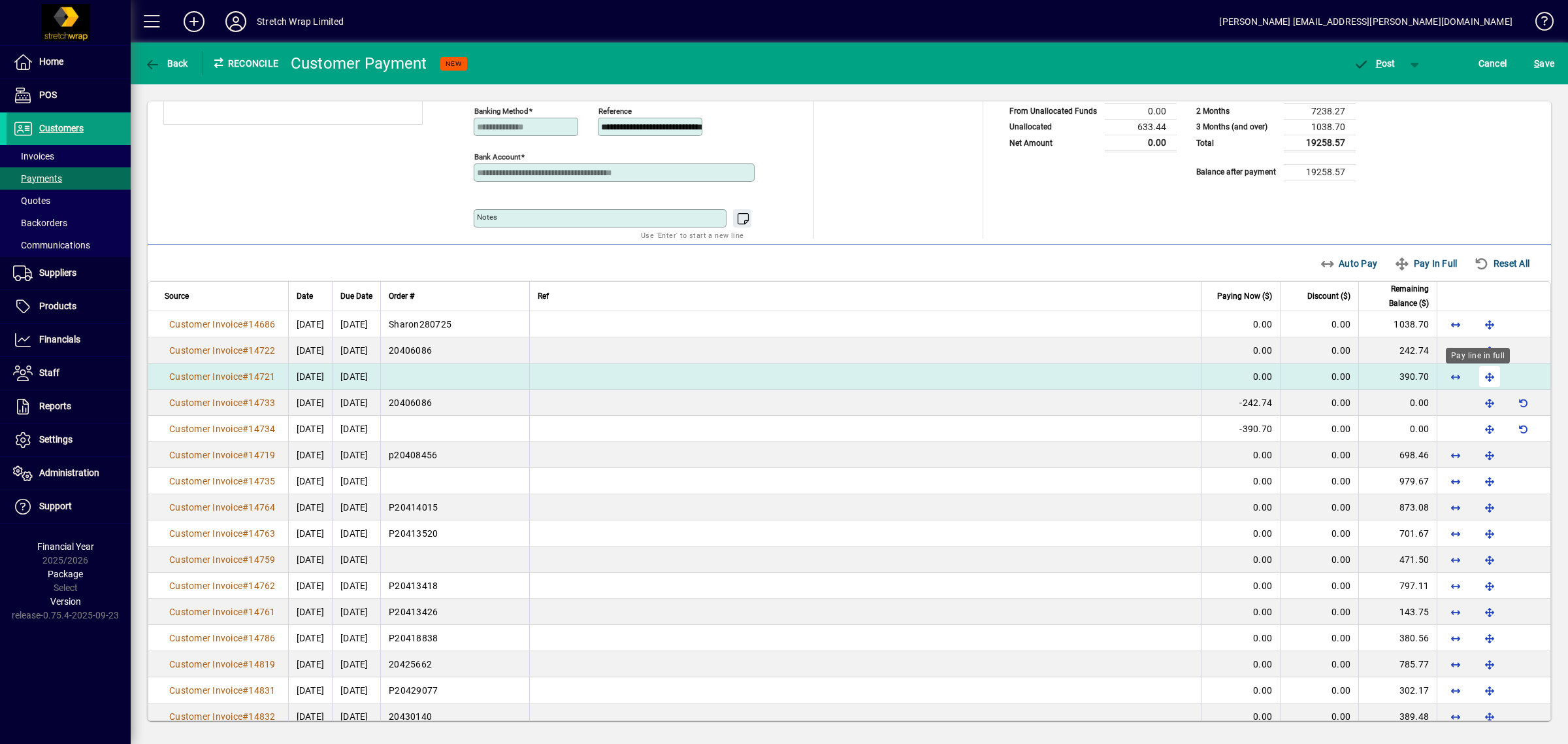
click at [1474, 379] on span "button" at bounding box center [1490, 377] width 31 height 31
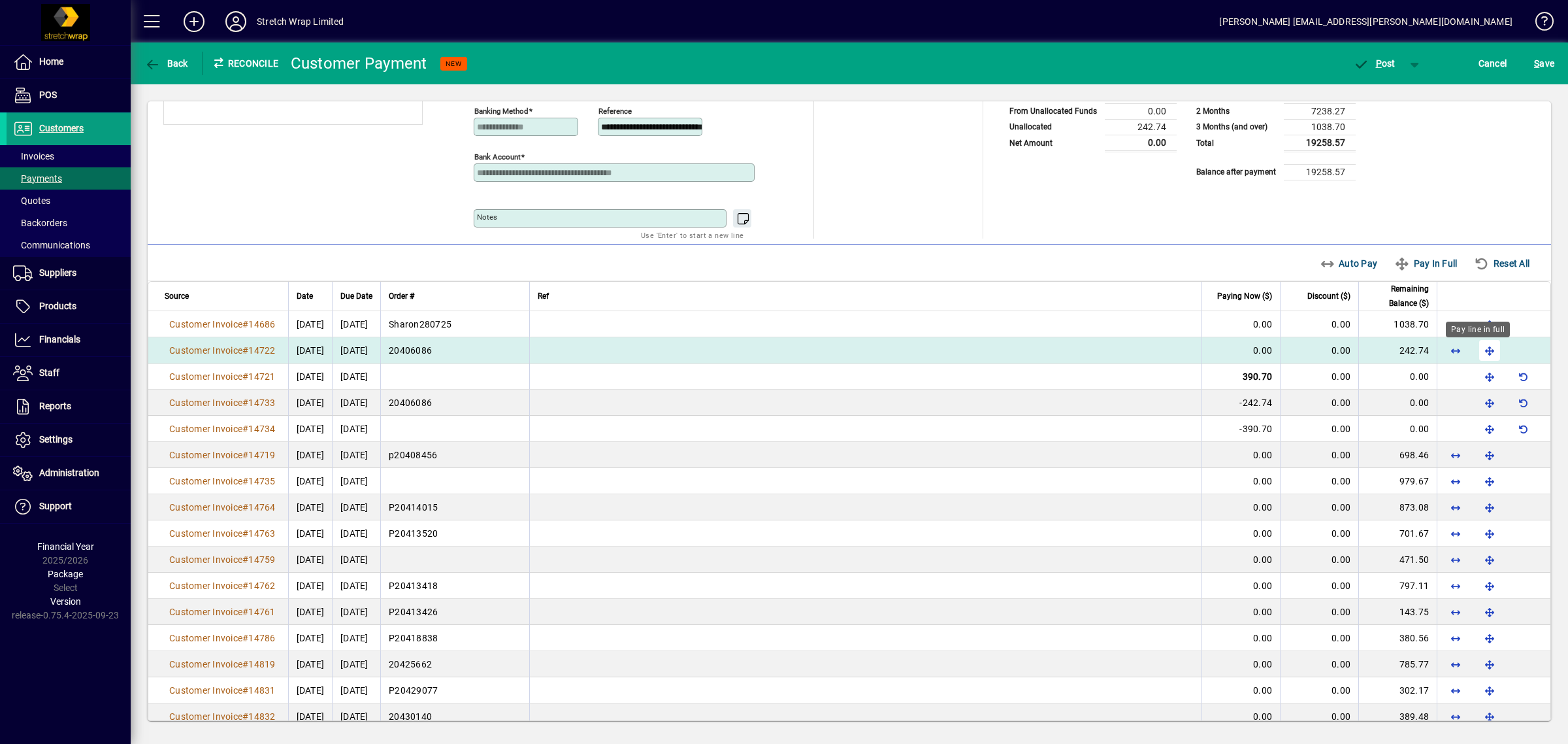
click at [1476, 354] on span "button" at bounding box center [1490, 351] width 31 height 31
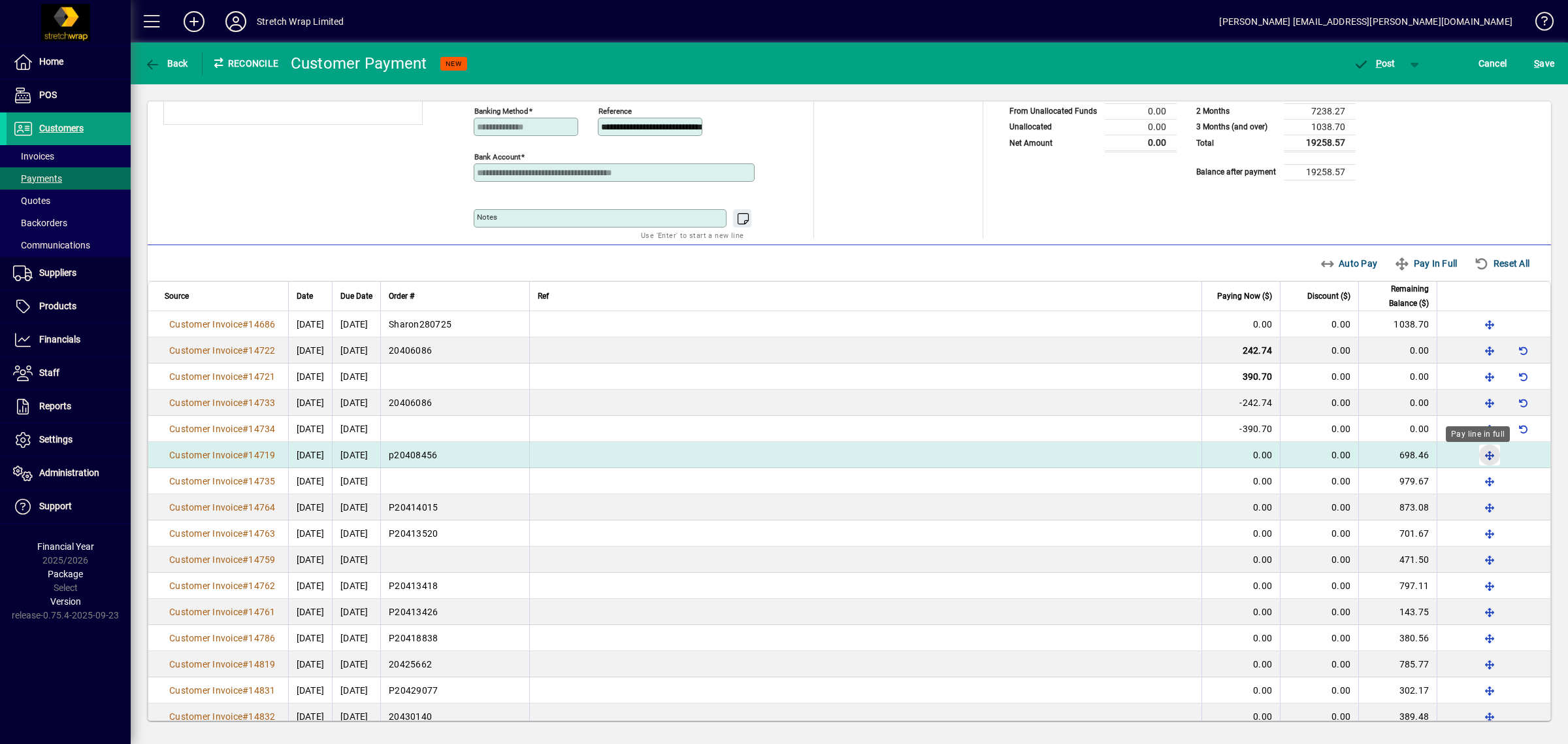
click at [1474, 459] on span "button" at bounding box center [1490, 455] width 31 height 31
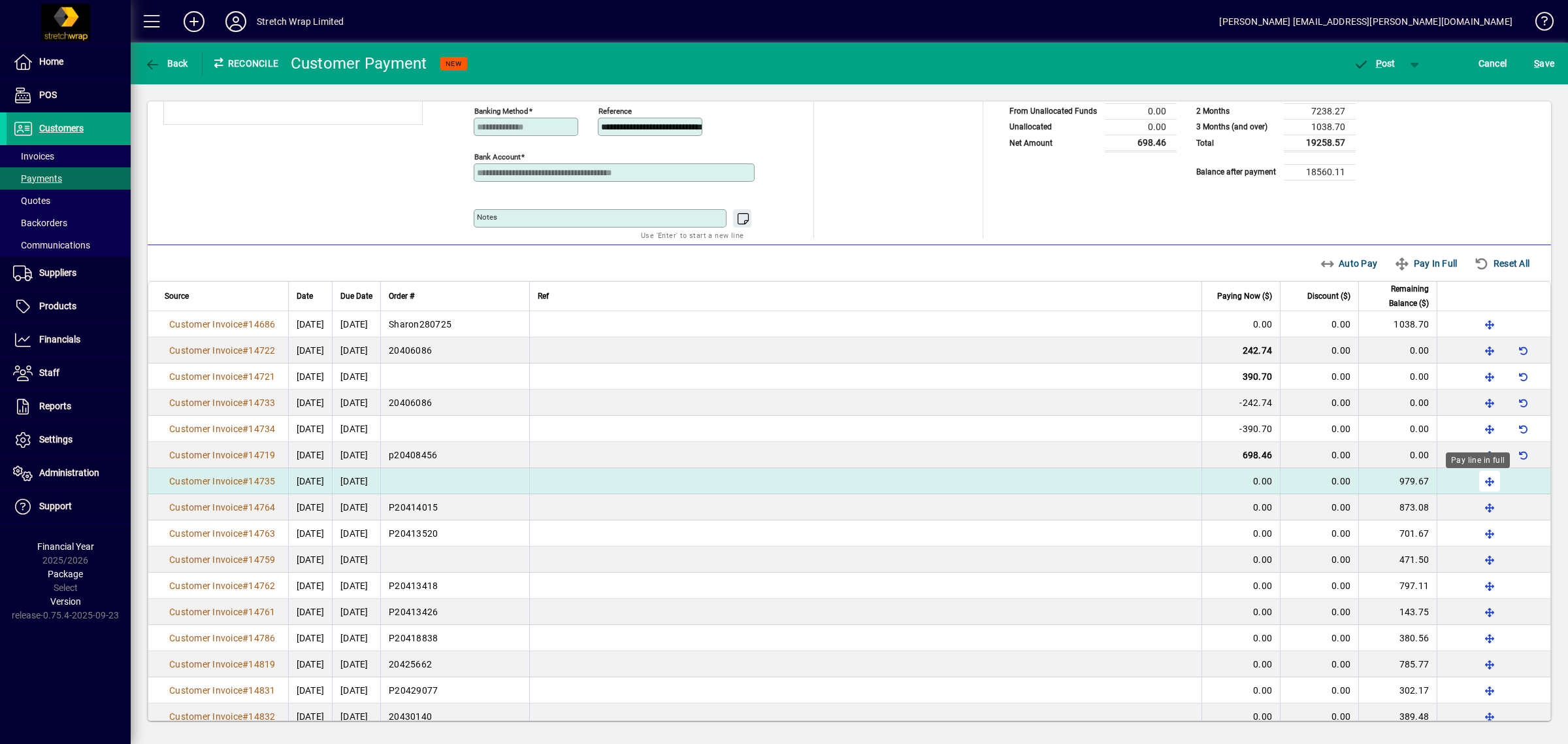
click at [1478, 484] on span "button" at bounding box center [1490, 481] width 31 height 31
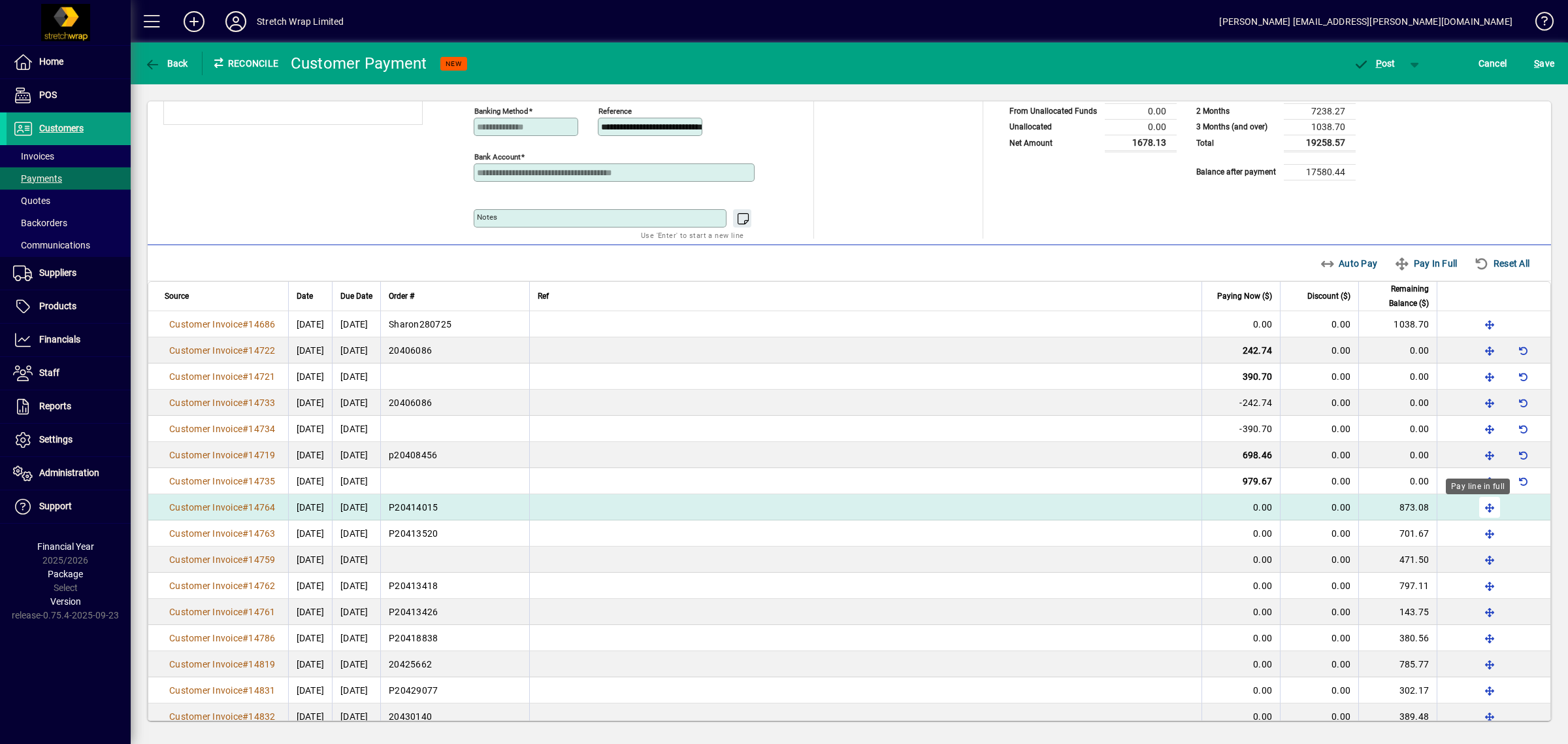
click at [1478, 504] on span "button" at bounding box center [1490, 507] width 31 height 31
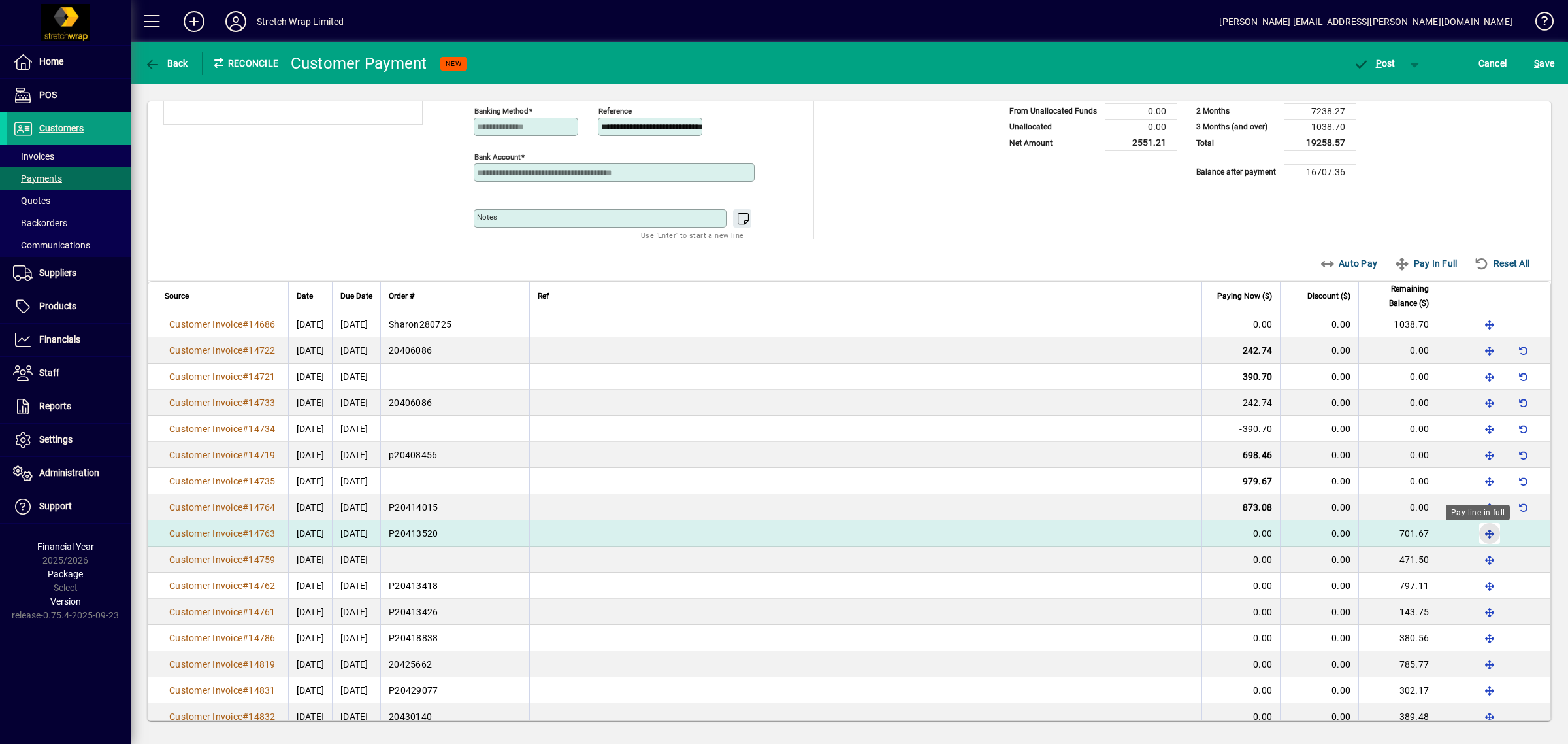
click at [1474, 534] on span "button" at bounding box center [1490, 534] width 31 height 31
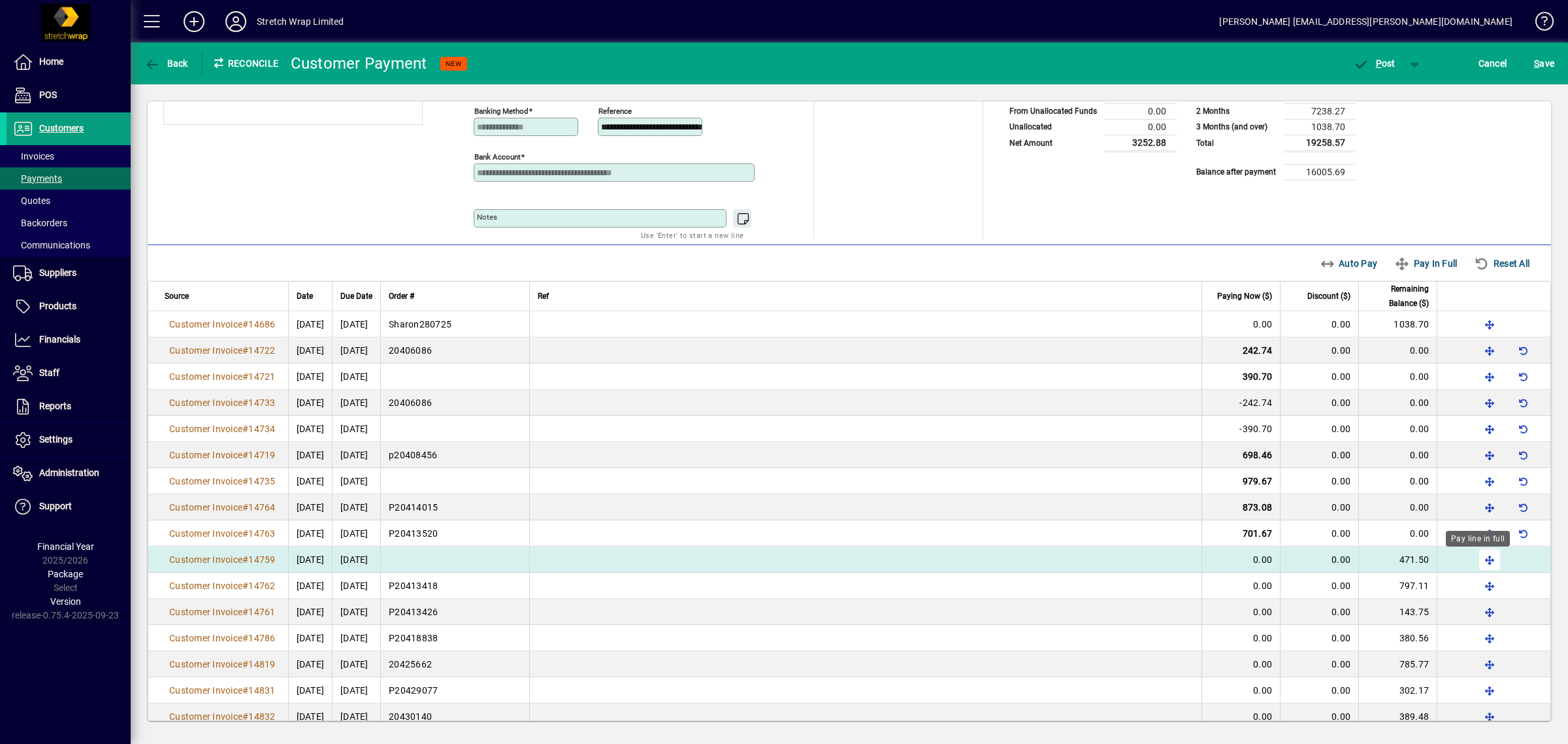
click at [1478, 559] on span "button" at bounding box center [1490, 559] width 31 height 31
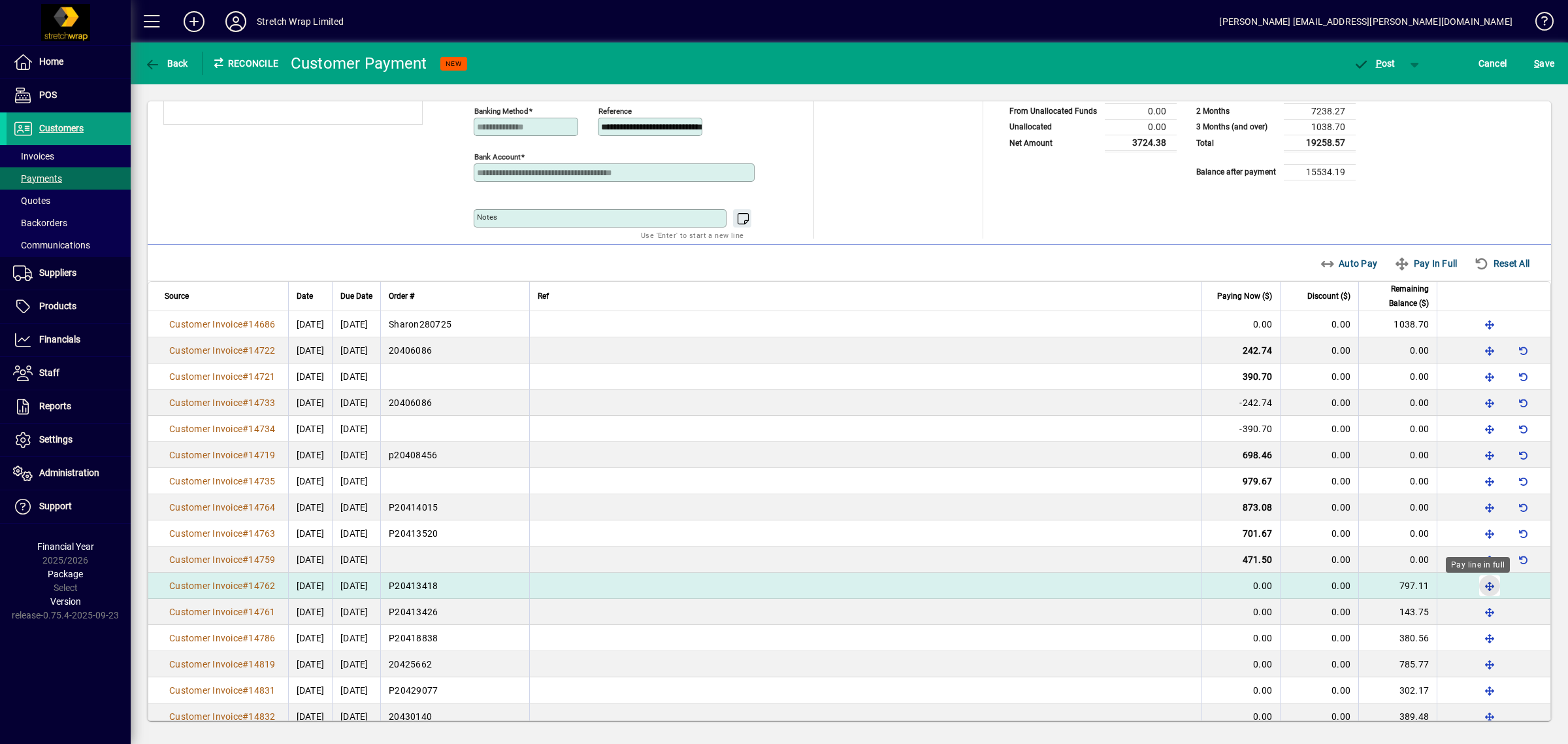
click at [1475, 589] on span "button" at bounding box center [1490, 585] width 31 height 31
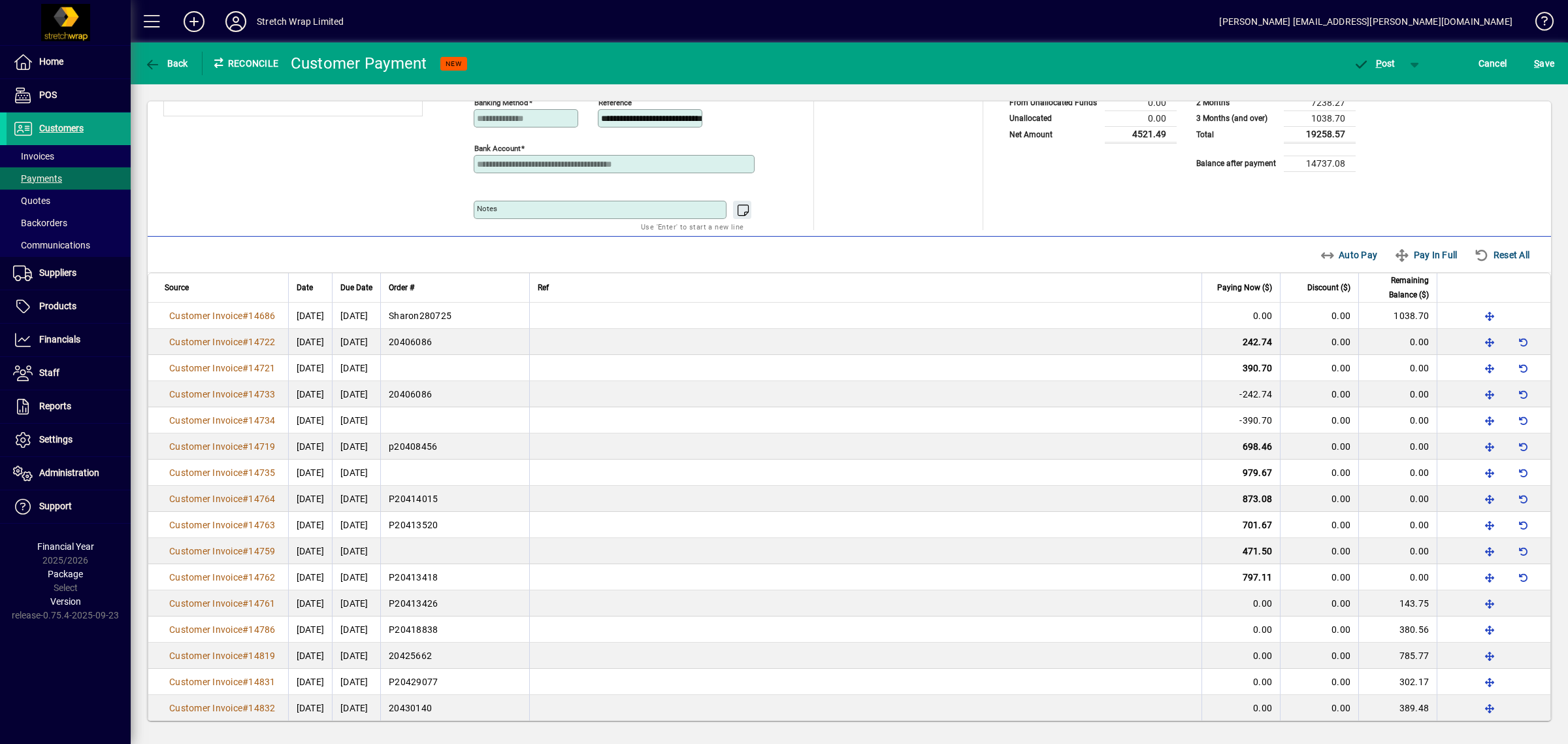
scroll to position [0, 0]
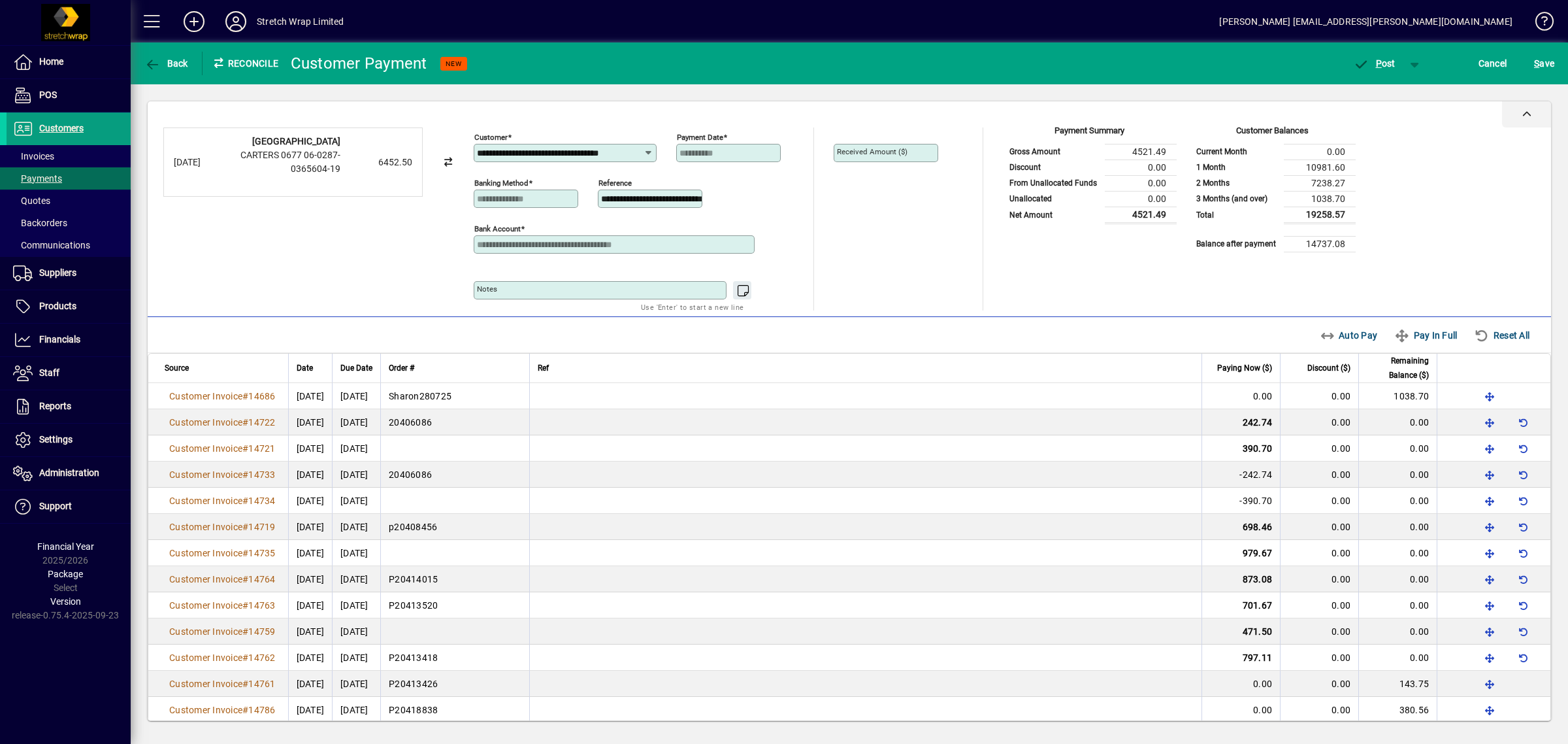
click at [1523, 110] on icon at bounding box center [1527, 114] width 9 height 9
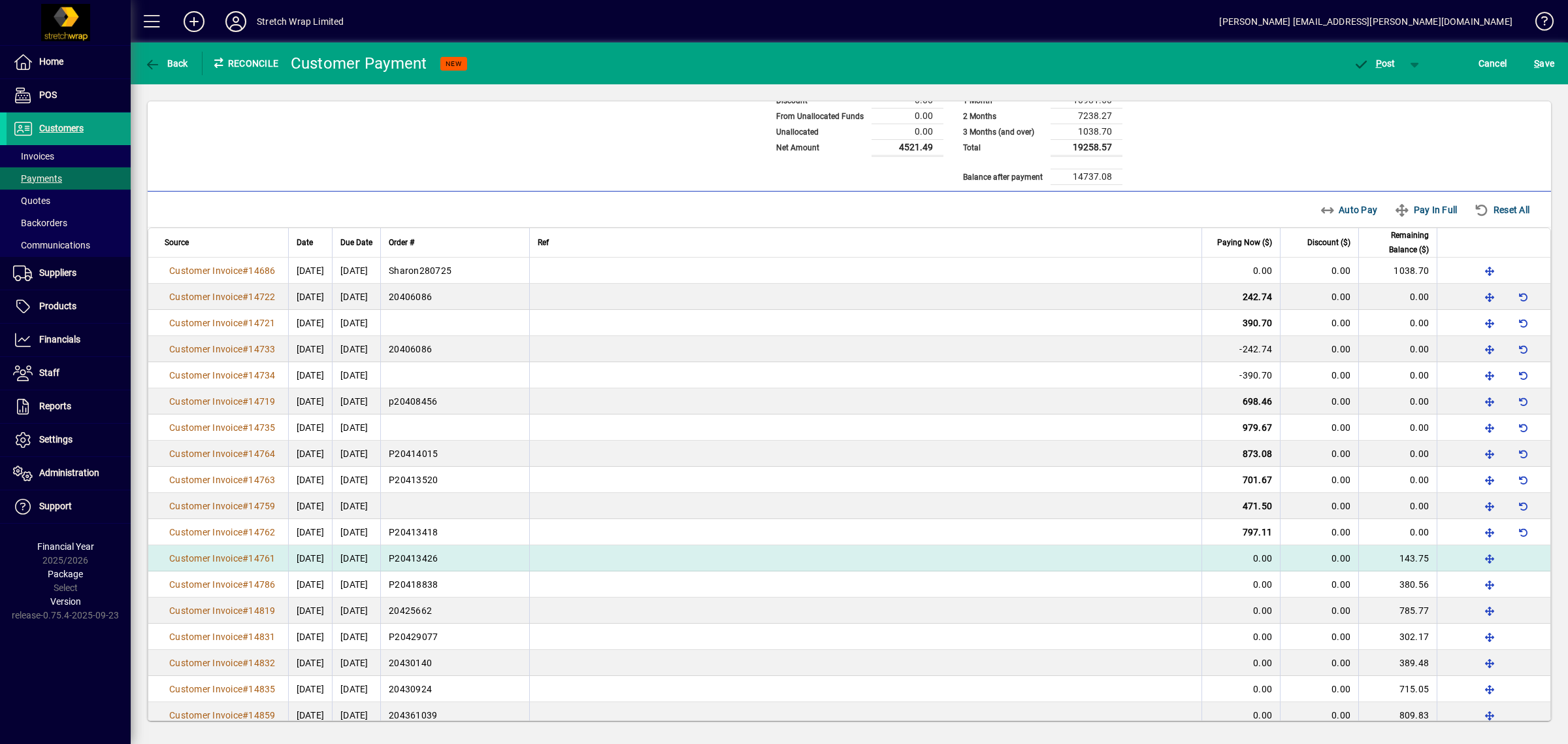
scroll to position [82, 0]
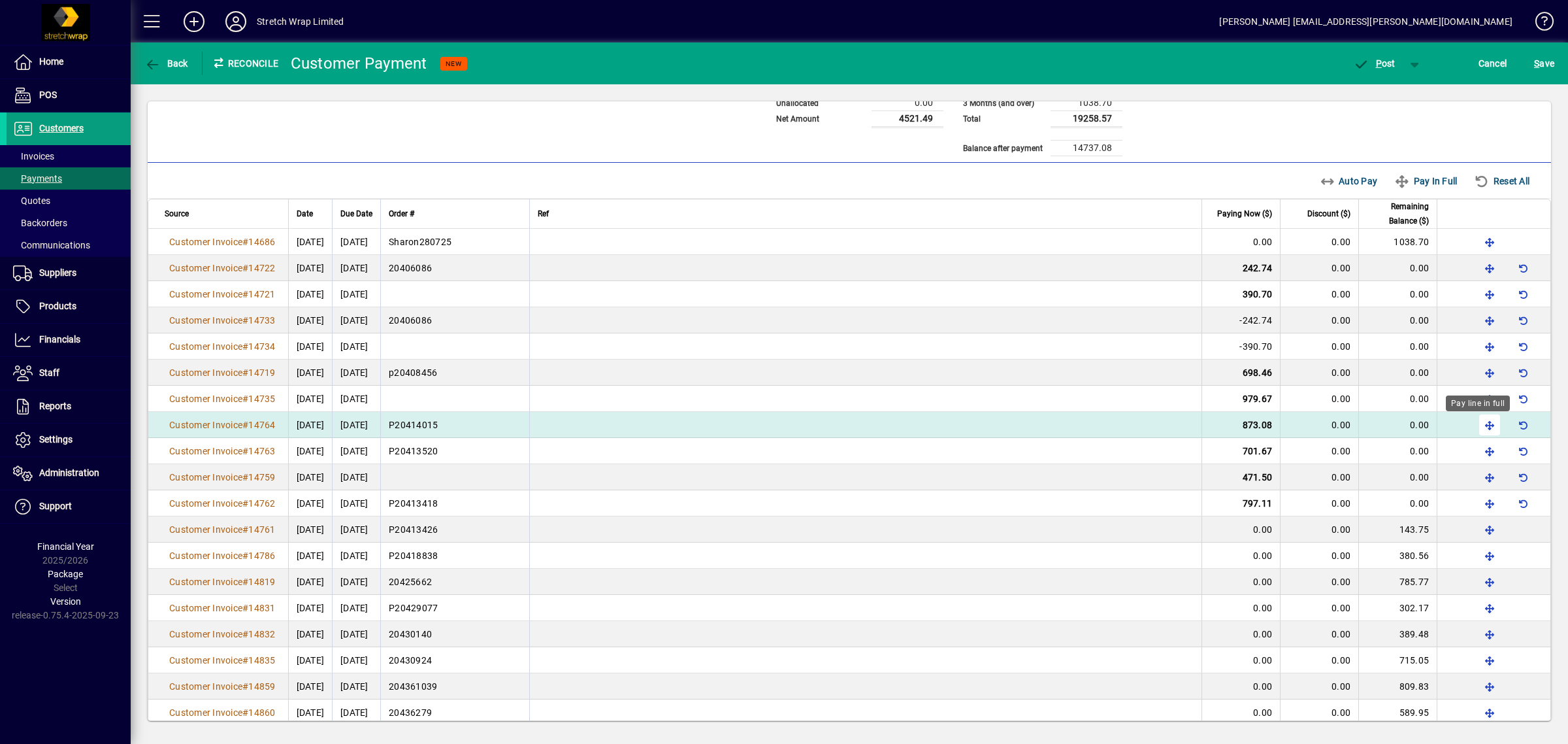
click at [1474, 419] on span "button" at bounding box center [1490, 425] width 31 height 31
click at [1508, 422] on span "button" at bounding box center [1524, 425] width 31 height 31
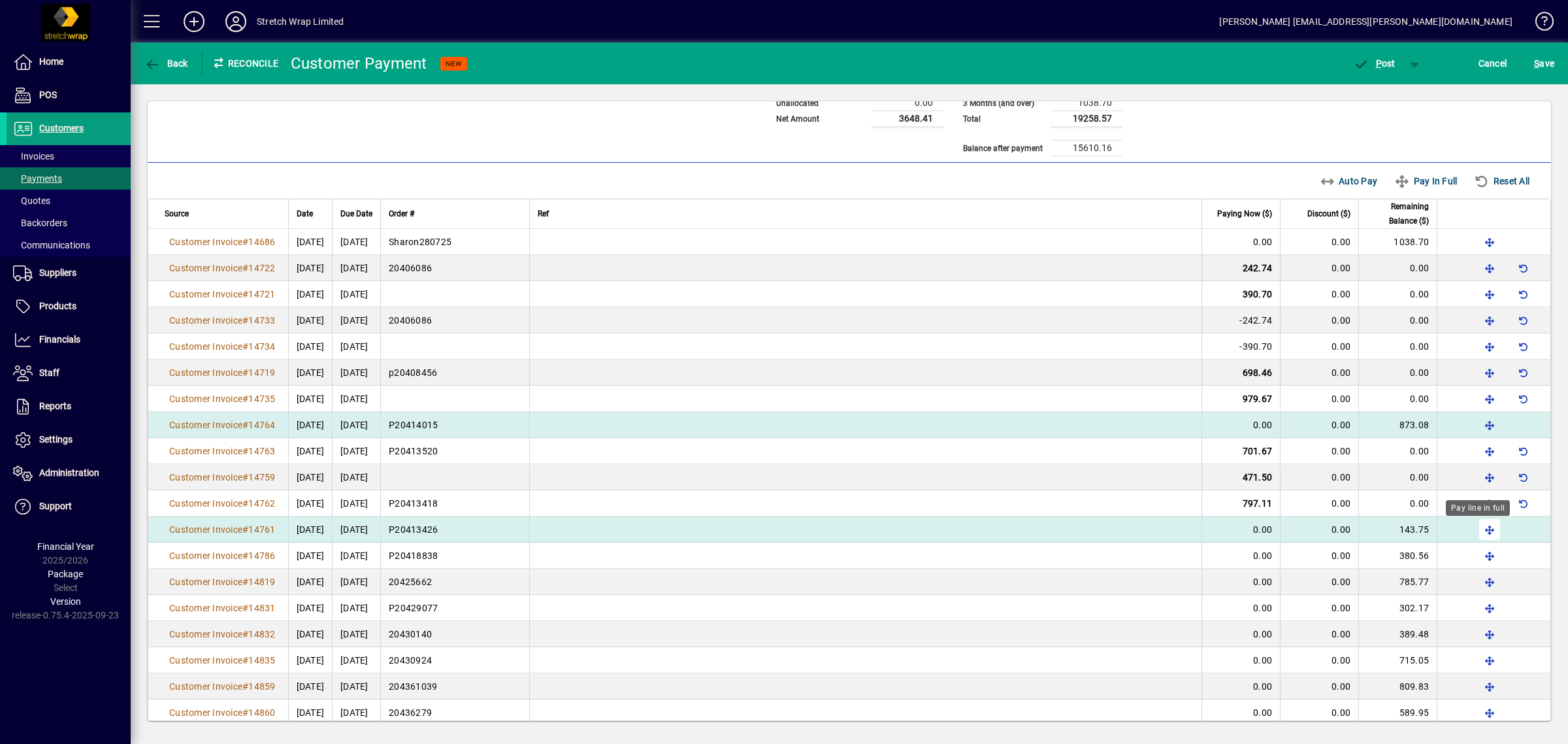
click at [1474, 530] on span "button" at bounding box center [1490, 530] width 31 height 31
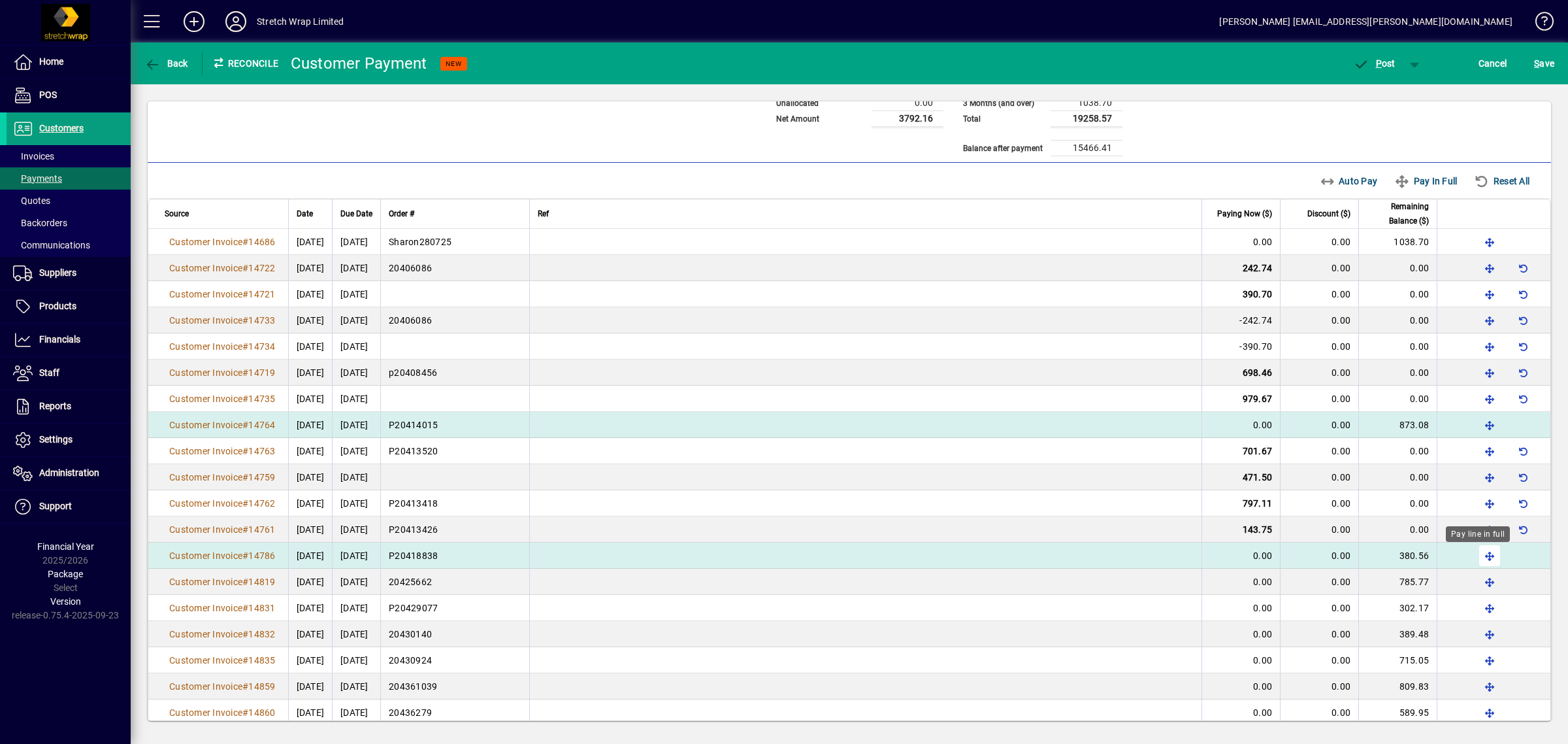
click at [1478, 562] on span "button" at bounding box center [1490, 556] width 31 height 31
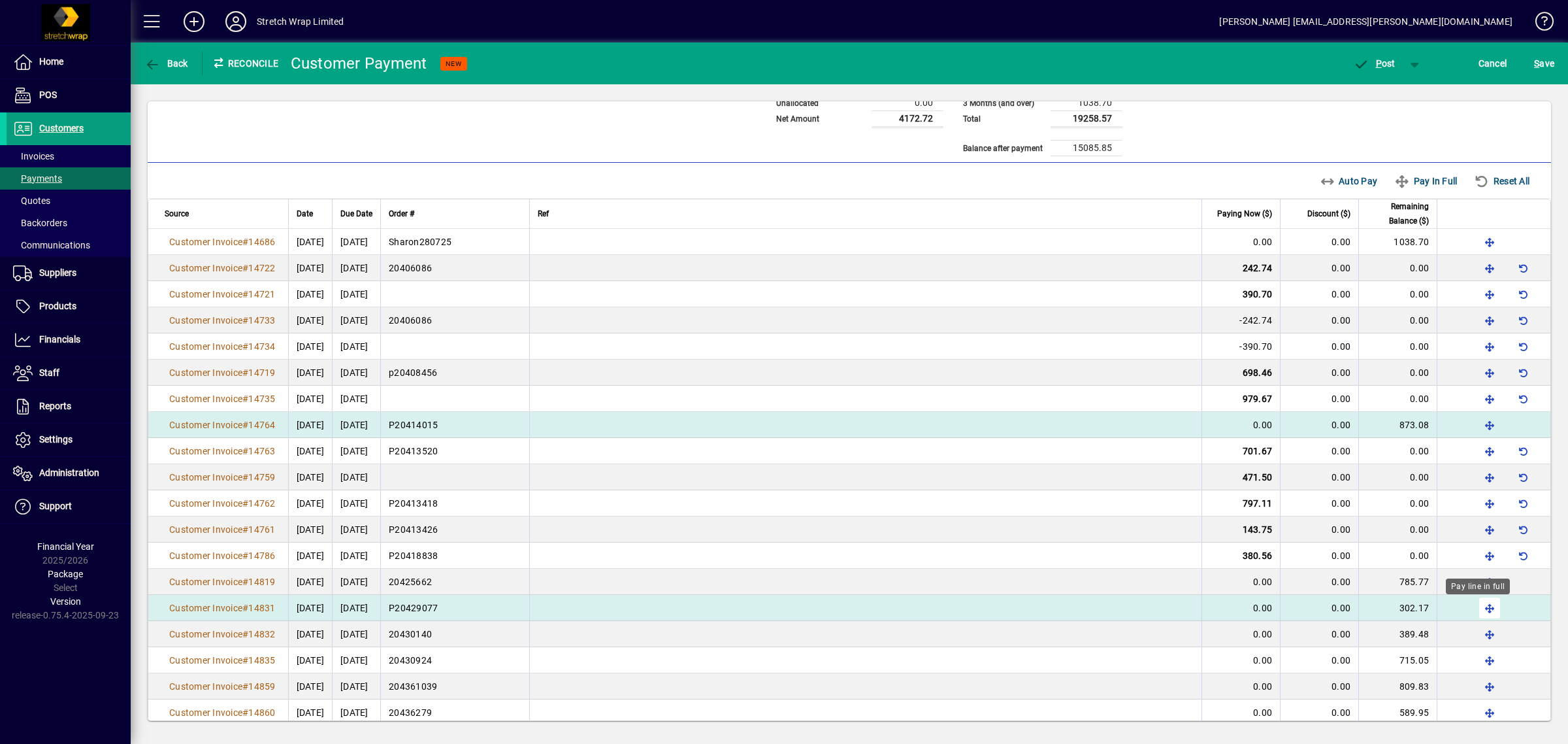
click at [1482, 606] on span "button" at bounding box center [1490, 607] width 31 height 31
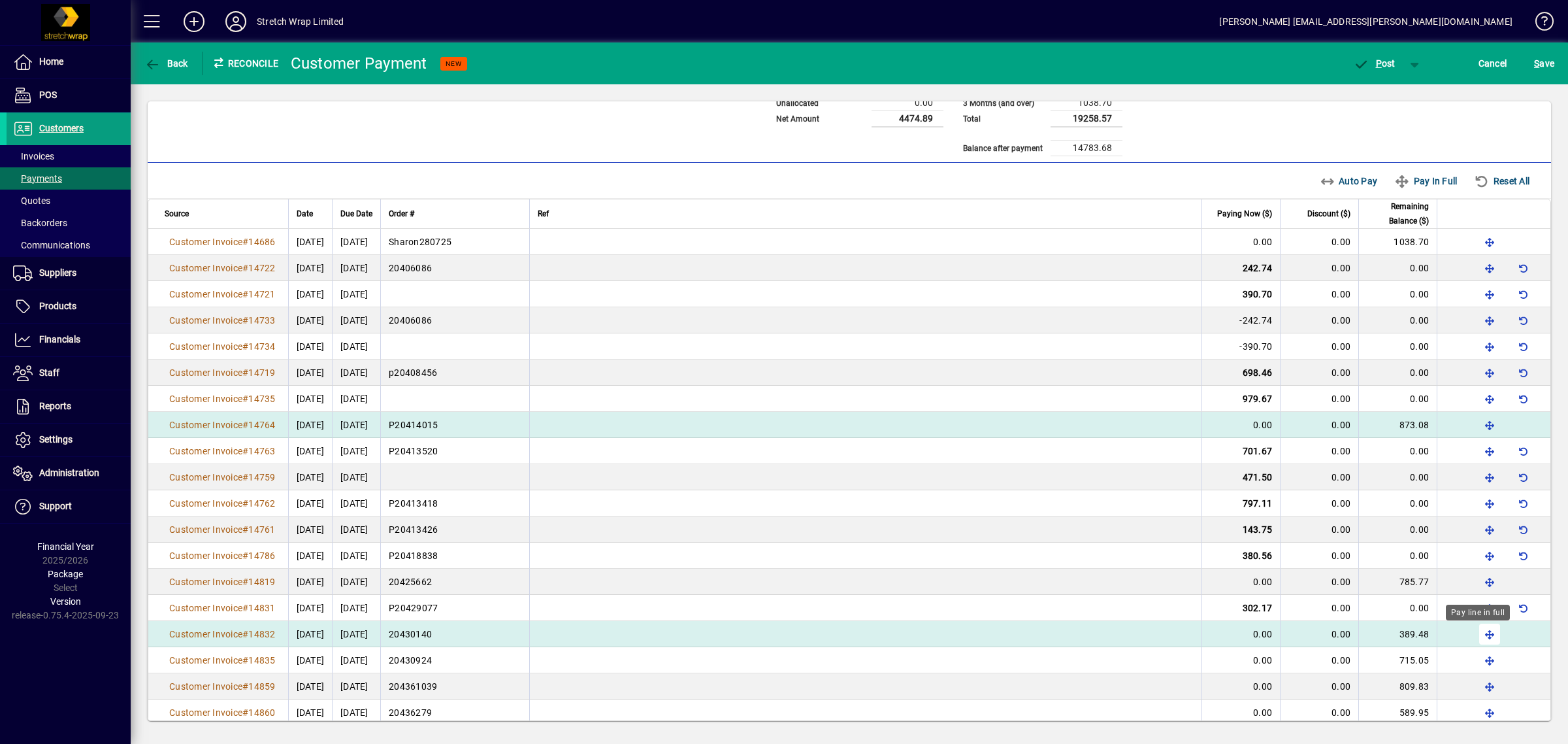
click at [1480, 635] on span "button" at bounding box center [1490, 634] width 31 height 31
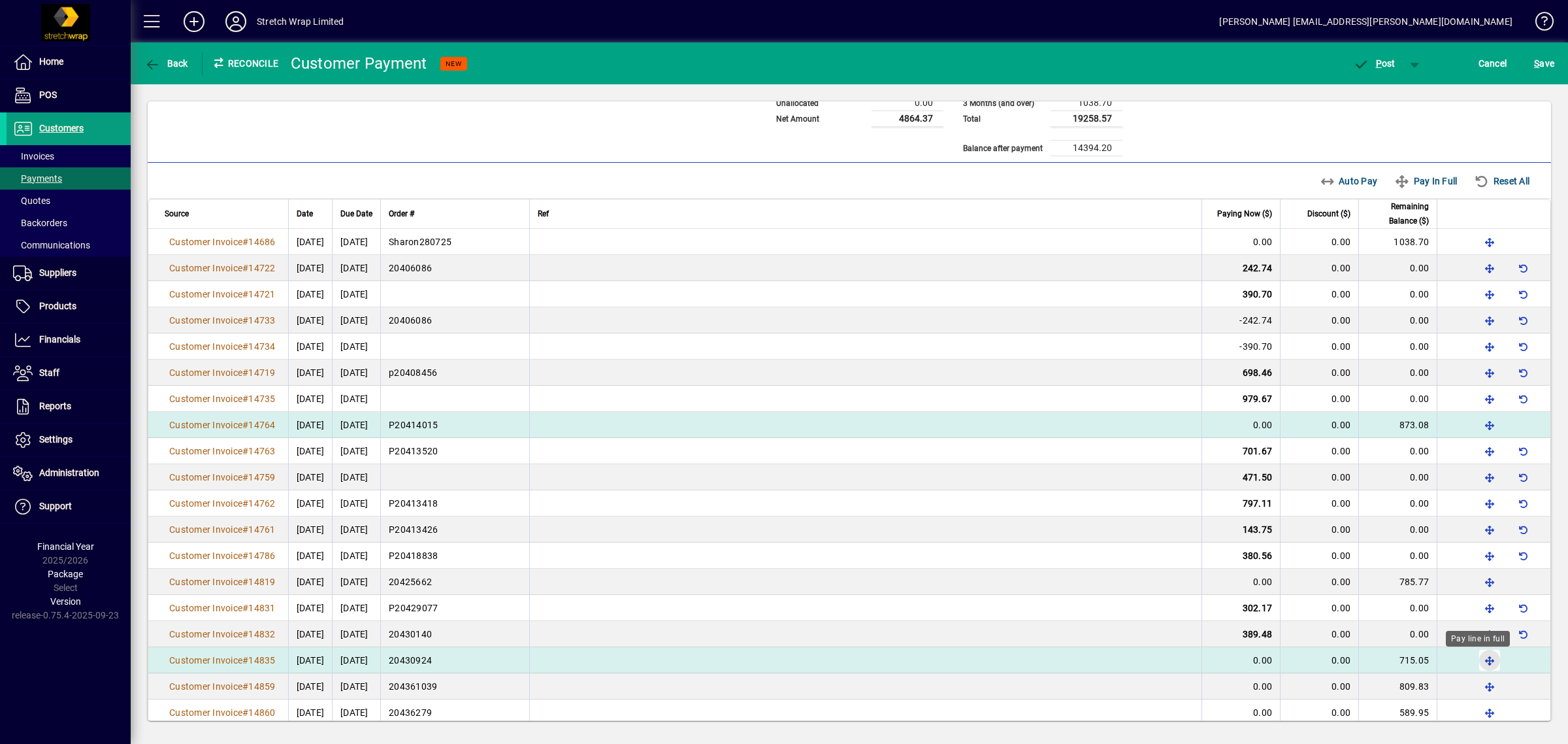
click at [1478, 664] on span "button" at bounding box center [1490, 660] width 31 height 31
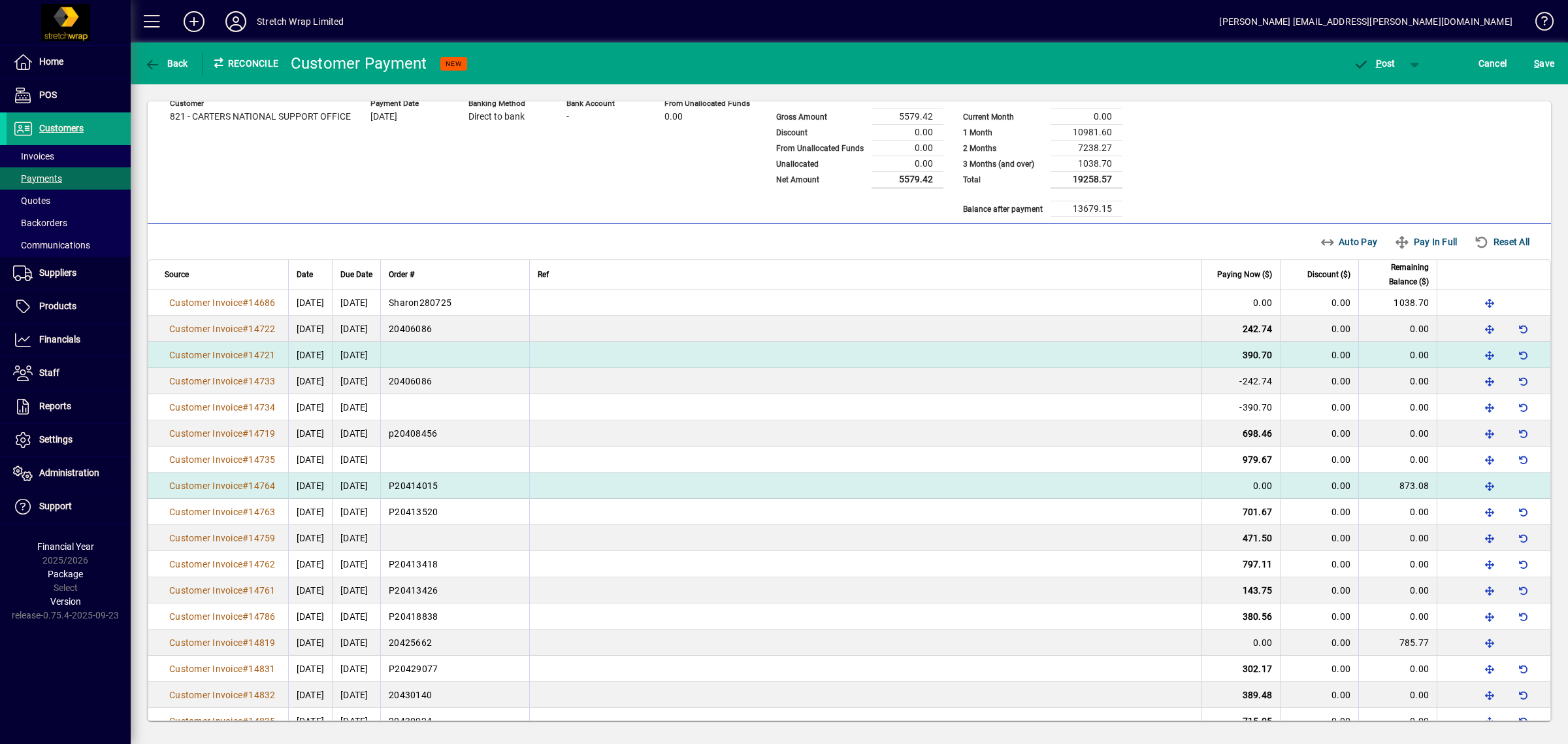
scroll to position [0, 0]
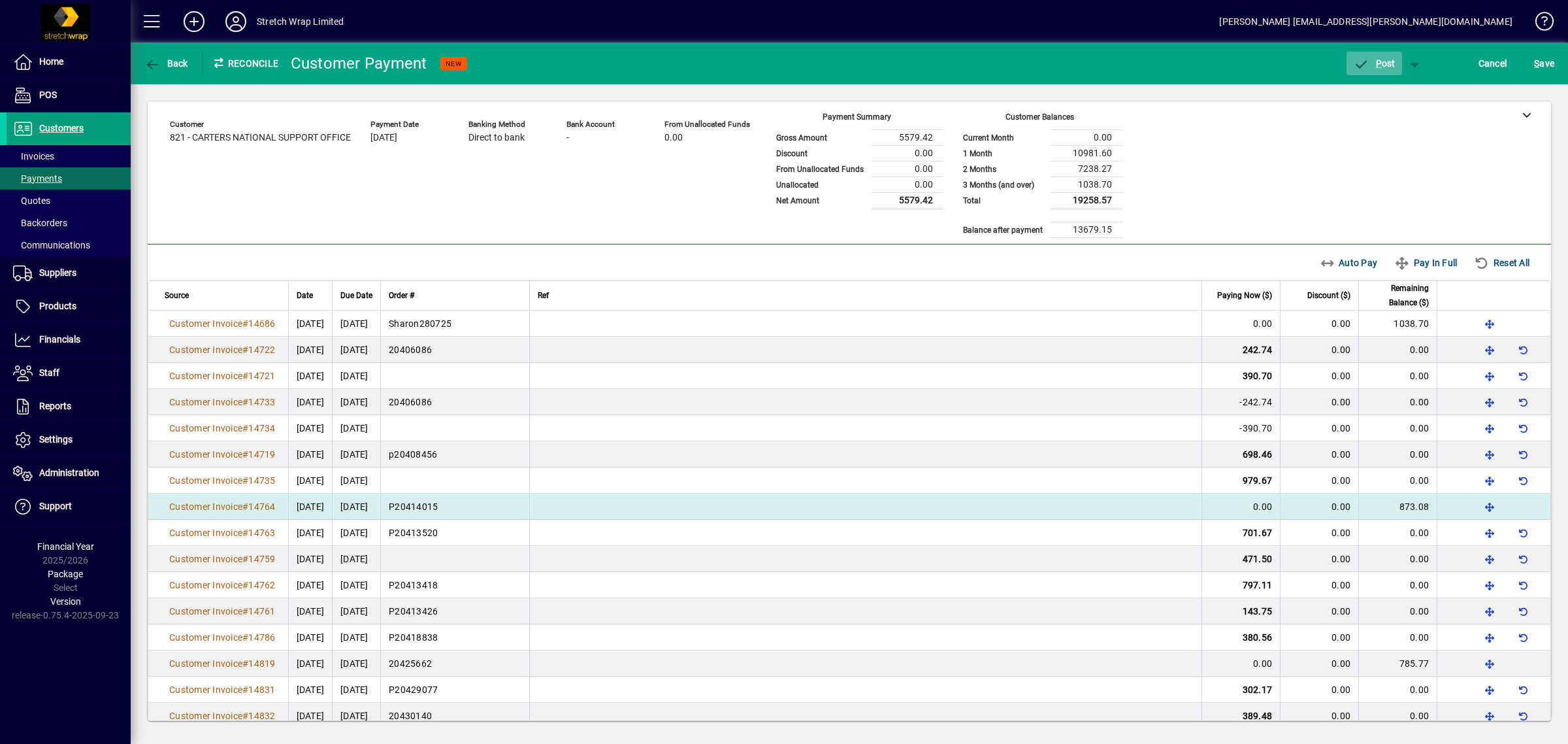
click at [1367, 64] on icon "button" at bounding box center [1361, 65] width 17 height 13
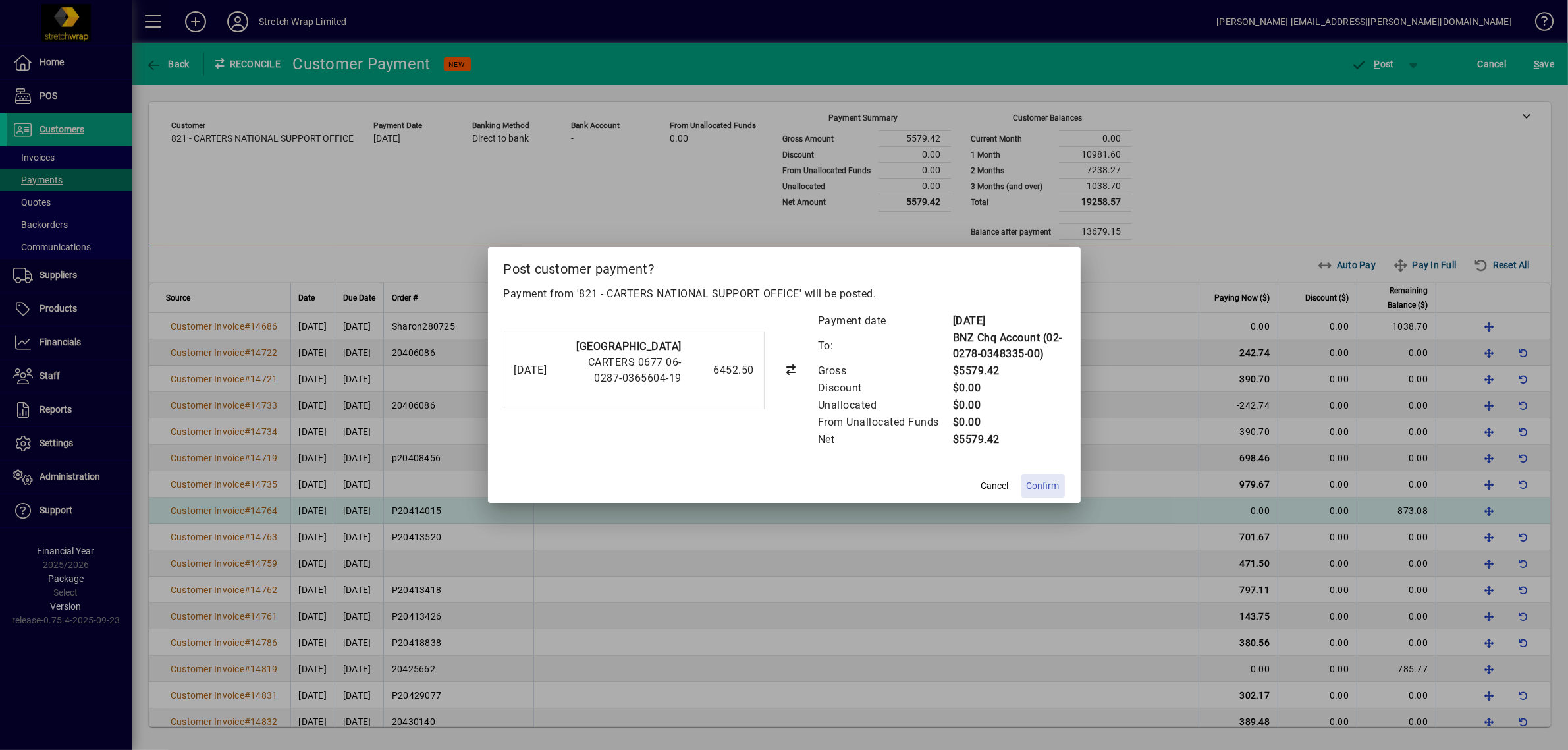
click at [1045, 479] on span "Confirm" at bounding box center [1043, 486] width 33 height 14
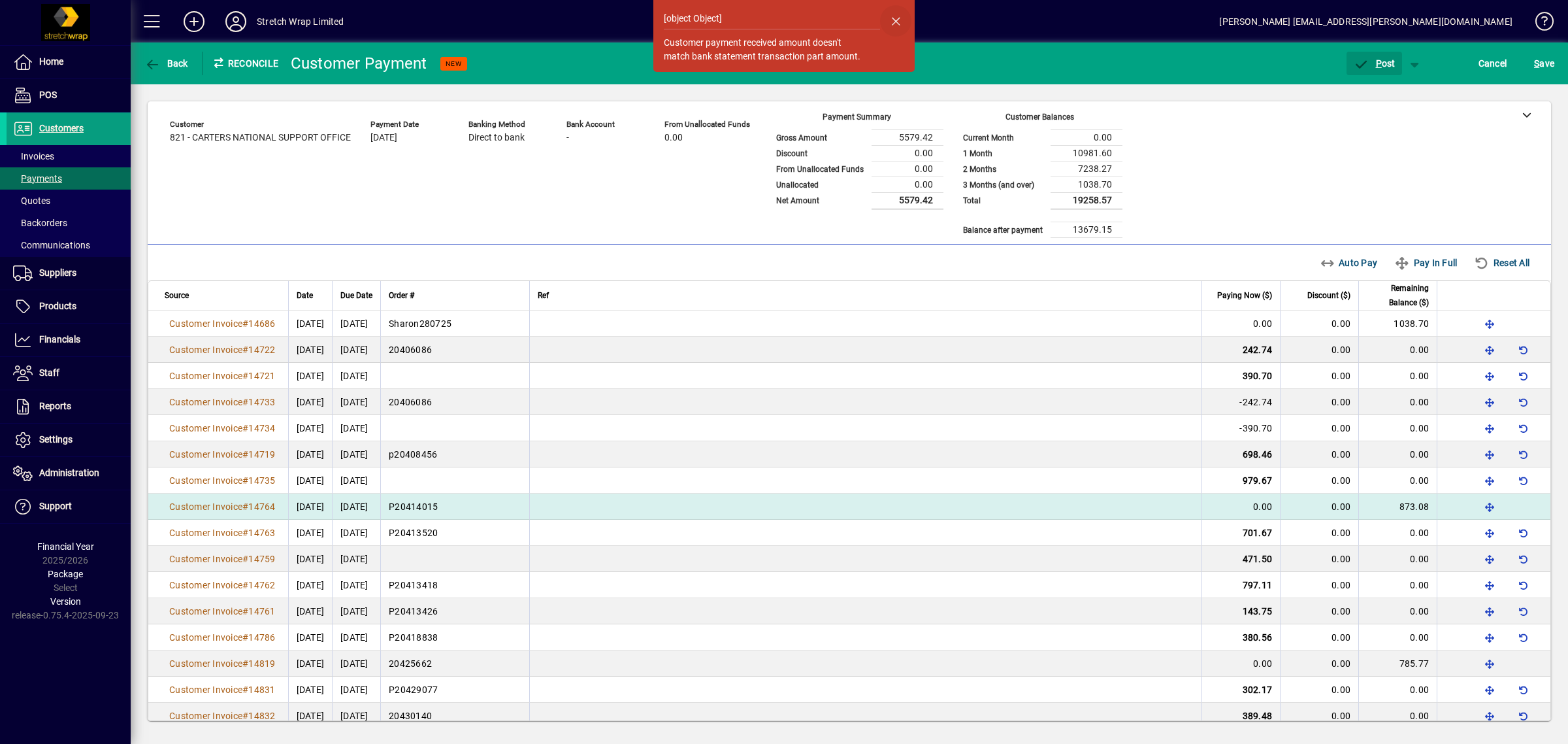
click at [897, 18] on span "button" at bounding box center [896, 21] width 31 height 31
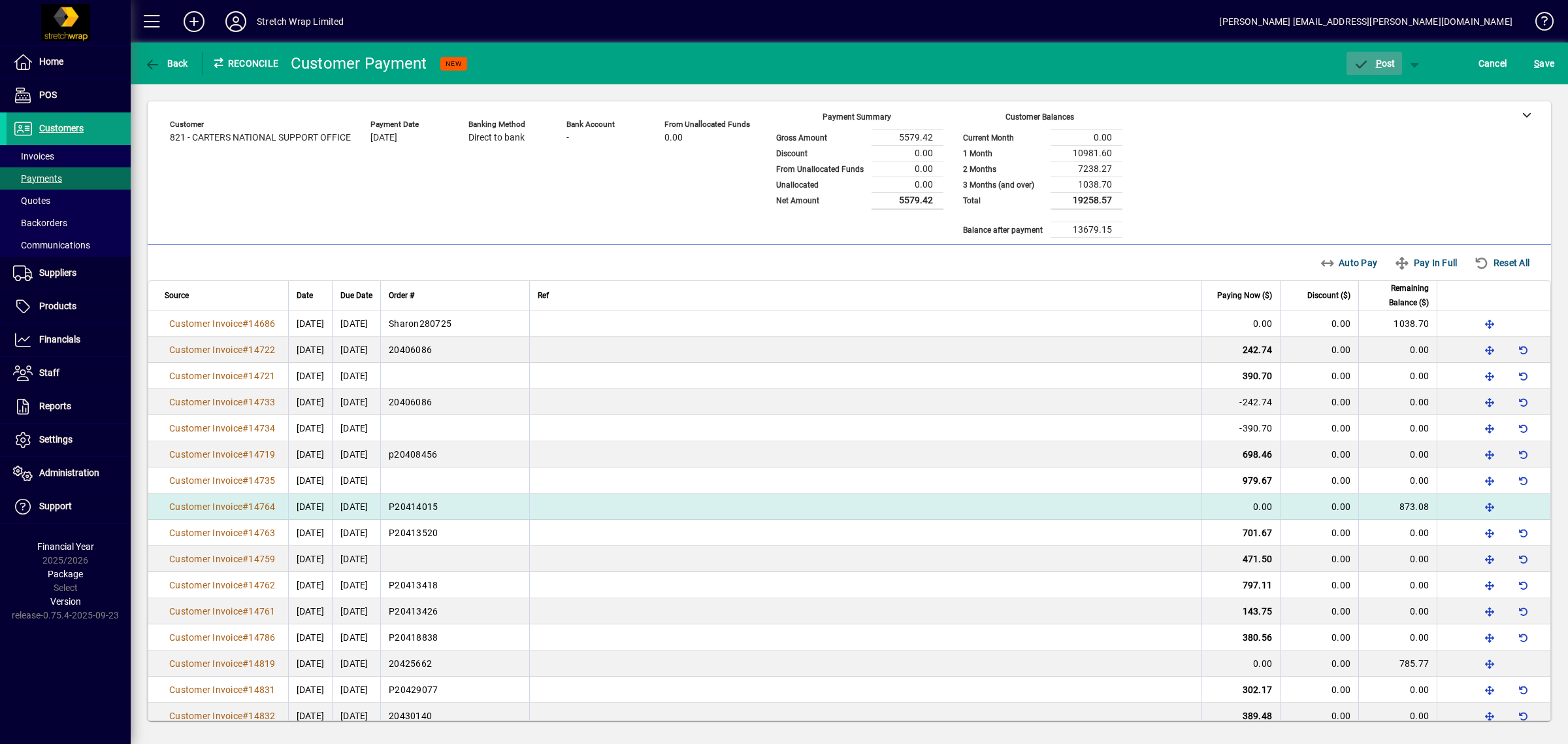
click at [1370, 54] on span "button" at bounding box center [1374, 64] width 55 height 31
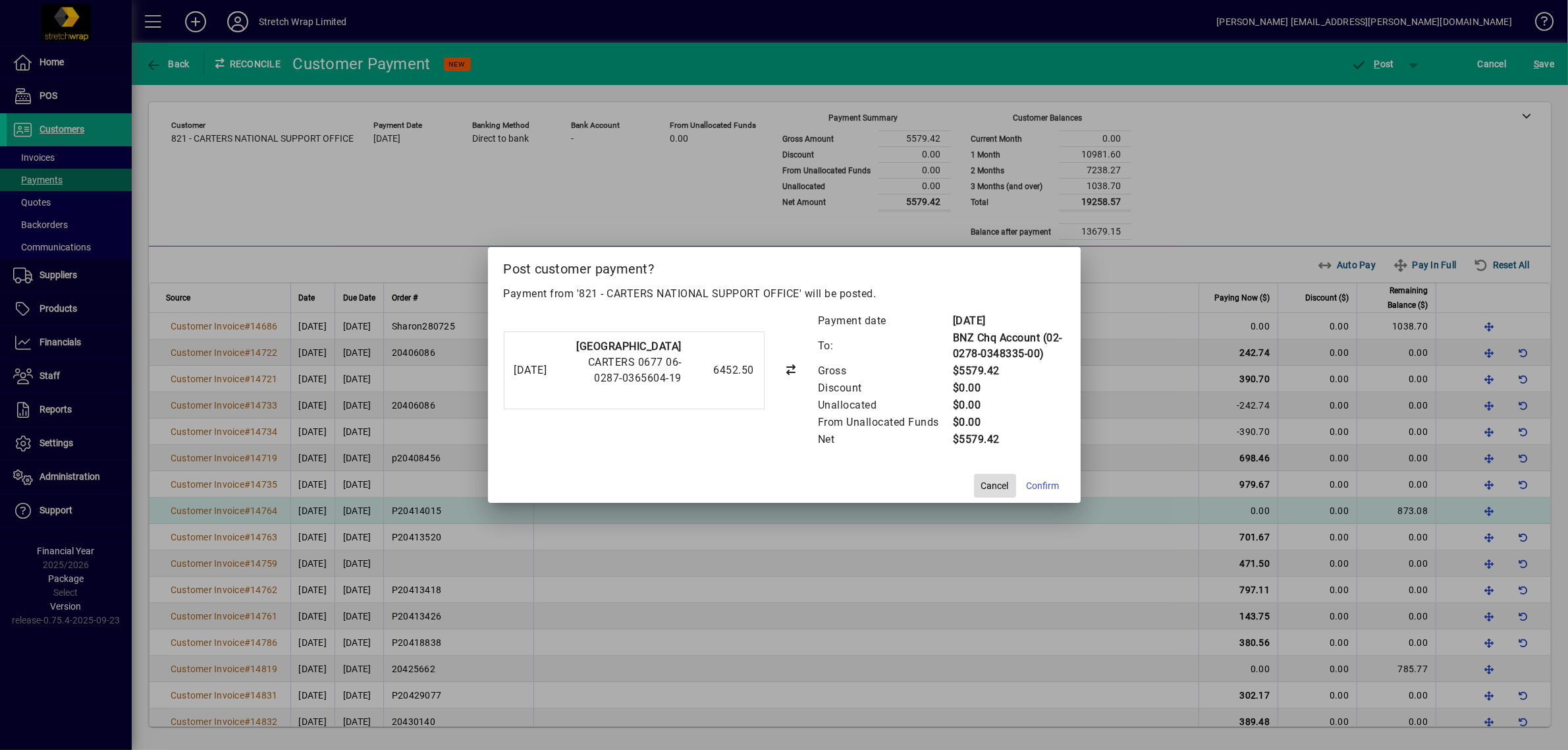
click at [989, 479] on span "Cancel" at bounding box center [995, 486] width 28 height 14
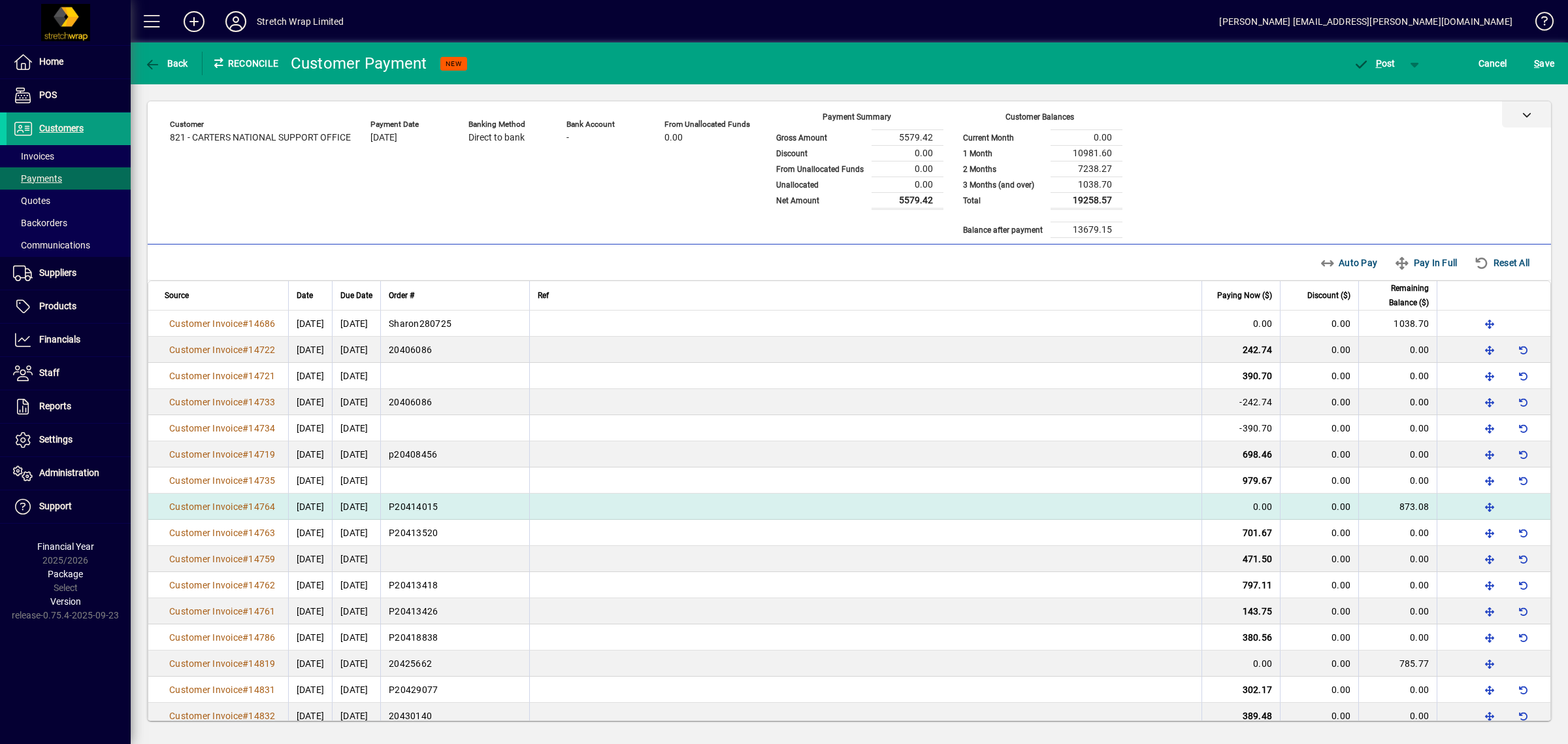
click at [1523, 113] on icon at bounding box center [1527, 114] width 9 height 9
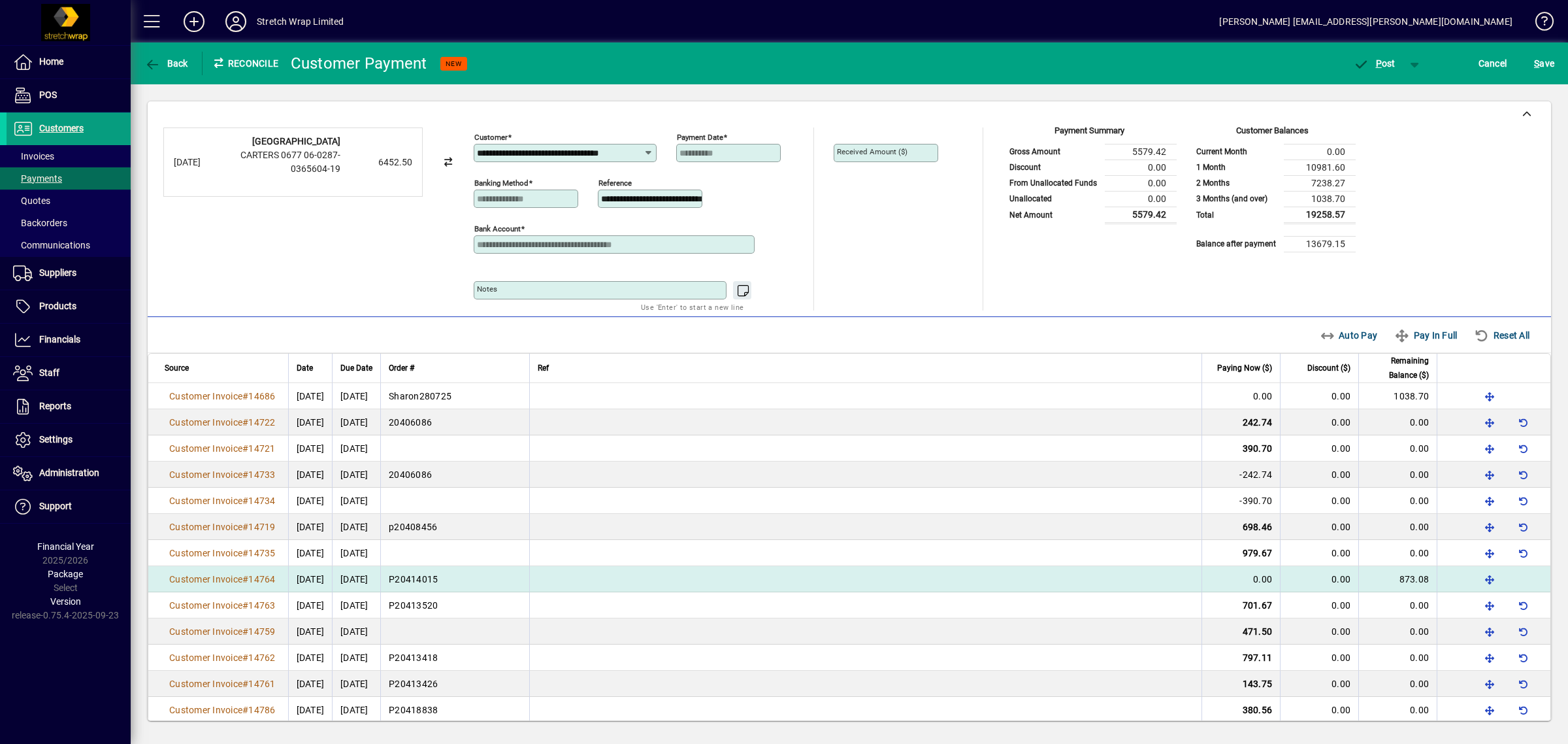
click at [866, 153] on mat-label "Received Amount ($)" at bounding box center [872, 151] width 70 height 9
click at [867, 153] on mat-label "Received Amount ($)" at bounding box center [872, 151] width 70 height 9
click at [1474, 575] on span "button" at bounding box center [1490, 579] width 31 height 31
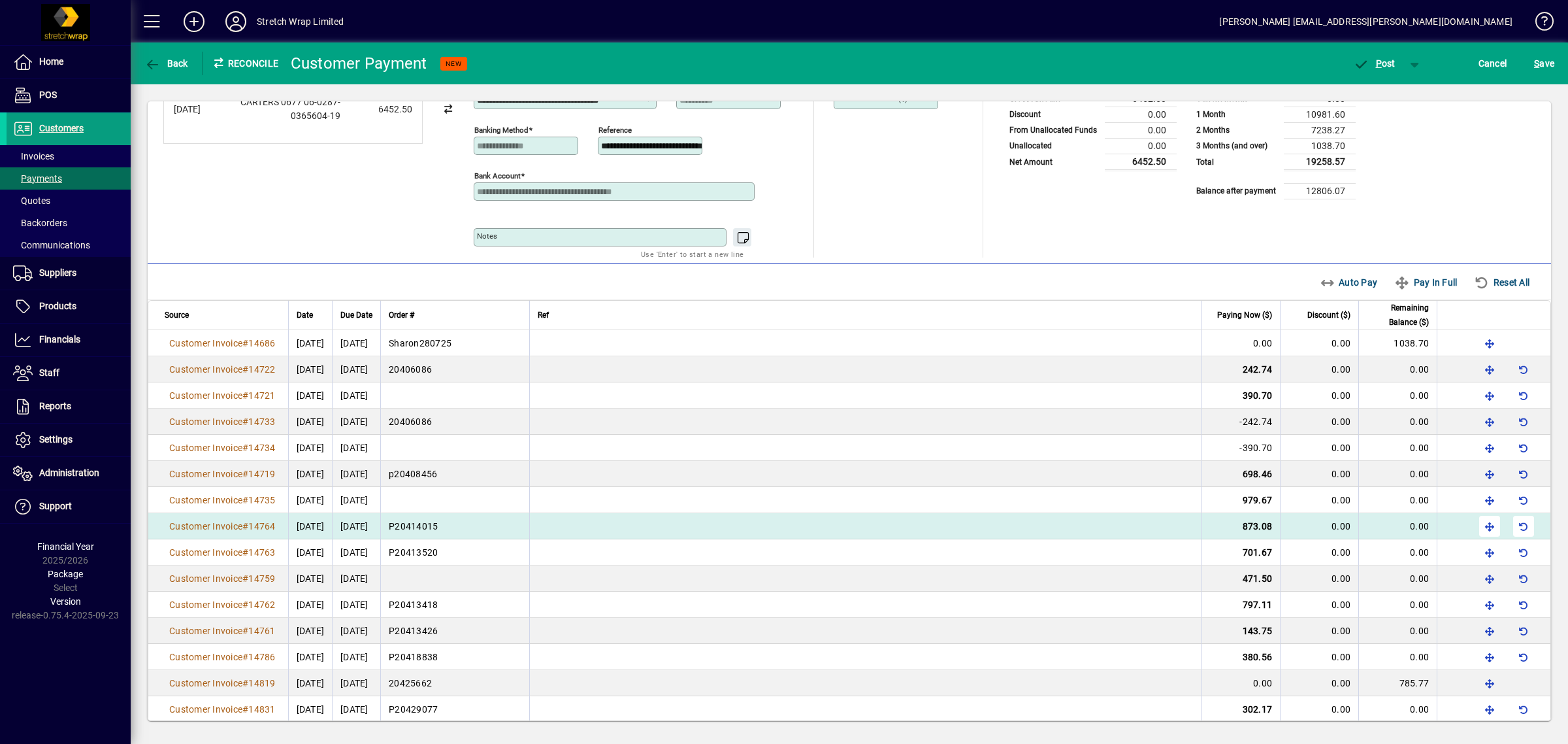
scroll to position [82, 0]
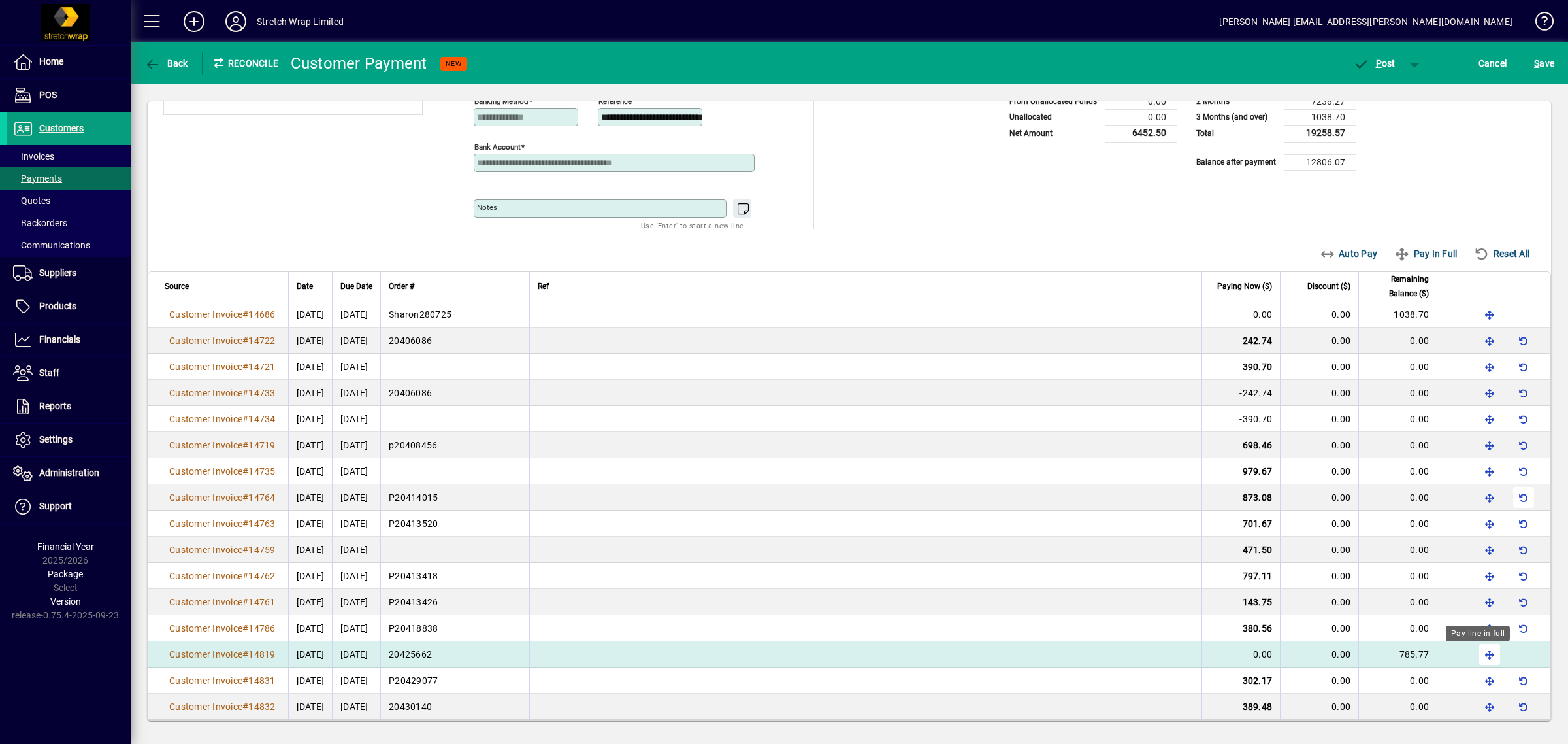
click at [1478, 657] on span "button" at bounding box center [1490, 654] width 31 height 31
click at [1480, 657] on span "button" at bounding box center [1490, 654] width 31 height 31
click at [1516, 654] on span "button" at bounding box center [1524, 654] width 31 height 31
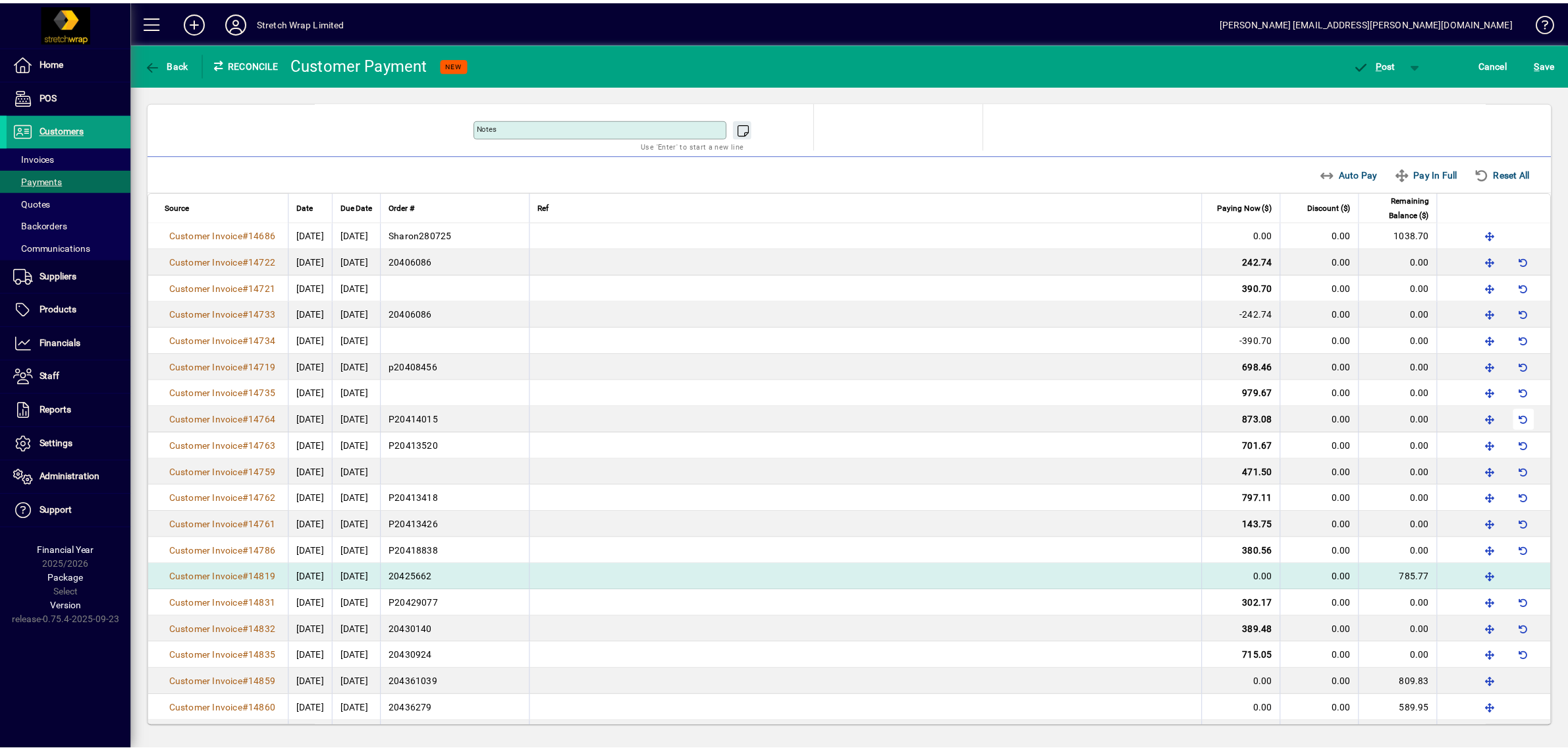
scroll to position [0, 0]
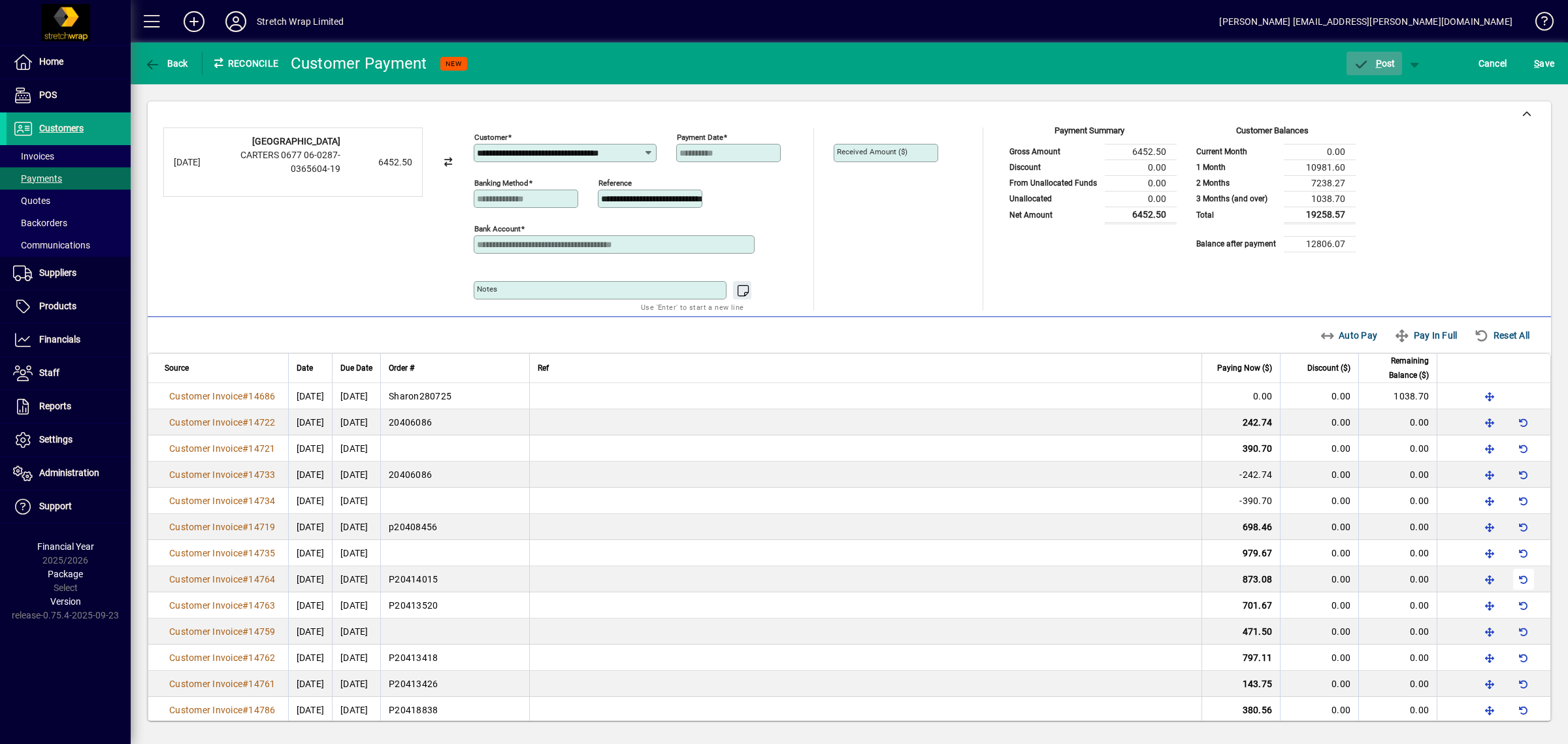
click at [1360, 54] on span "button" at bounding box center [1374, 64] width 55 height 31
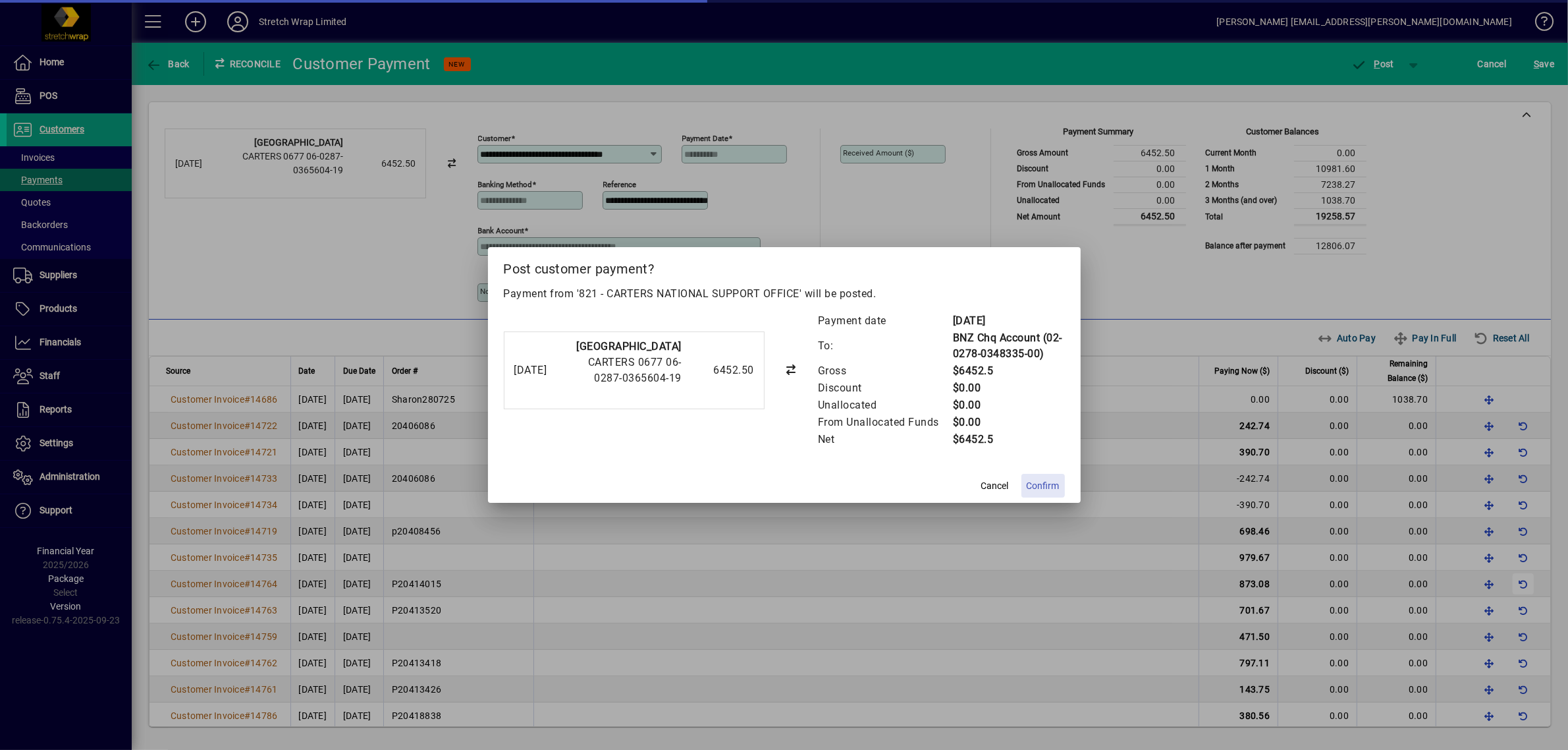
click at [1038, 482] on span "Confirm" at bounding box center [1043, 486] width 33 height 14
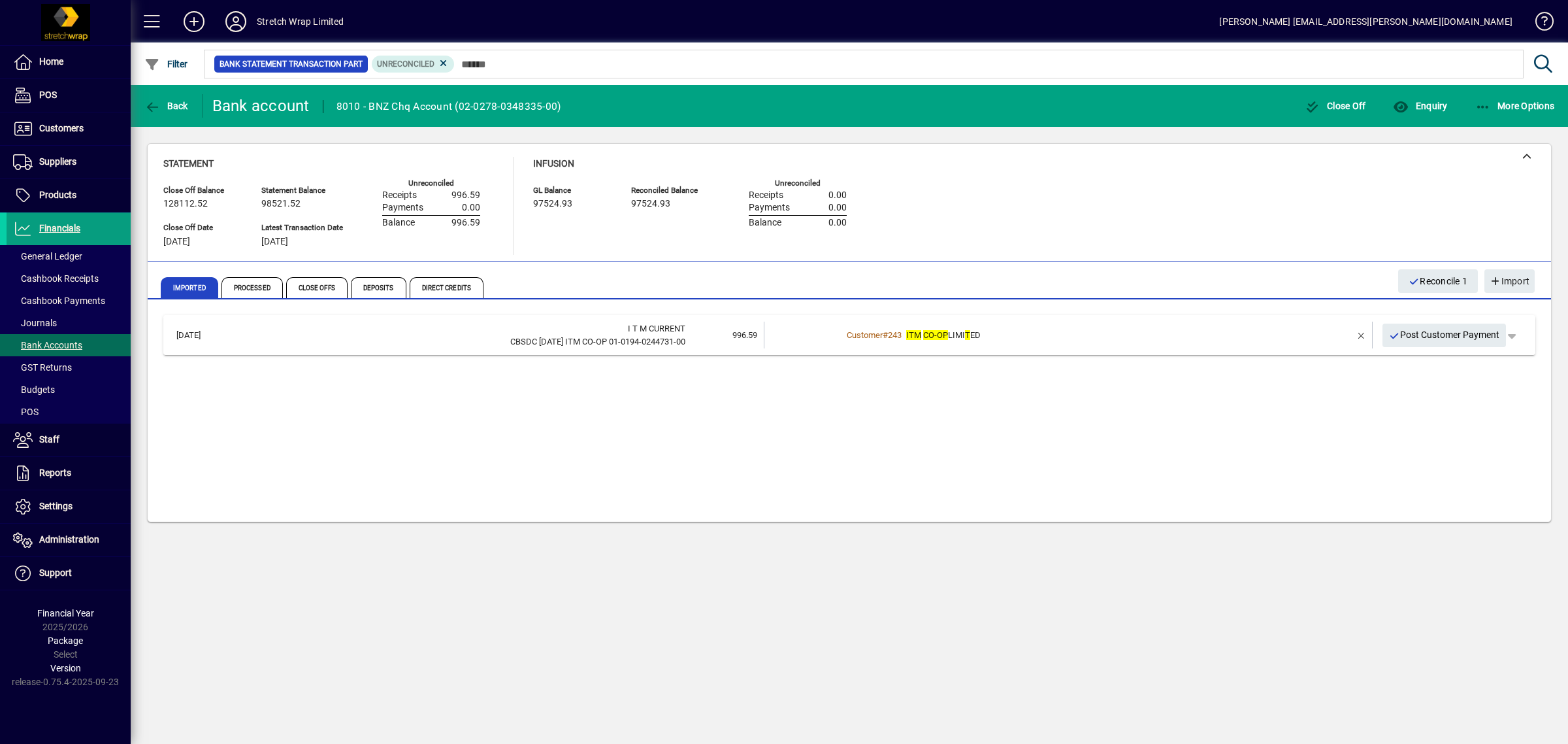
click at [1020, 335] on div "Customer # 243 ITM CO-OP LIMI T ED" at bounding box center [1070, 335] width 454 height 13
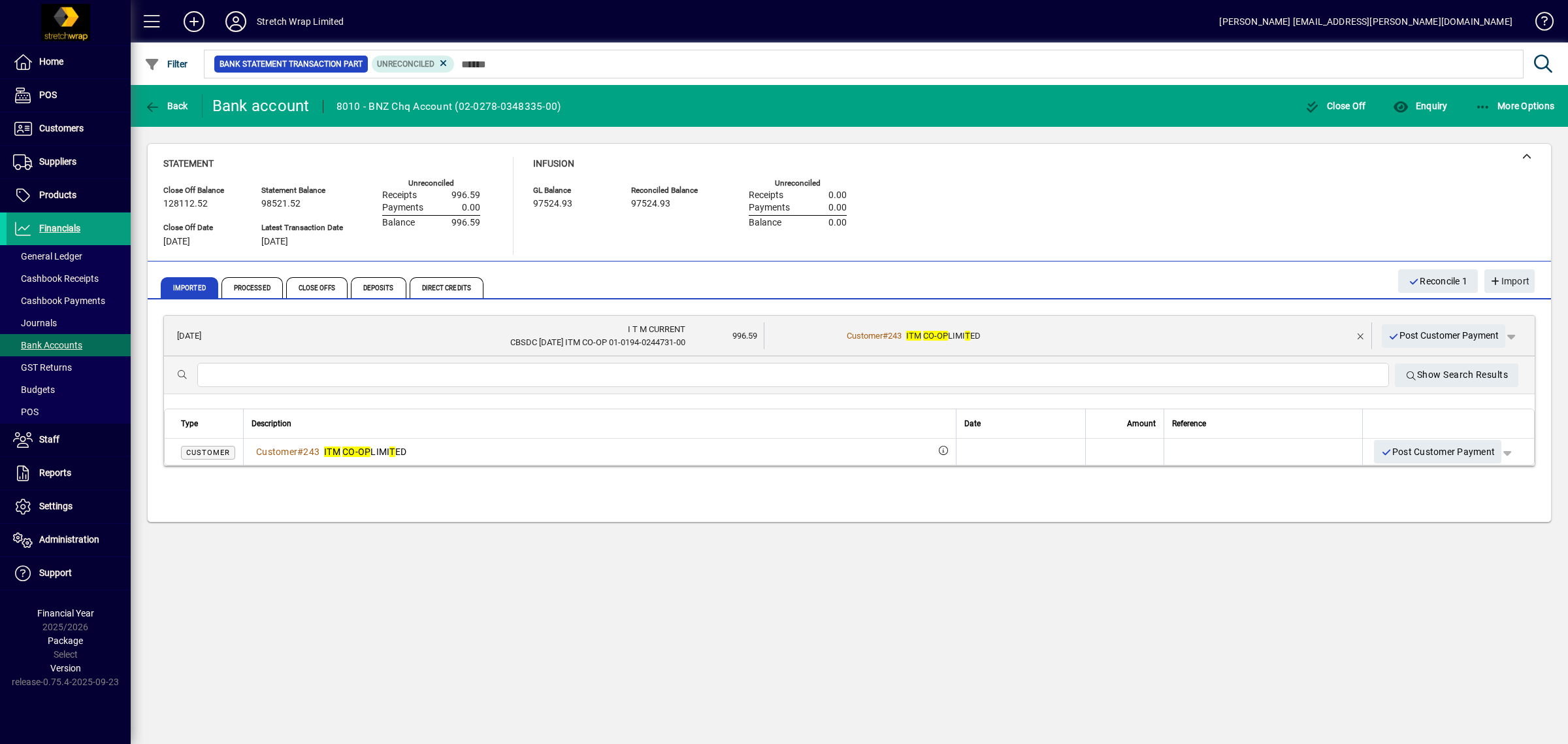
click at [1020, 335] on div "Customer # 243 ITM CO-OP LIMI T ED" at bounding box center [1069, 336] width 453 height 13
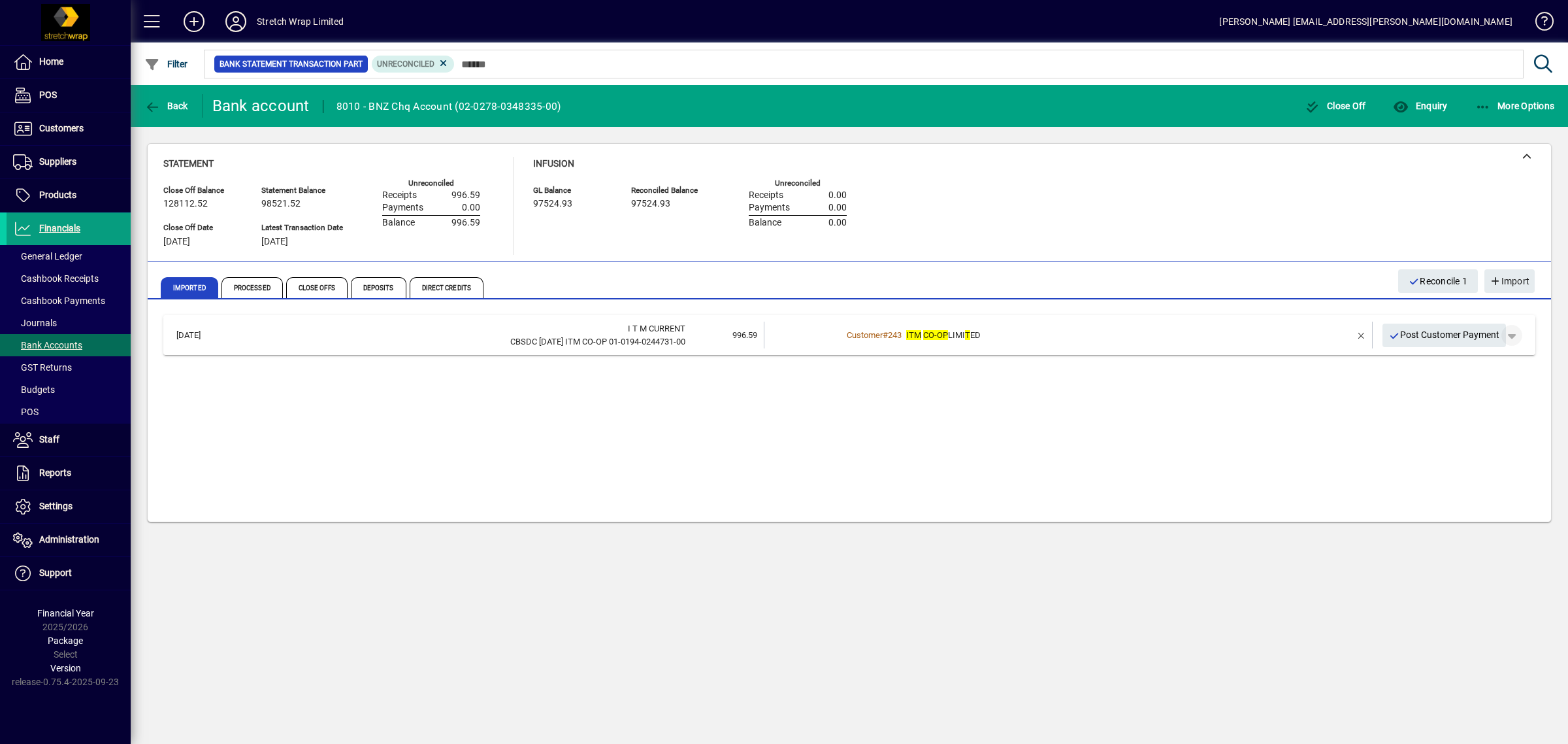
click at [1514, 332] on span "button" at bounding box center [1512, 335] width 31 height 31
click at [1474, 356] on span "Customer Payment" at bounding box center [1471, 362] width 95 height 16
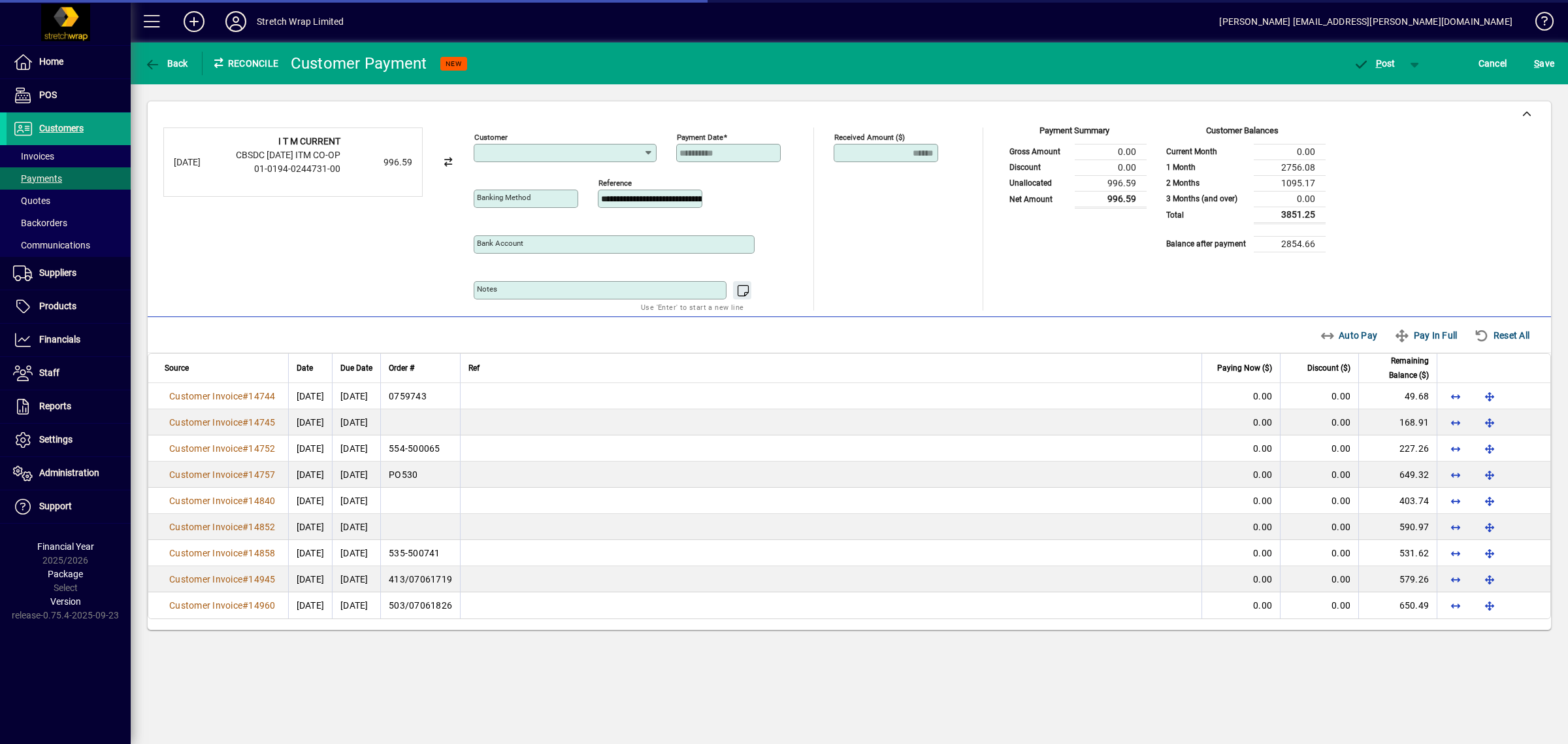
type input "**********"
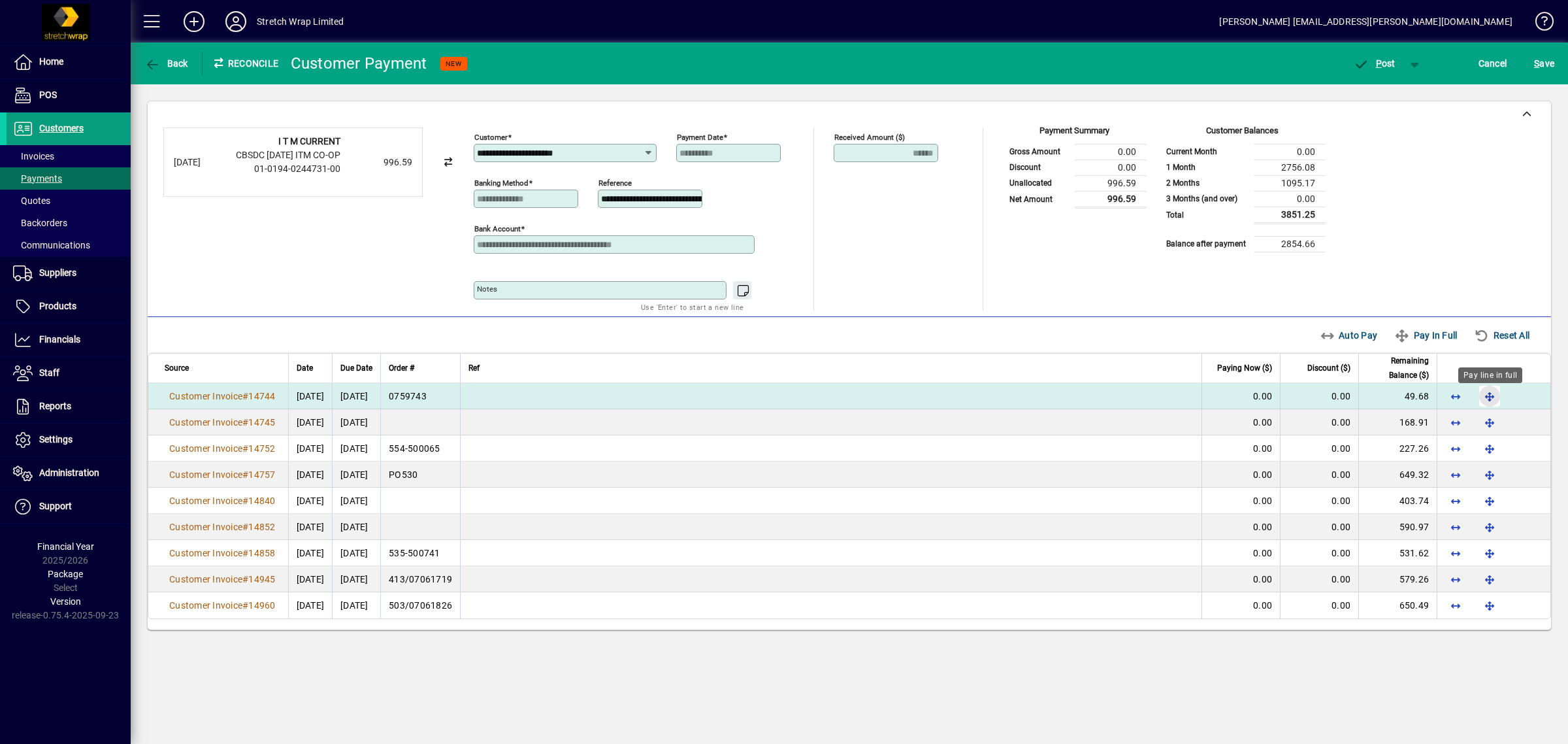
click at [1489, 390] on span "button" at bounding box center [1490, 396] width 31 height 31
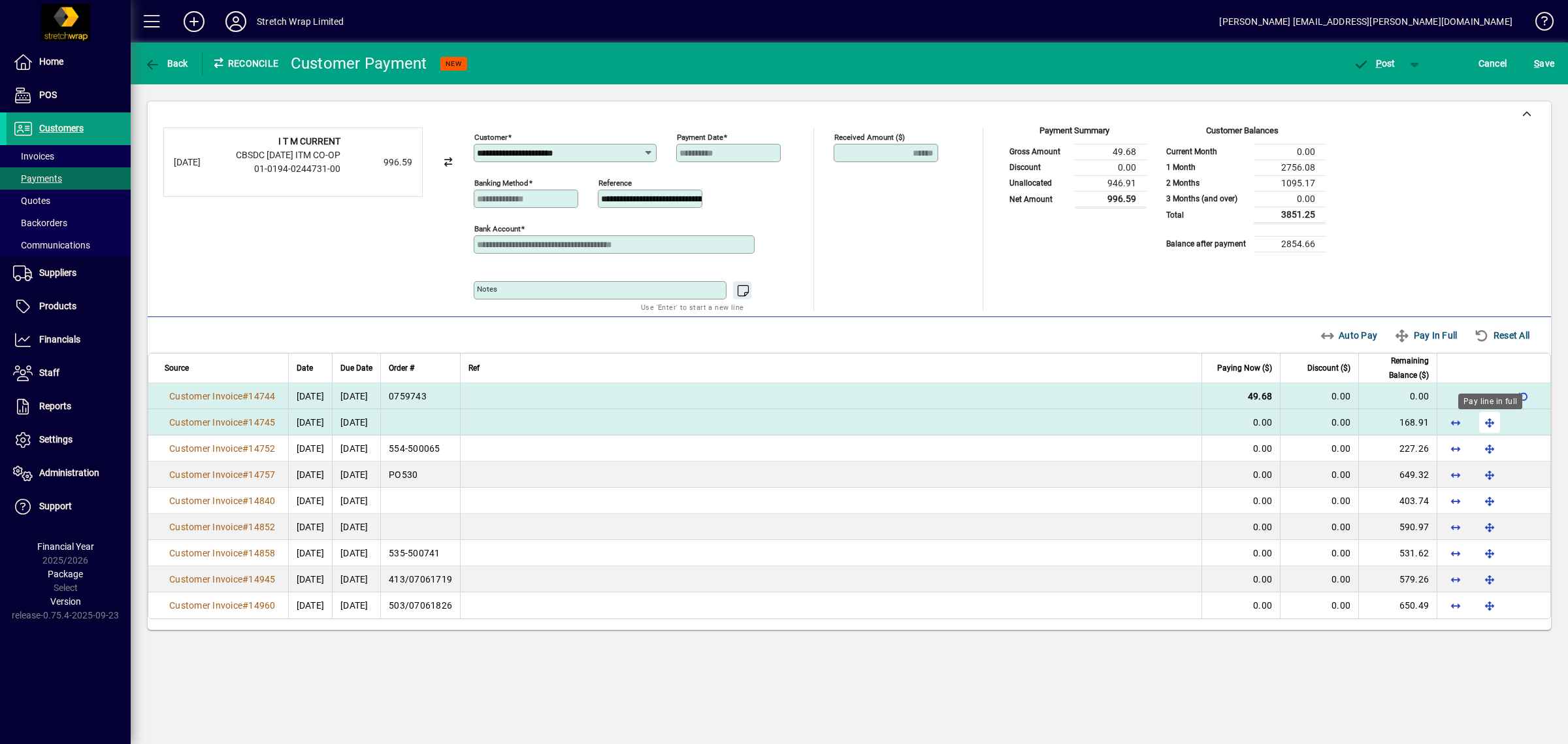
click at [1485, 417] on span "button" at bounding box center [1490, 422] width 31 height 31
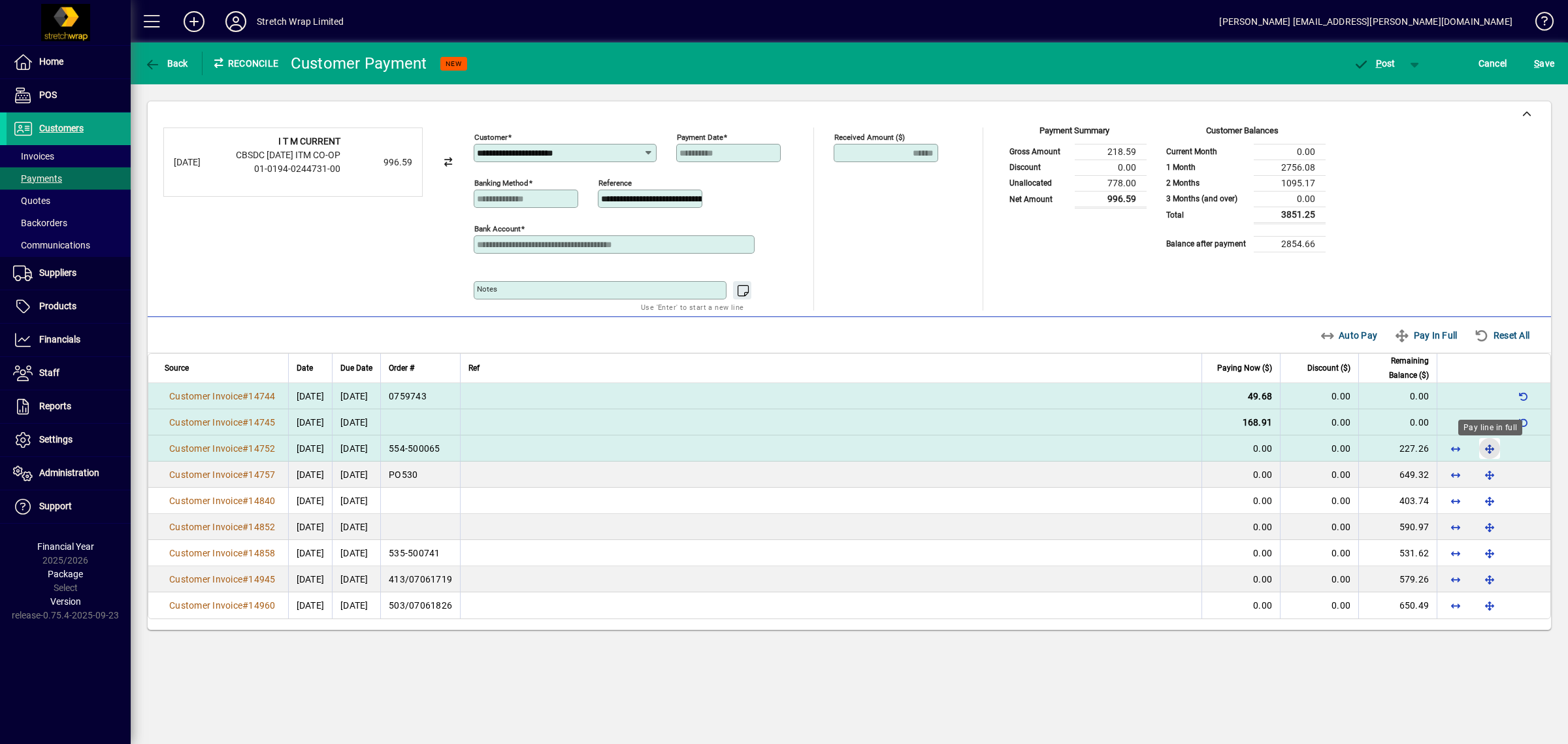
click at [1483, 449] on span "button" at bounding box center [1490, 449] width 31 height 31
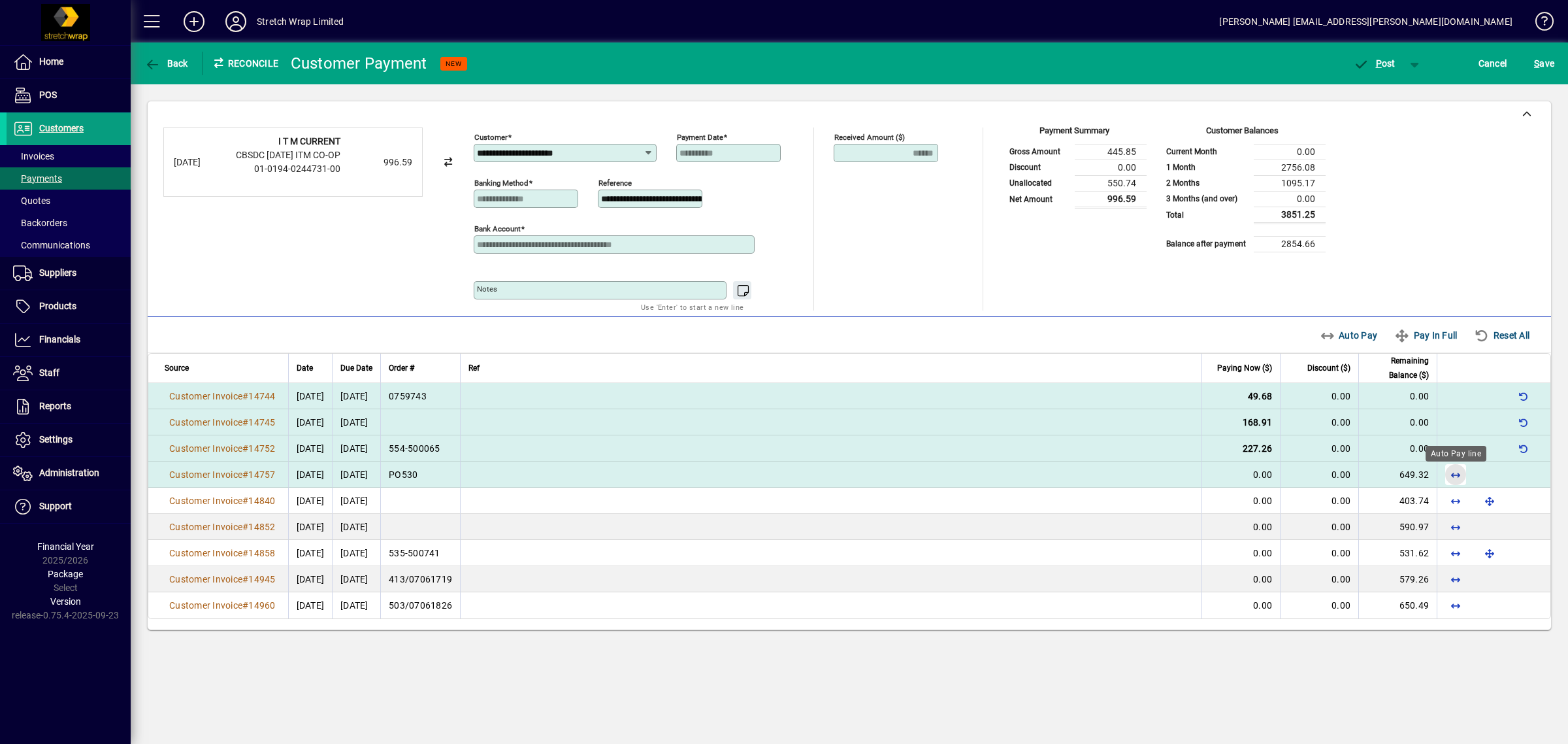
click at [1452, 473] on span "button" at bounding box center [1456, 474] width 31 height 31
click at [1364, 58] on icon "button" at bounding box center [1361, 65] width 17 height 13
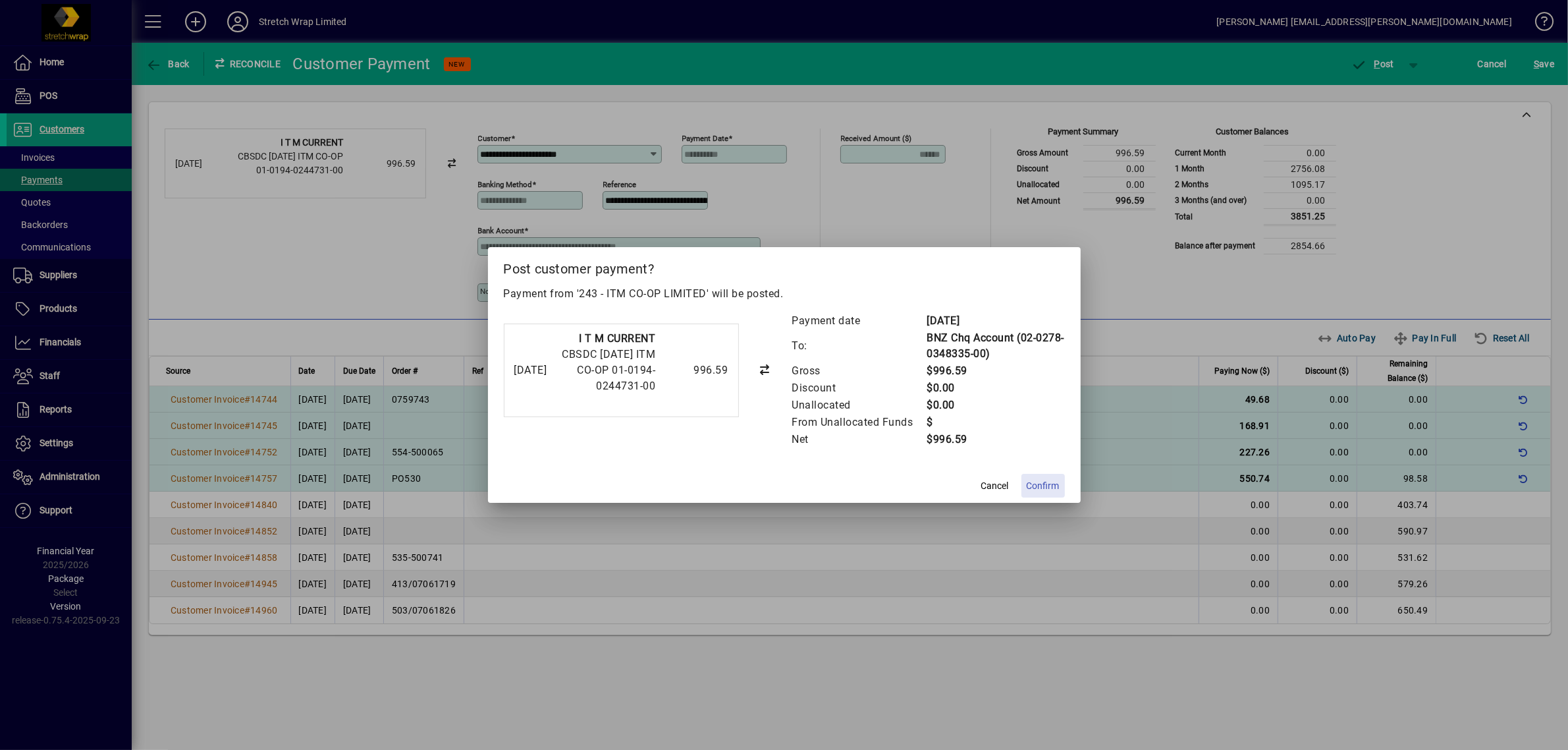
click at [1041, 486] on span "Confirm" at bounding box center [1043, 486] width 33 height 14
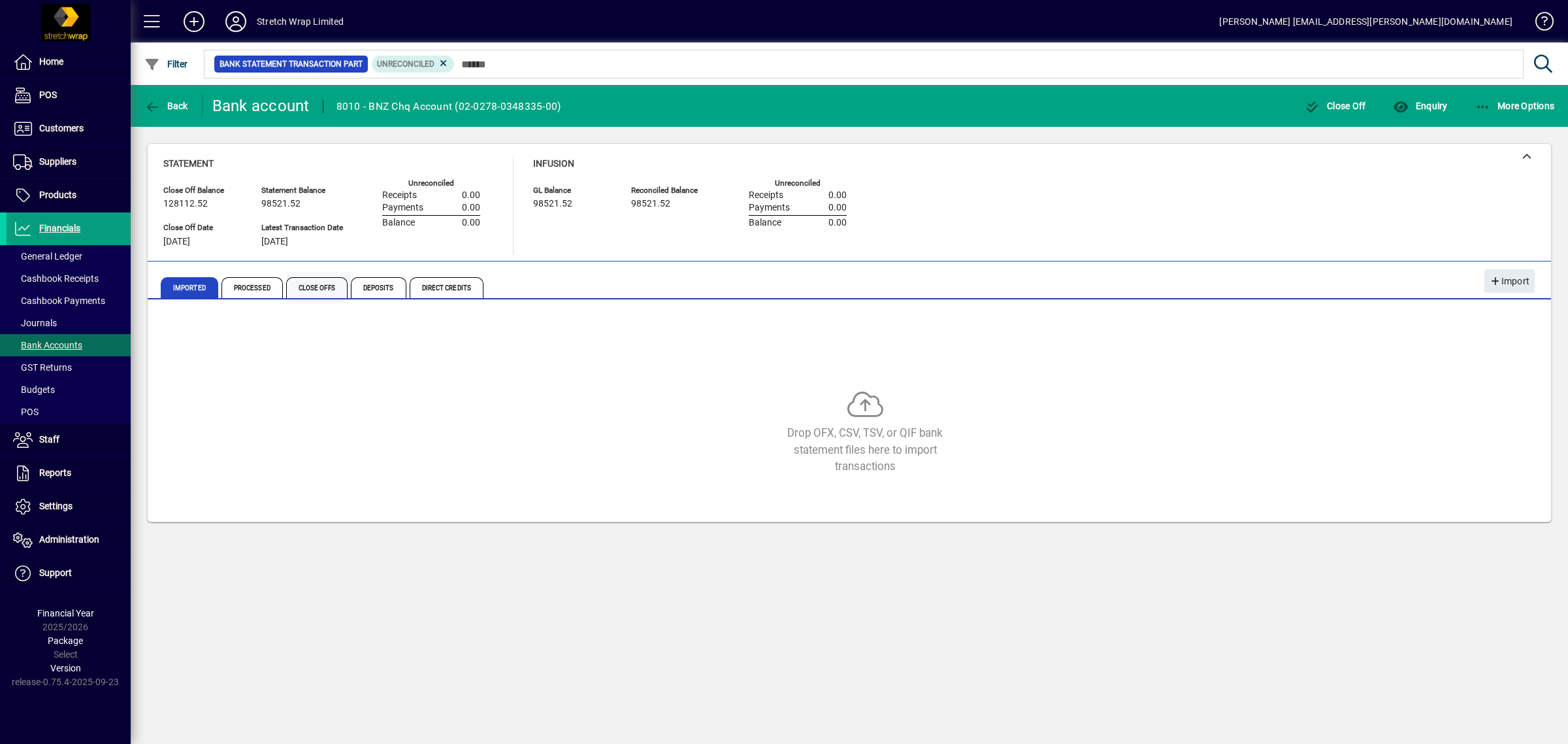
click at [311, 288] on span "Close Offs" at bounding box center [317, 287] width 62 height 21
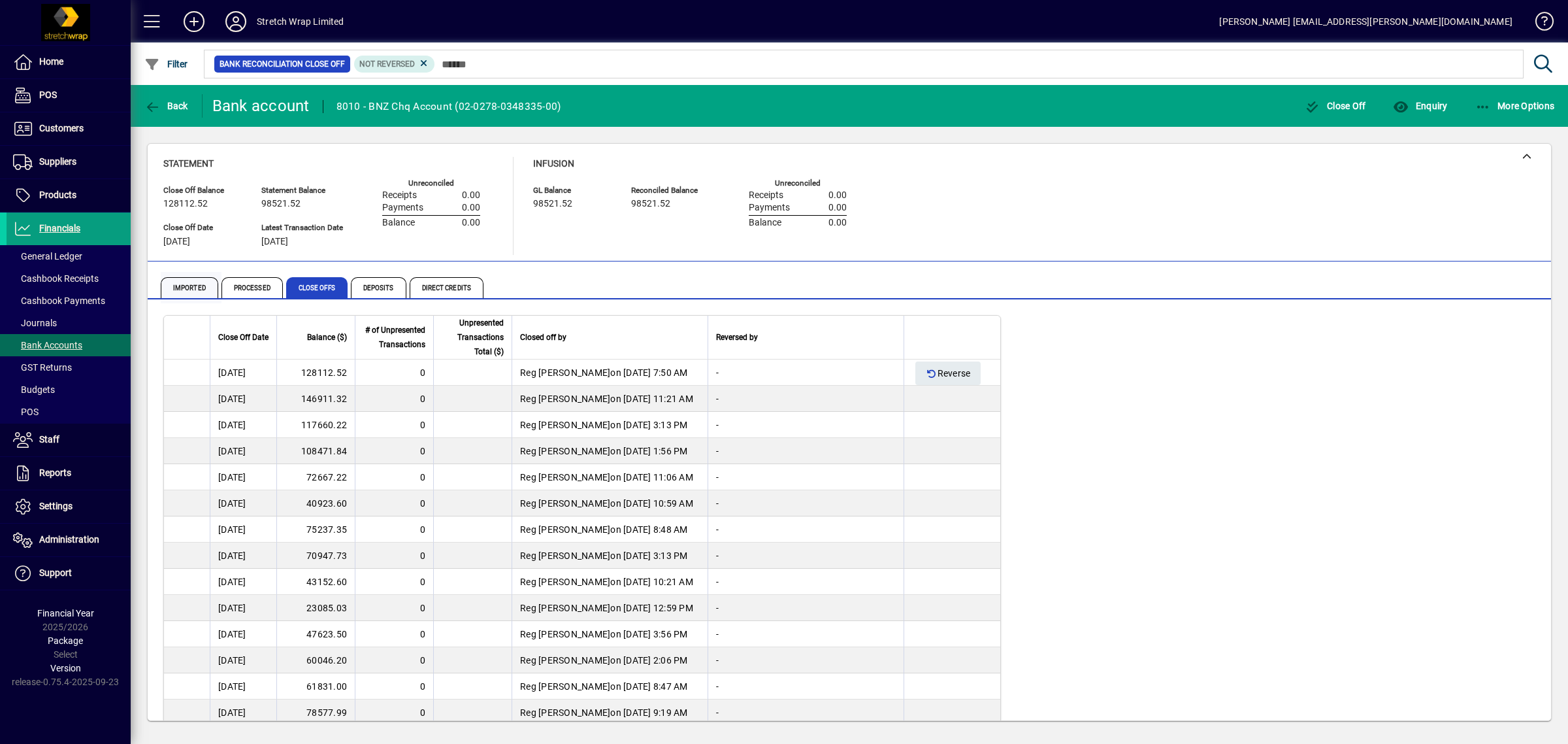
click at [193, 283] on span "Imported" at bounding box center [189, 287] width 57 height 21
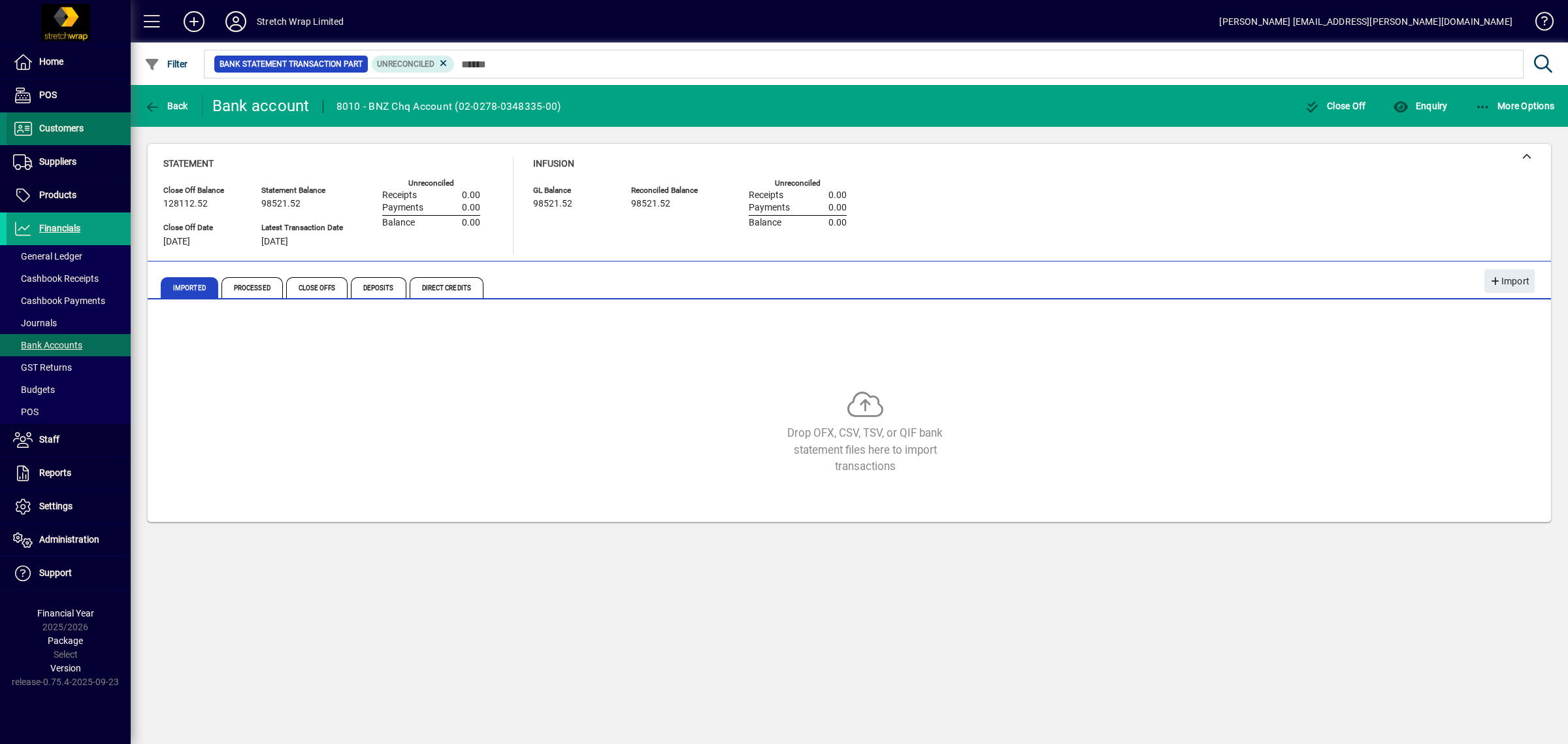
click at [55, 127] on span "Customers" at bounding box center [61, 127] width 44 height 10
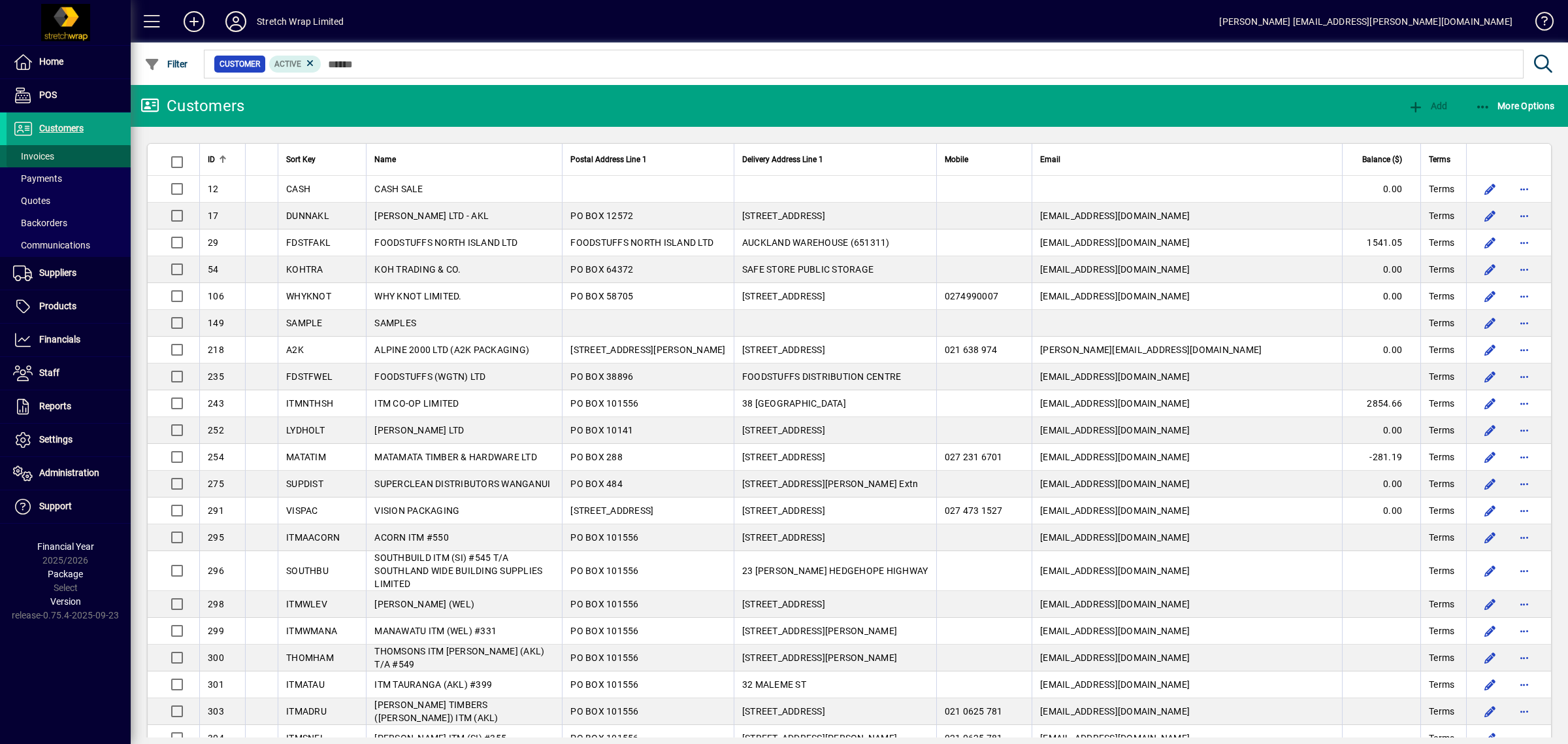
click at [54, 158] on span "Invoices" at bounding box center [33, 156] width 42 height 10
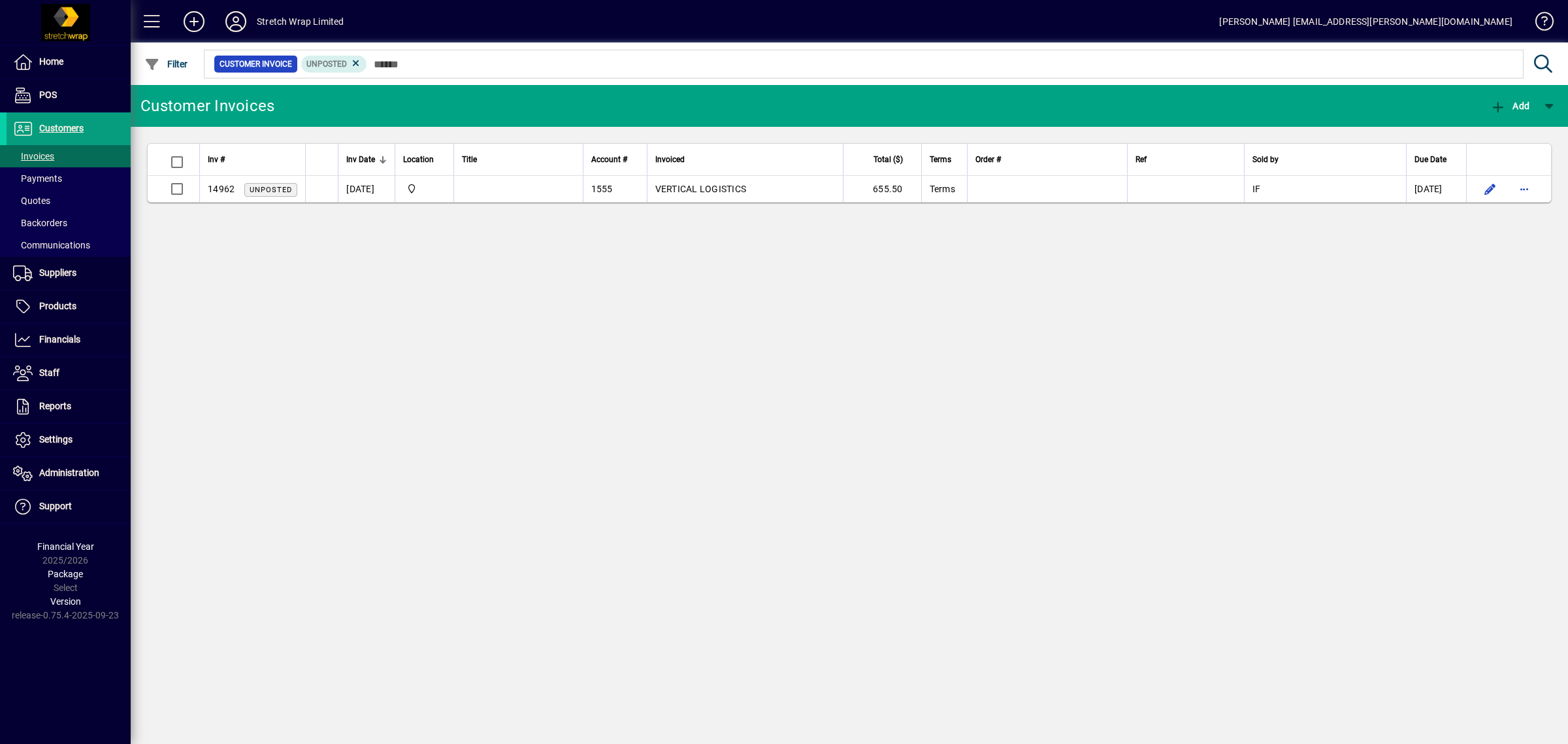
click at [233, 17] on icon at bounding box center [235, 21] width 26 height 21
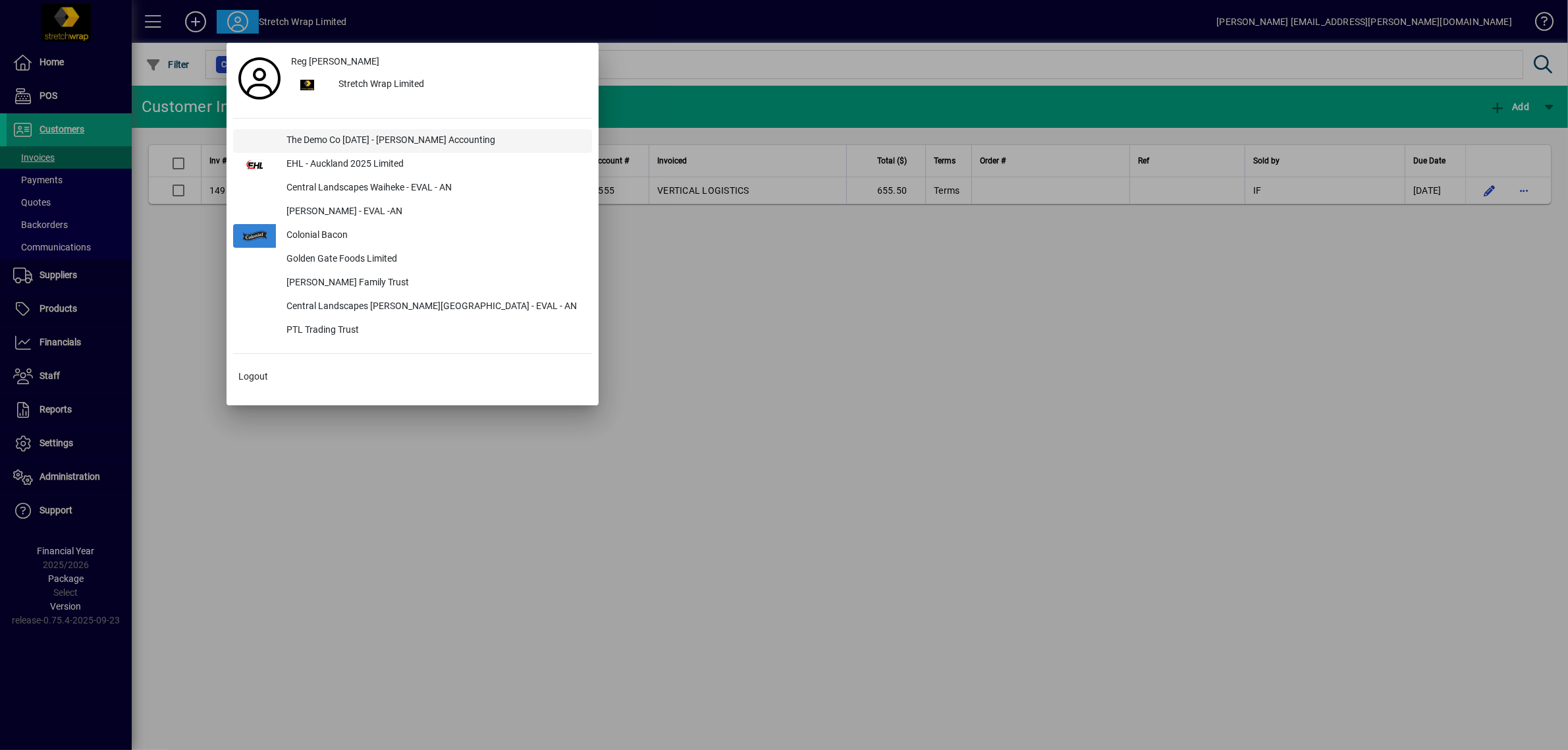
click at [334, 140] on div "The Demo Co [DATE] - [PERSON_NAME] Accounting" at bounding box center [434, 141] width 316 height 23
